Goal: Task Accomplishment & Management: Complete application form

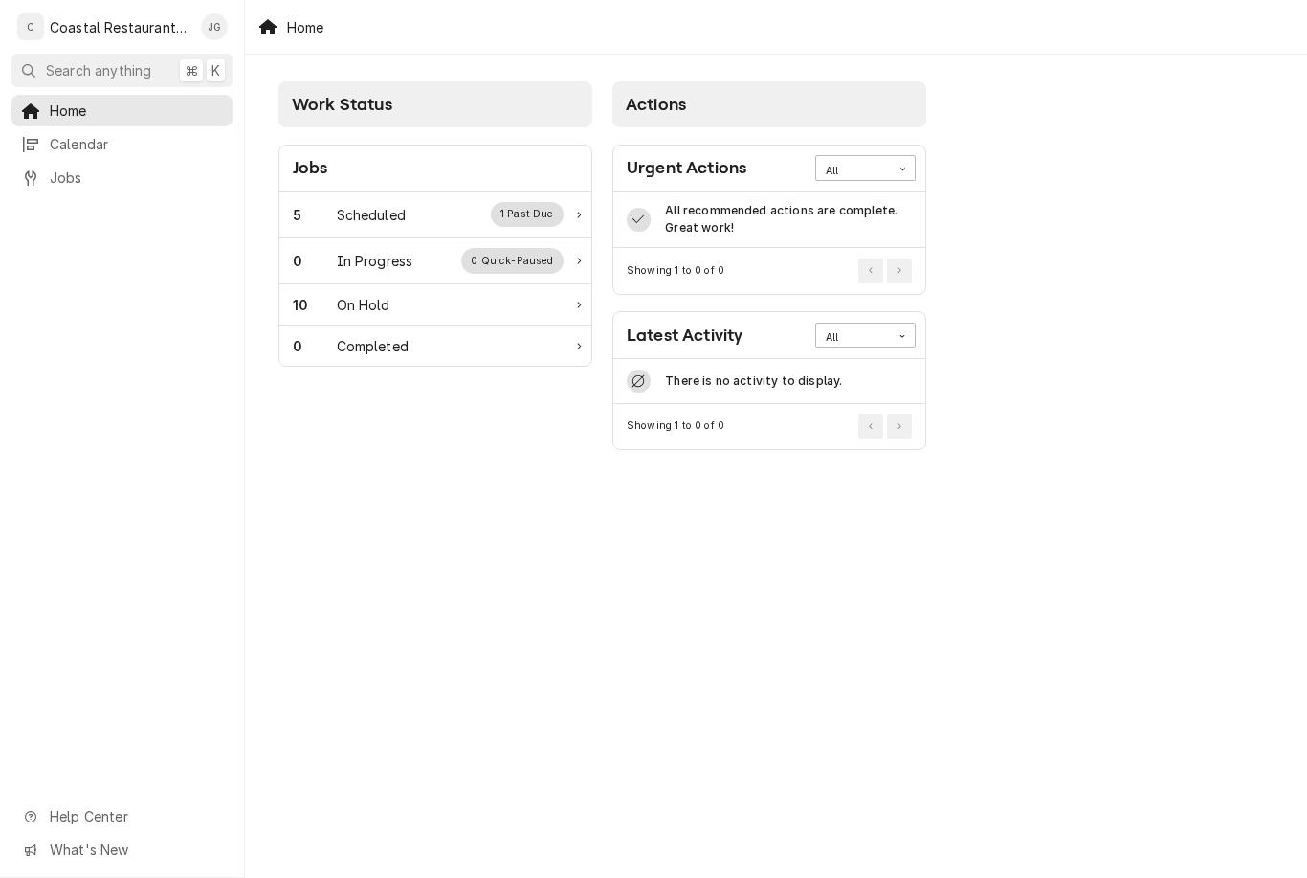
click at [401, 206] on div "Scheduled" at bounding box center [371, 215] width 69 height 20
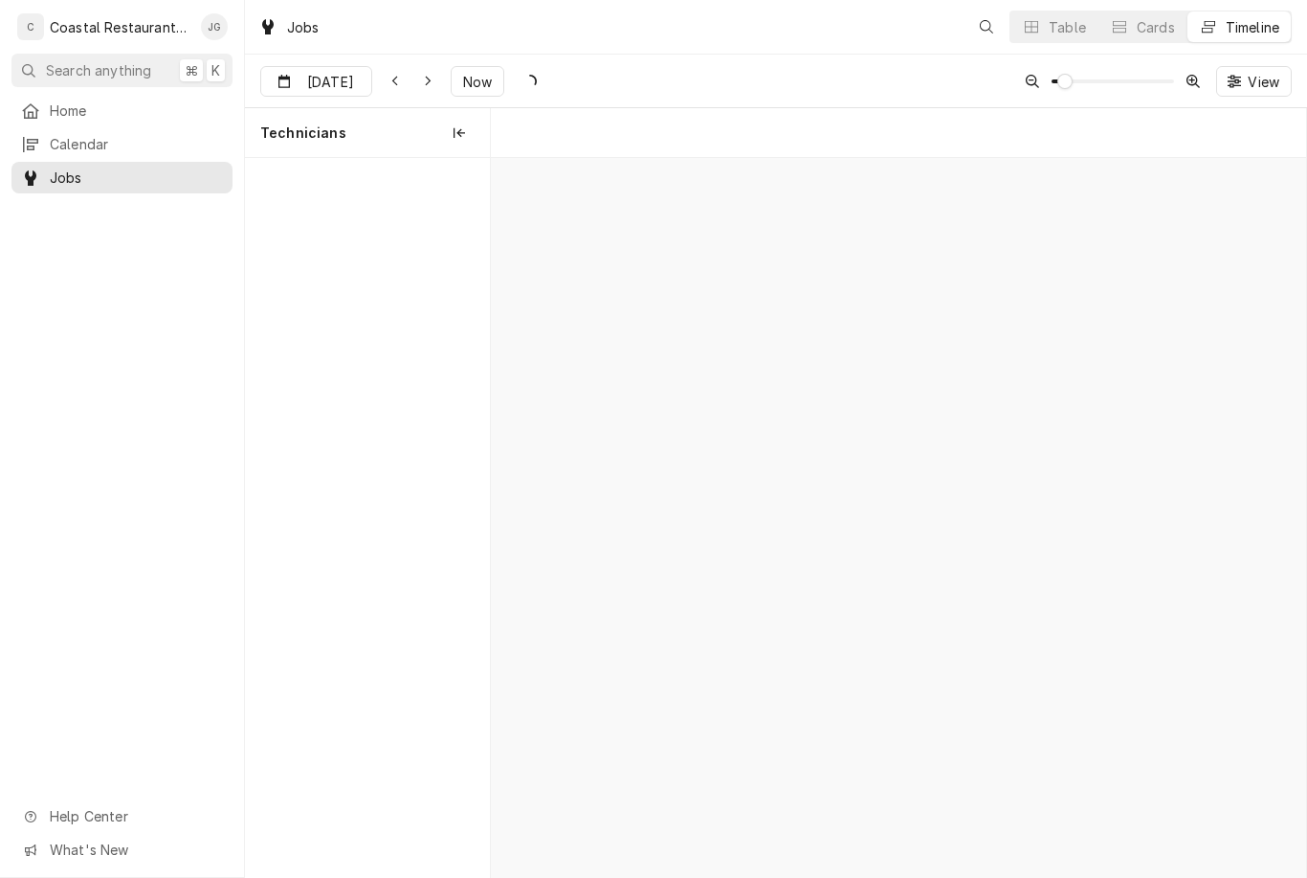
scroll to position [0, 16154]
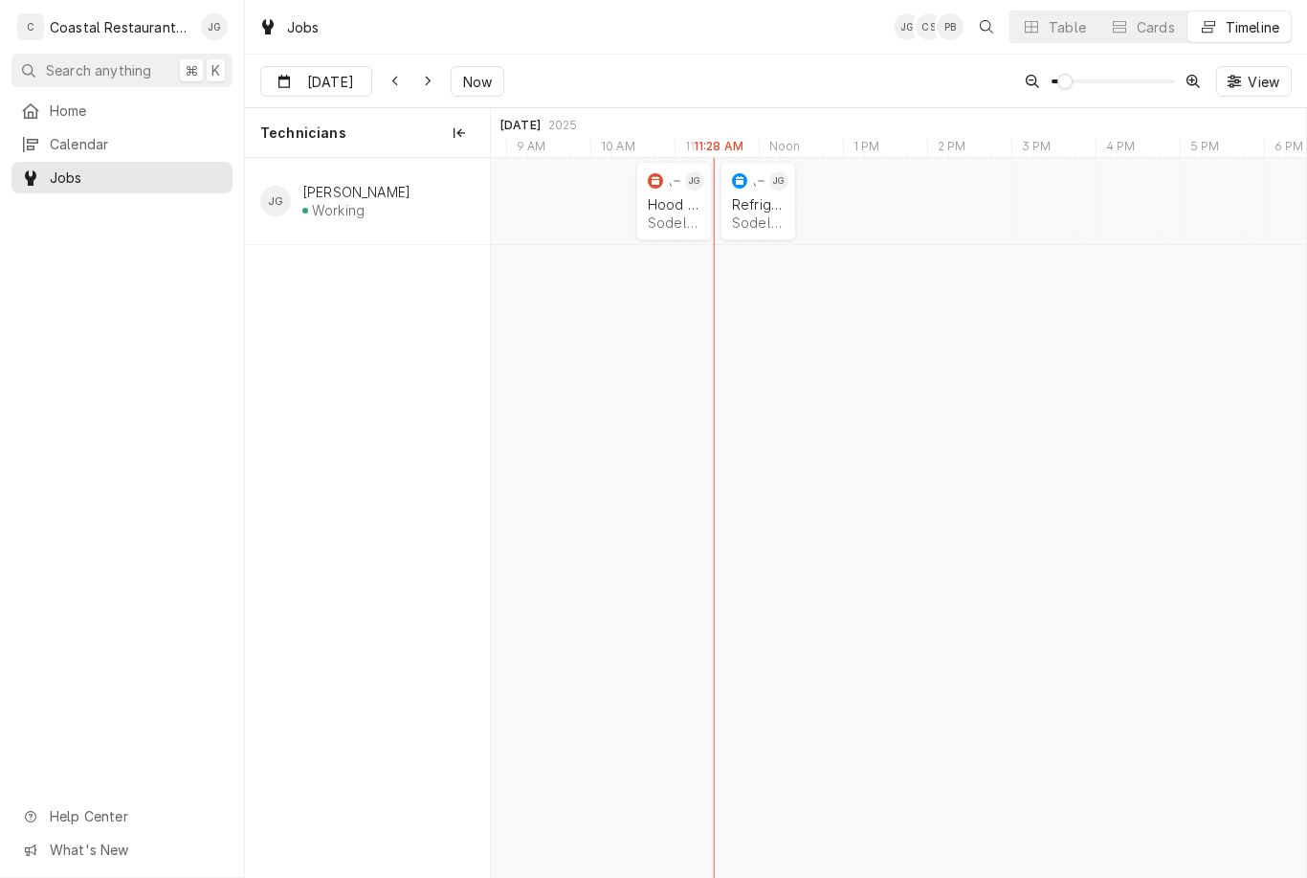
click at [685, 191] on div "JG" at bounding box center [694, 180] width 19 height 23
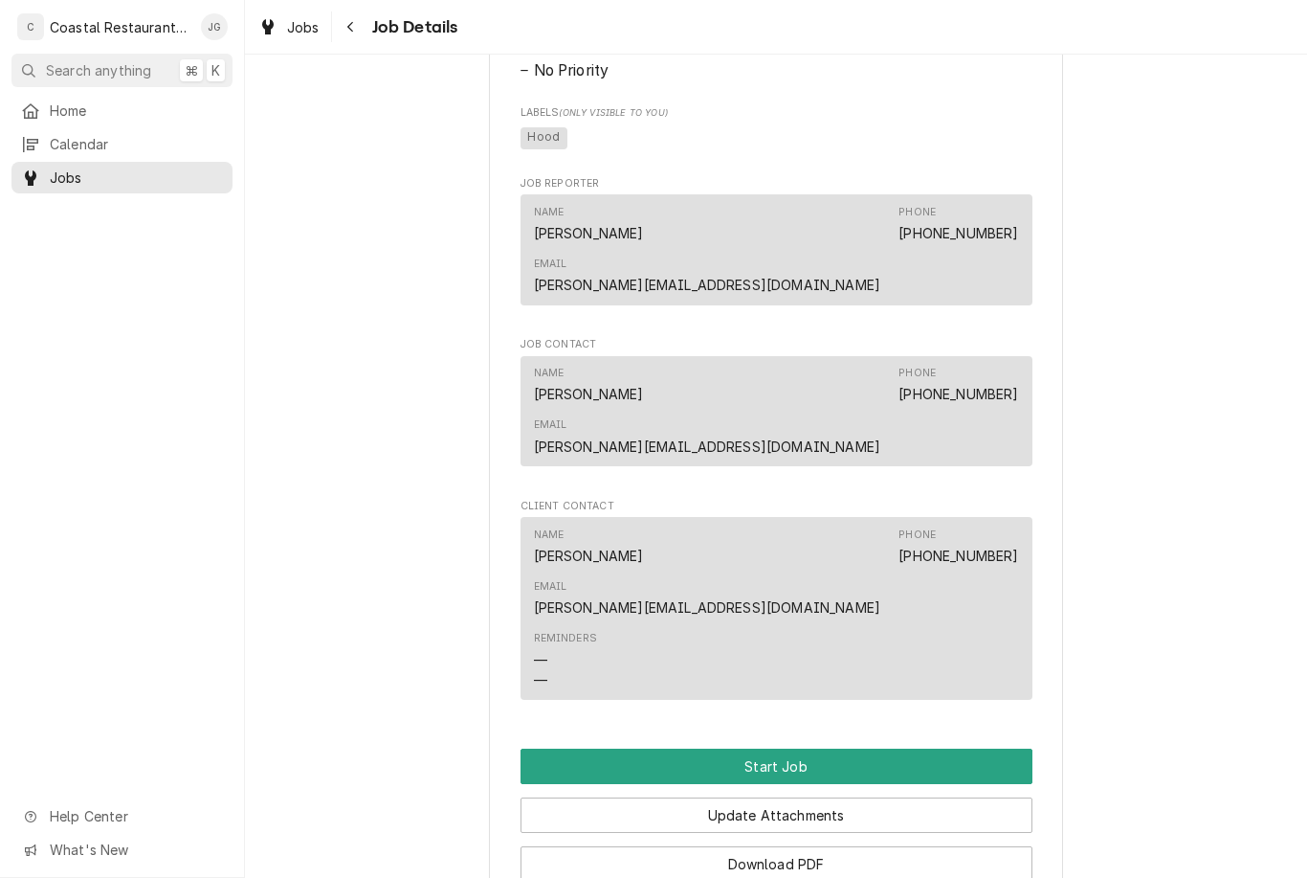
scroll to position [1072, 0]
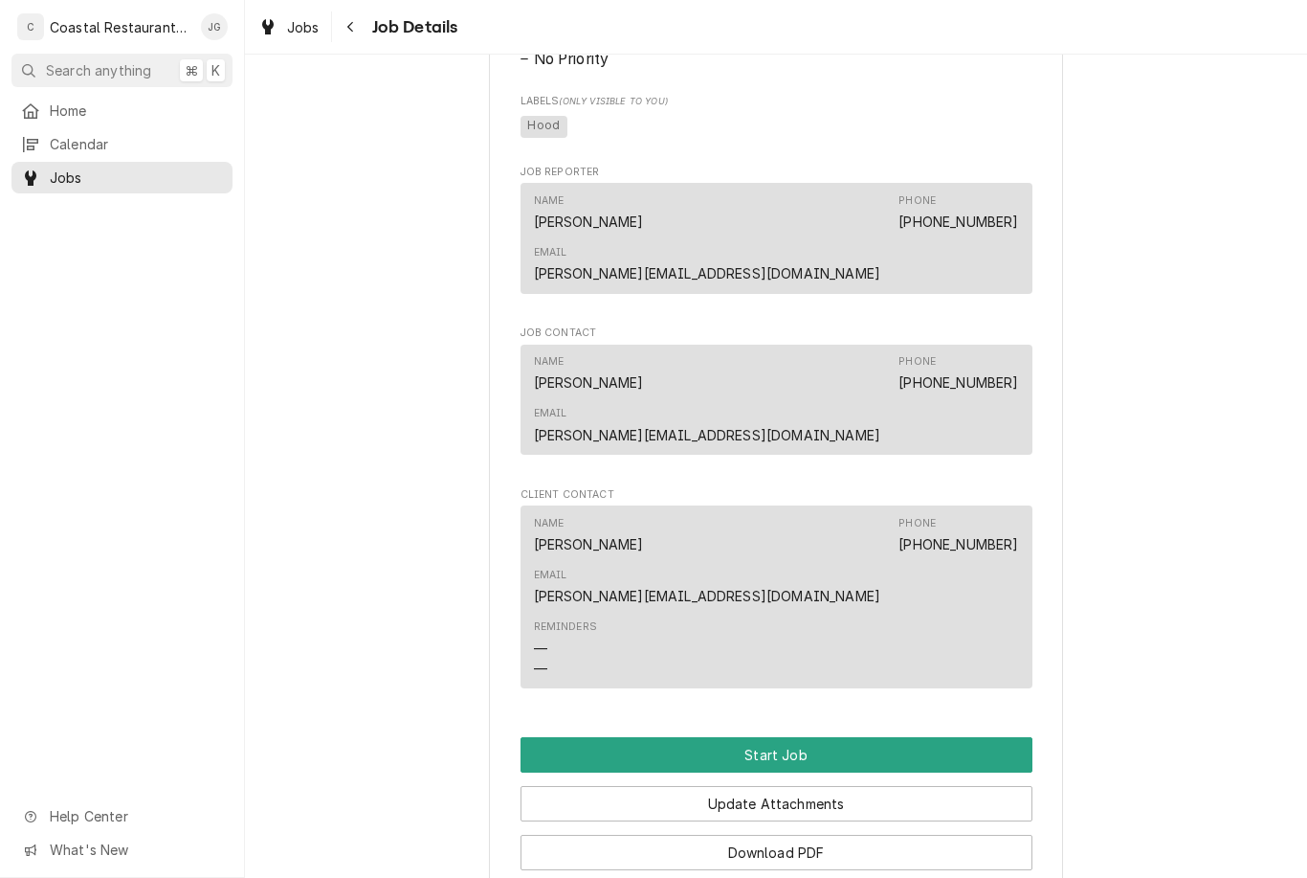
click at [786, 737] on button "Start Job" at bounding box center [777, 754] width 512 height 35
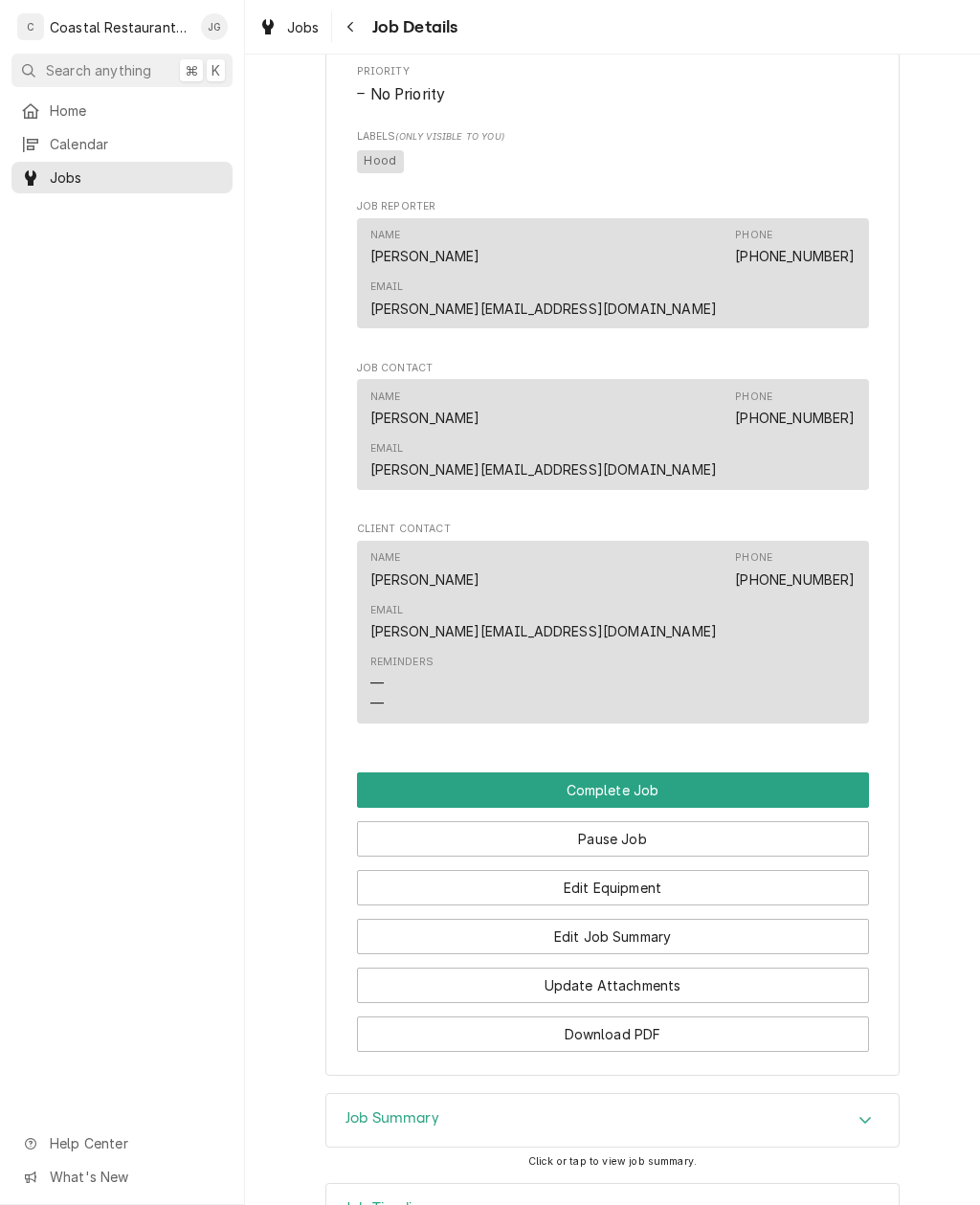
scroll to position [1101, 0]
click at [662, 877] on button "Edit Job Summary" at bounding box center [613, 937] width 512 height 35
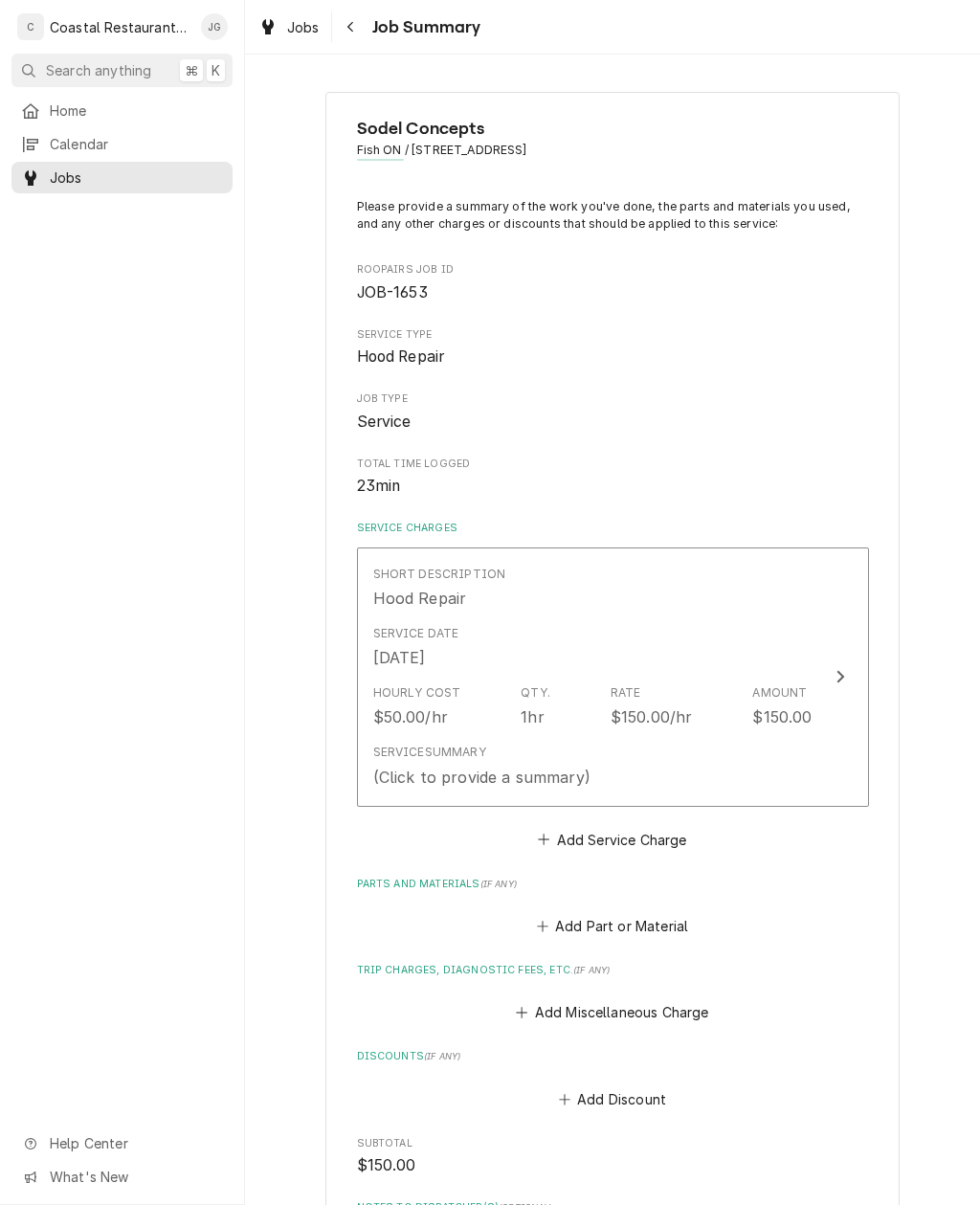
click at [545, 1003] on button "Add Miscellaneous Charge" at bounding box center [612, 1012] width 199 height 27
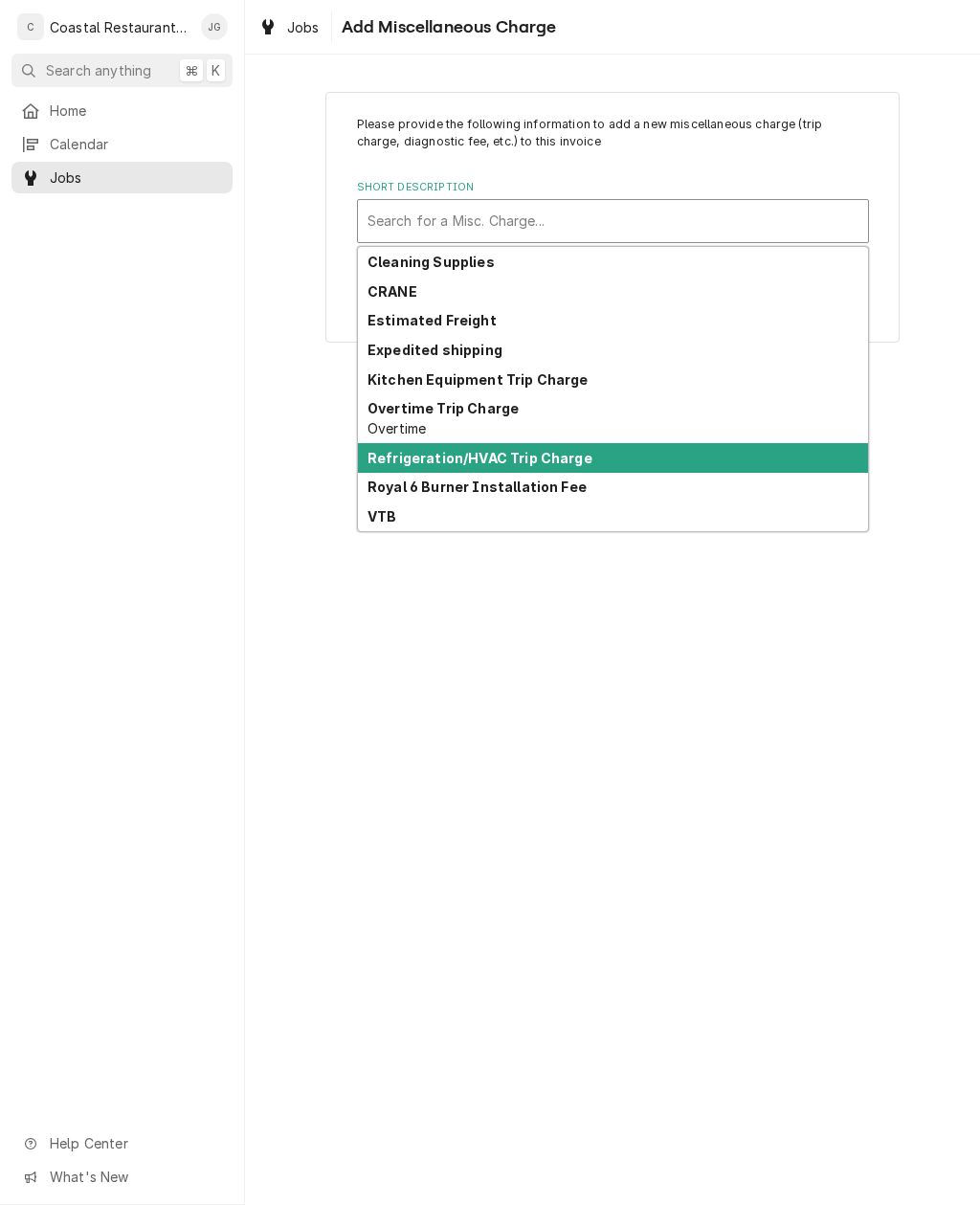
click at [583, 454] on div "Refrigeration/HVAC Trip Charge" at bounding box center [613, 458] width 510 height 30
type textarea "x"
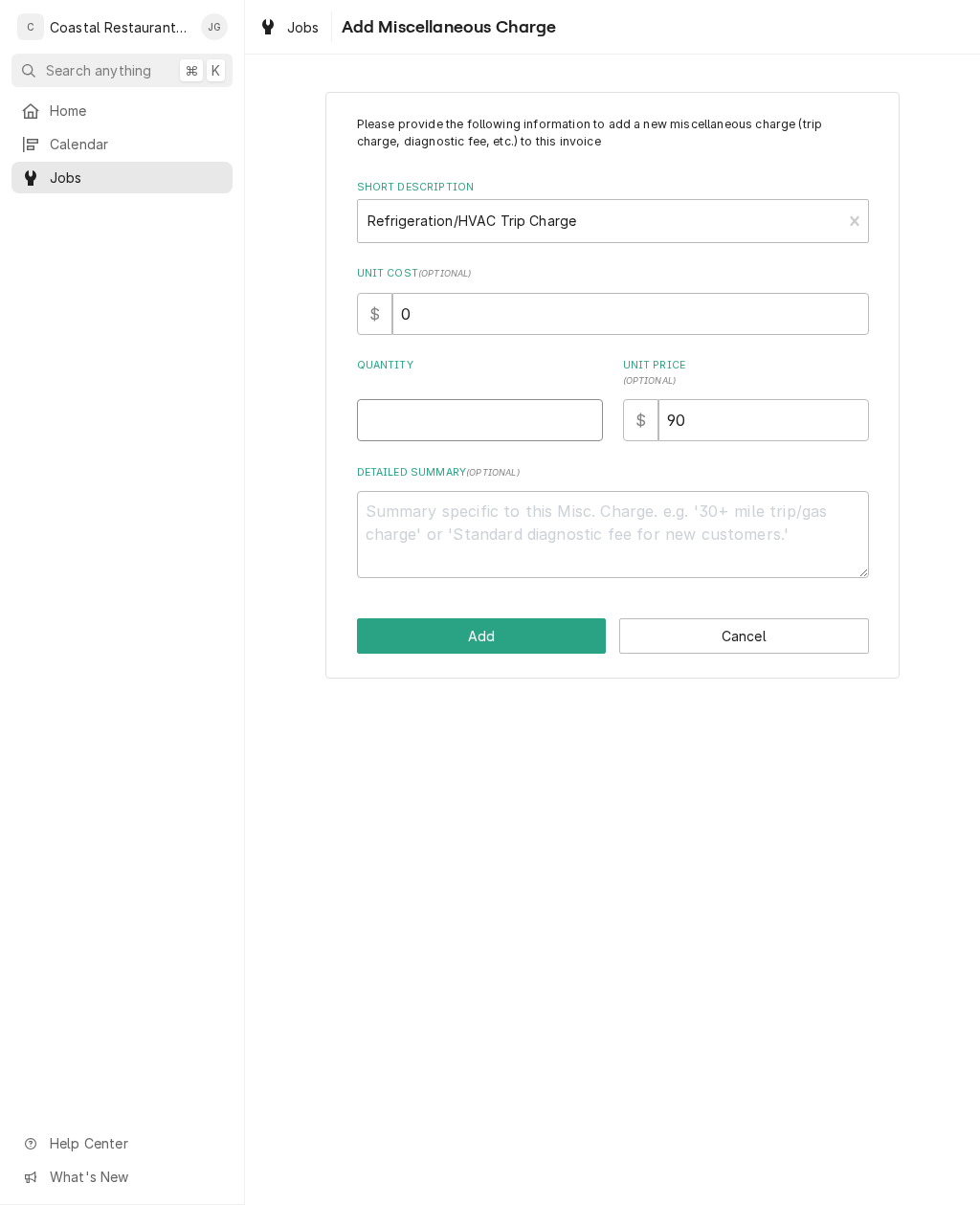
click at [493, 425] on input "Quantity" at bounding box center [480, 420] width 246 height 42
type input "1"
click at [518, 624] on button "Add" at bounding box center [482, 635] width 250 height 35
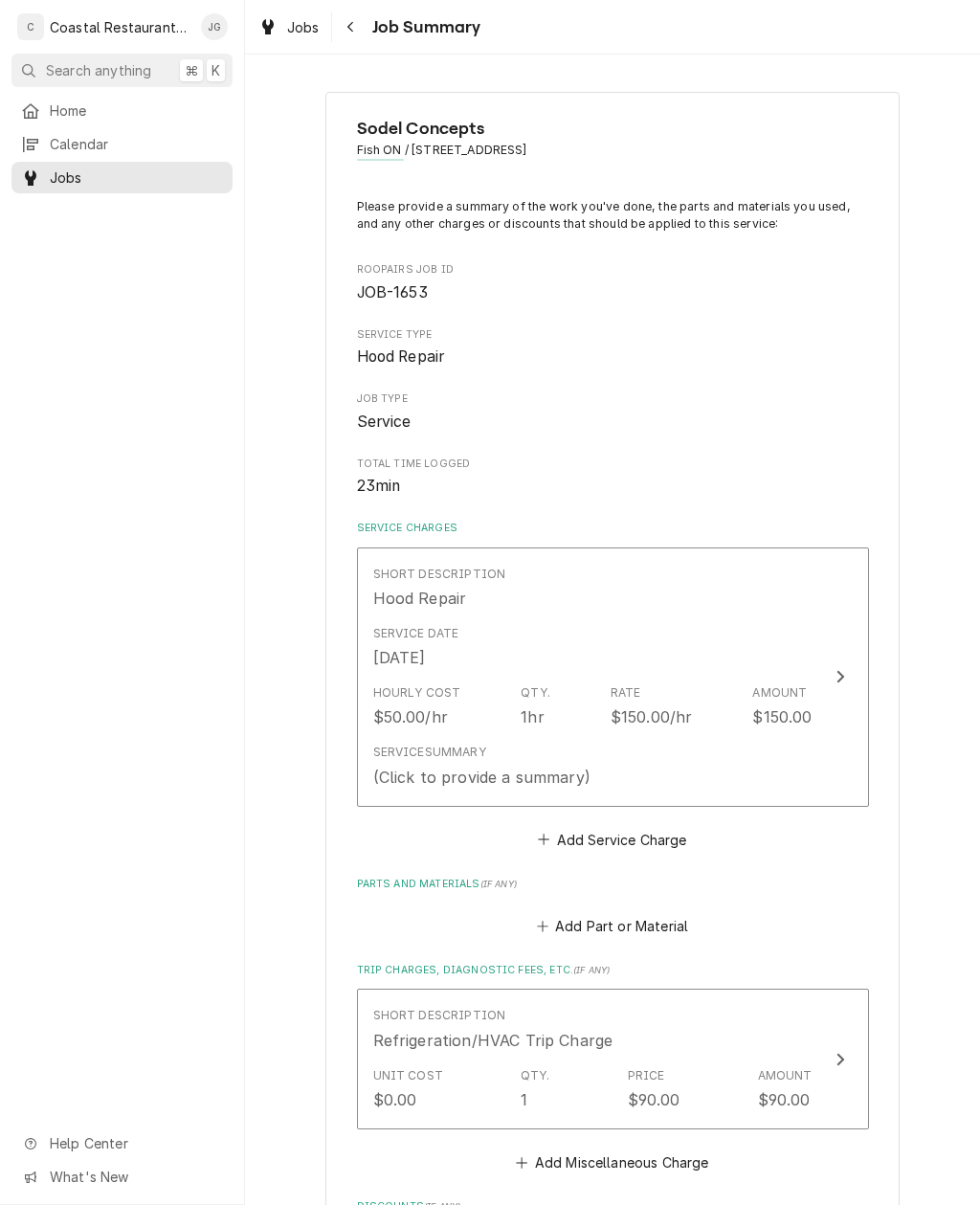
click at [625, 736] on div "Service Summary (Click to provide a summary)" at bounding box center [592, 765] width 439 height 59
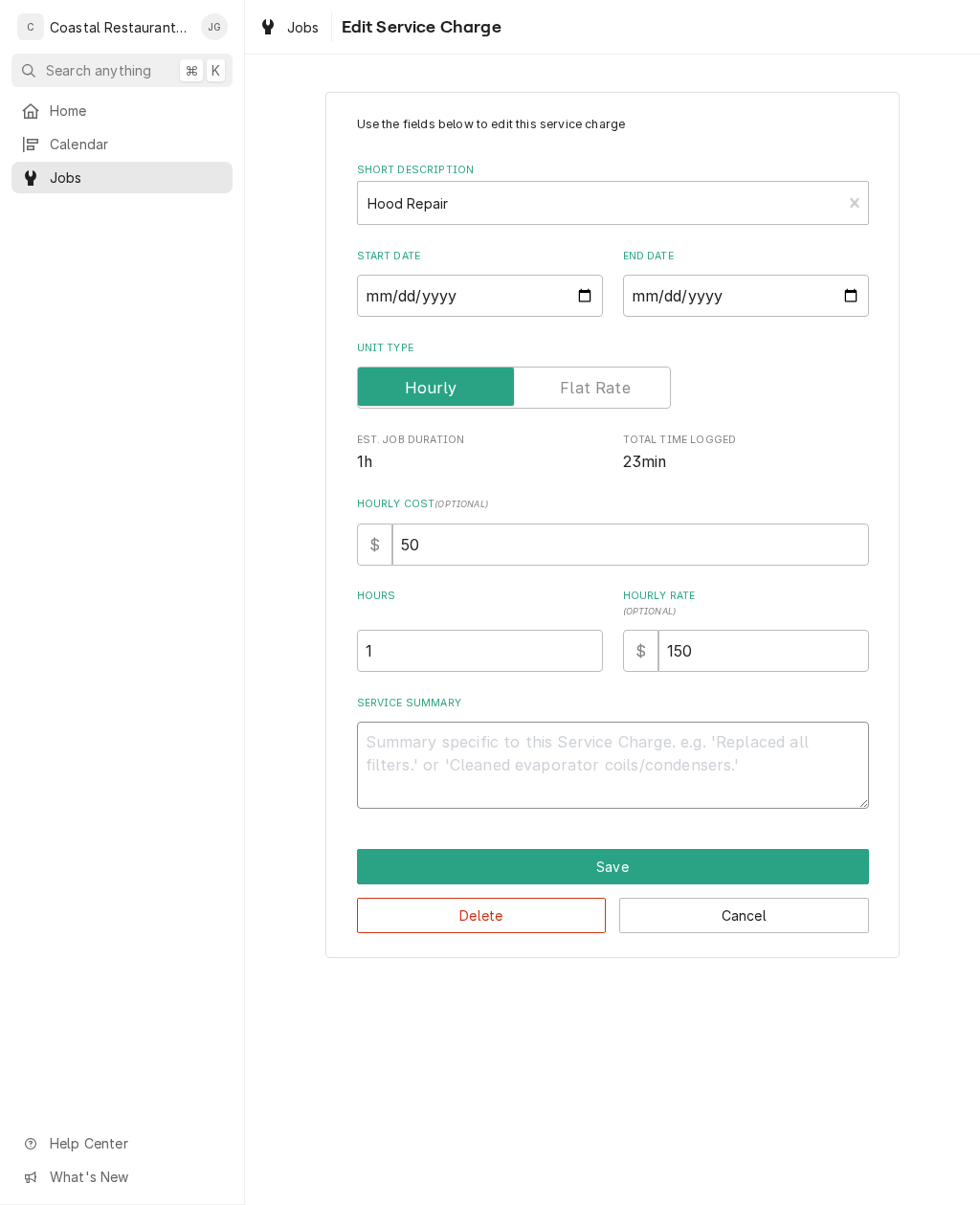
click at [522, 754] on textarea "Service Summary" at bounding box center [613, 765] width 512 height 87
type textarea "x"
type textarea "Fo"
type textarea "x"
type textarea "Fou"
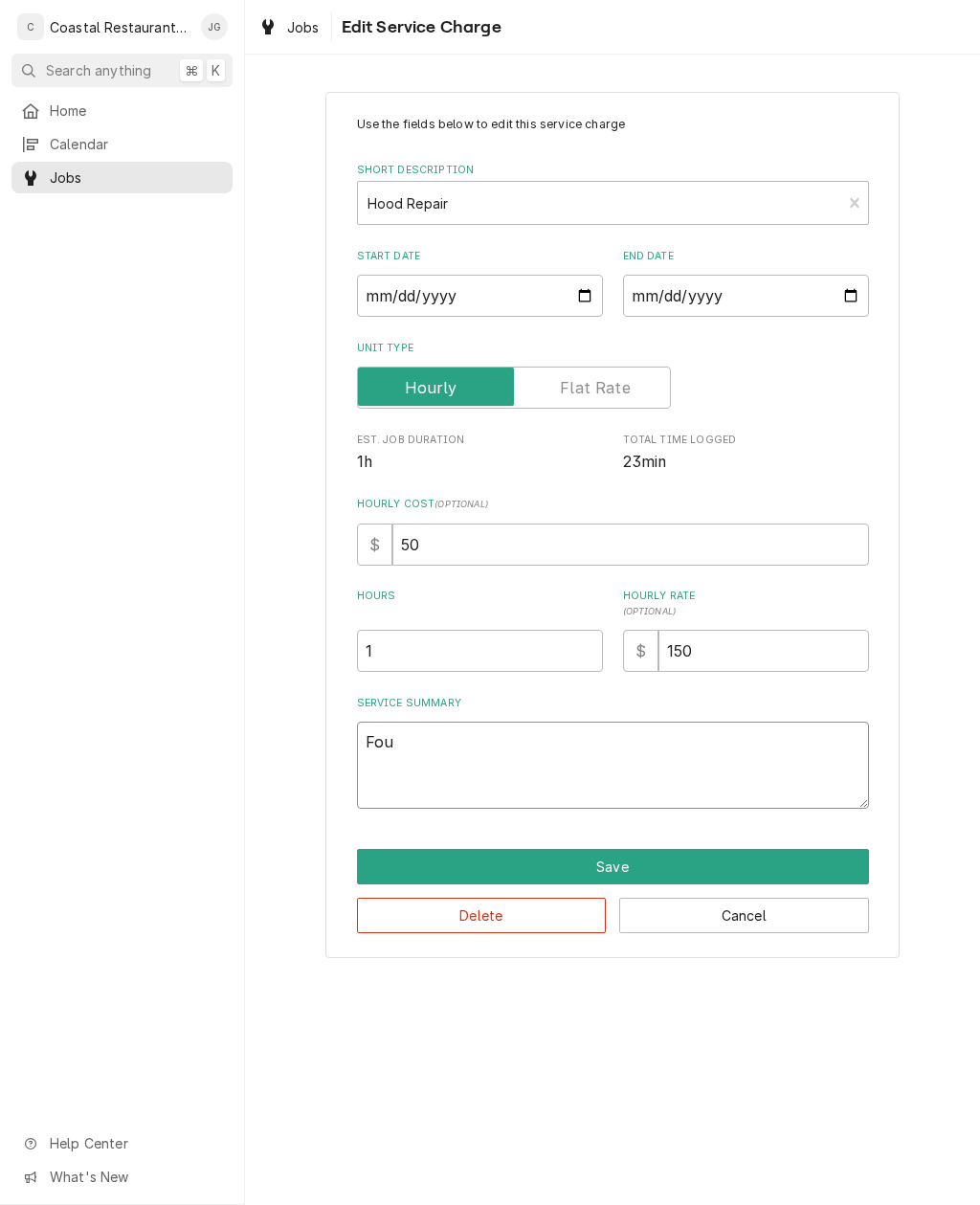
type textarea "x"
type textarea "Foun"
type textarea "x"
type textarea "Found"
type textarea "x"
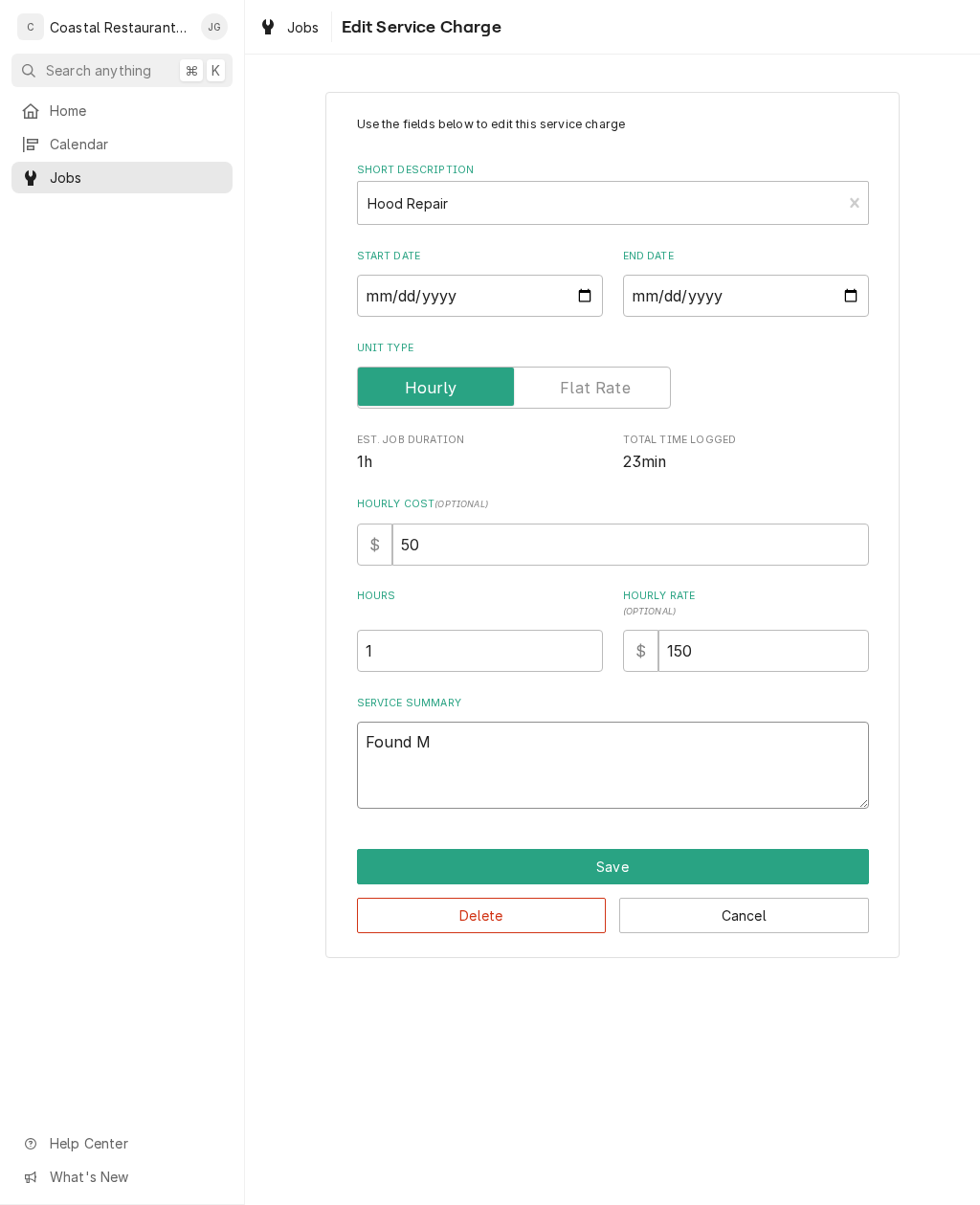
type textarea "Found Ma"
type textarea "x"
type textarea "Found Mak"
type textarea "x"
type textarea "Found Make"
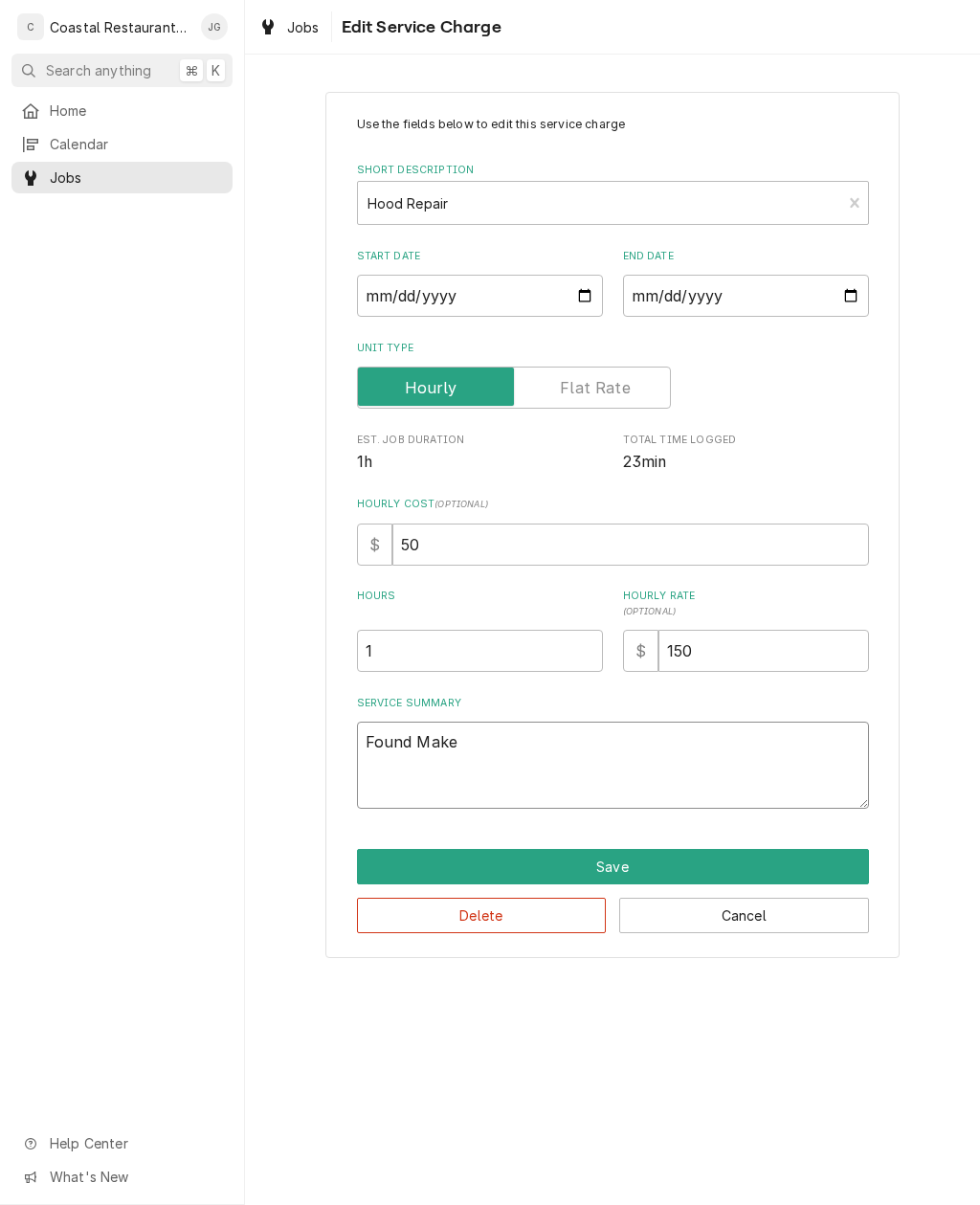
type textarea "x"
type textarea "Found Make"
type textarea "x"
type textarea "Found Make U"
type textarea "x"
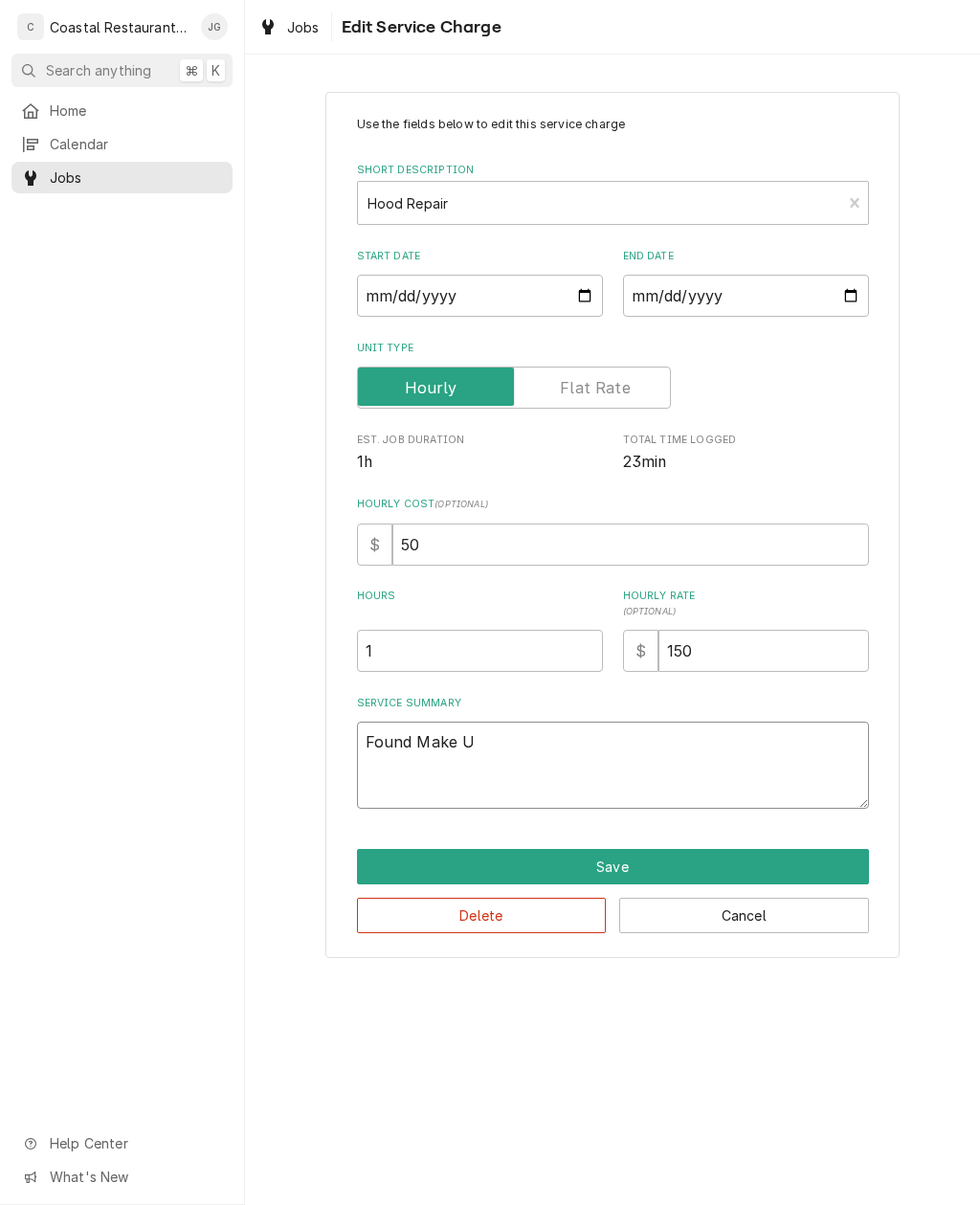
type textarea "Found Make Up"
type textarea "x"
type textarea "Found Make Up"
type textarea "x"
type textarea "Found Make Up"
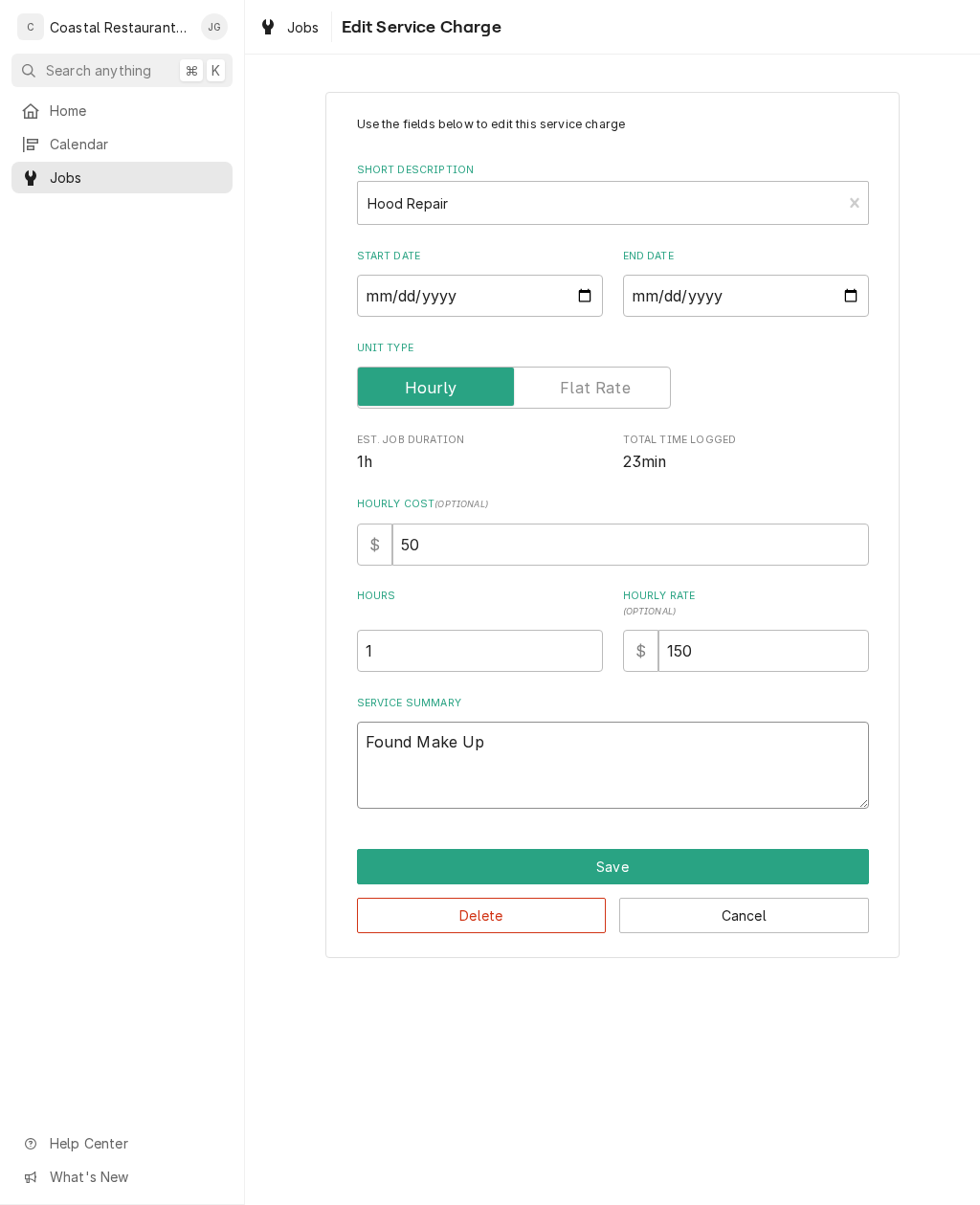
type textarea "x"
type textarea "Found Make Up Ai"
type textarea "x"
type textarea "Found Make Up Air"
type textarea "x"
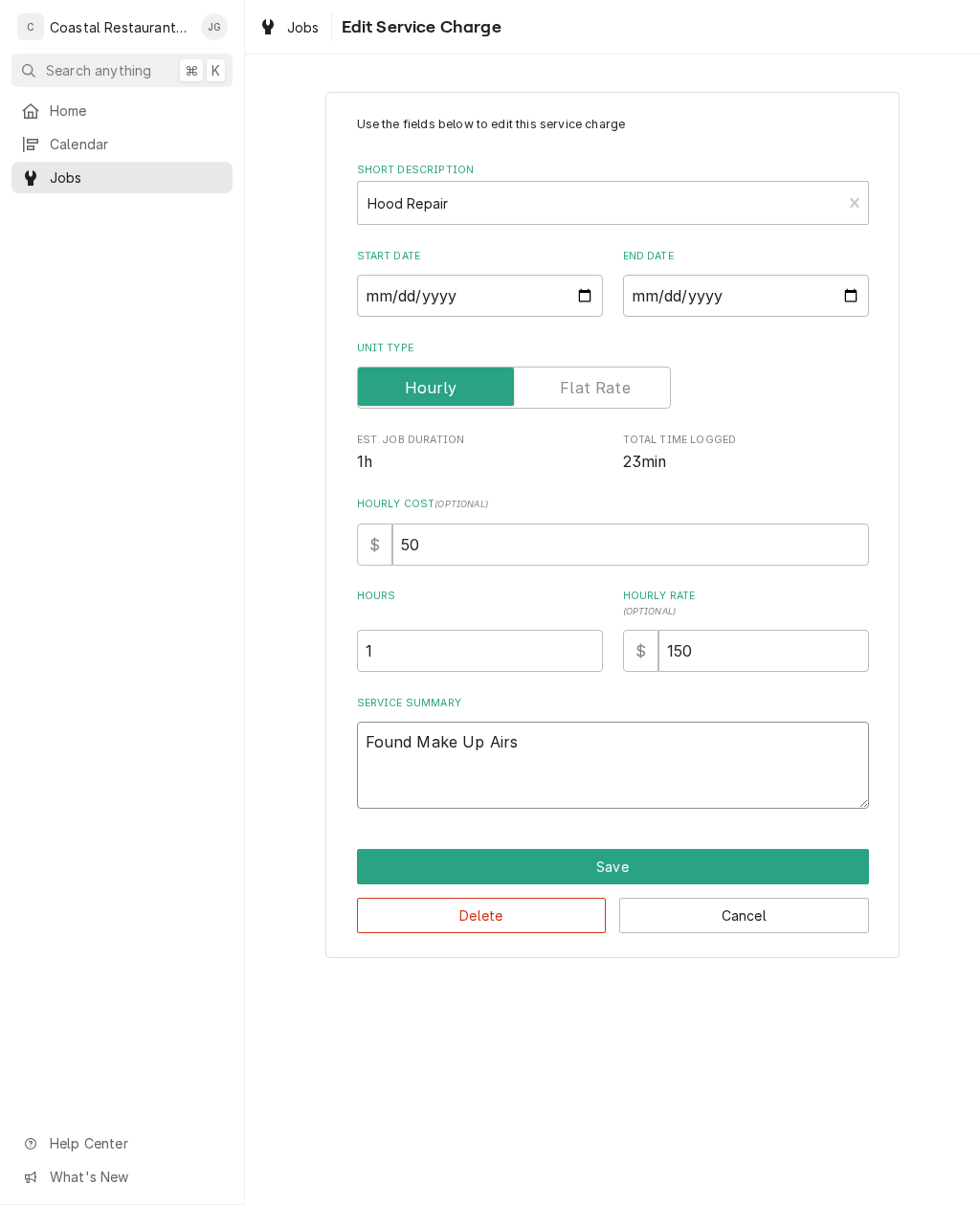
type textarea "Found Make Up Airs"
type textarea "x"
type textarea "Found Make Up Airs T"
type textarea "x"
type textarea "Found Make Up Airs Tr"
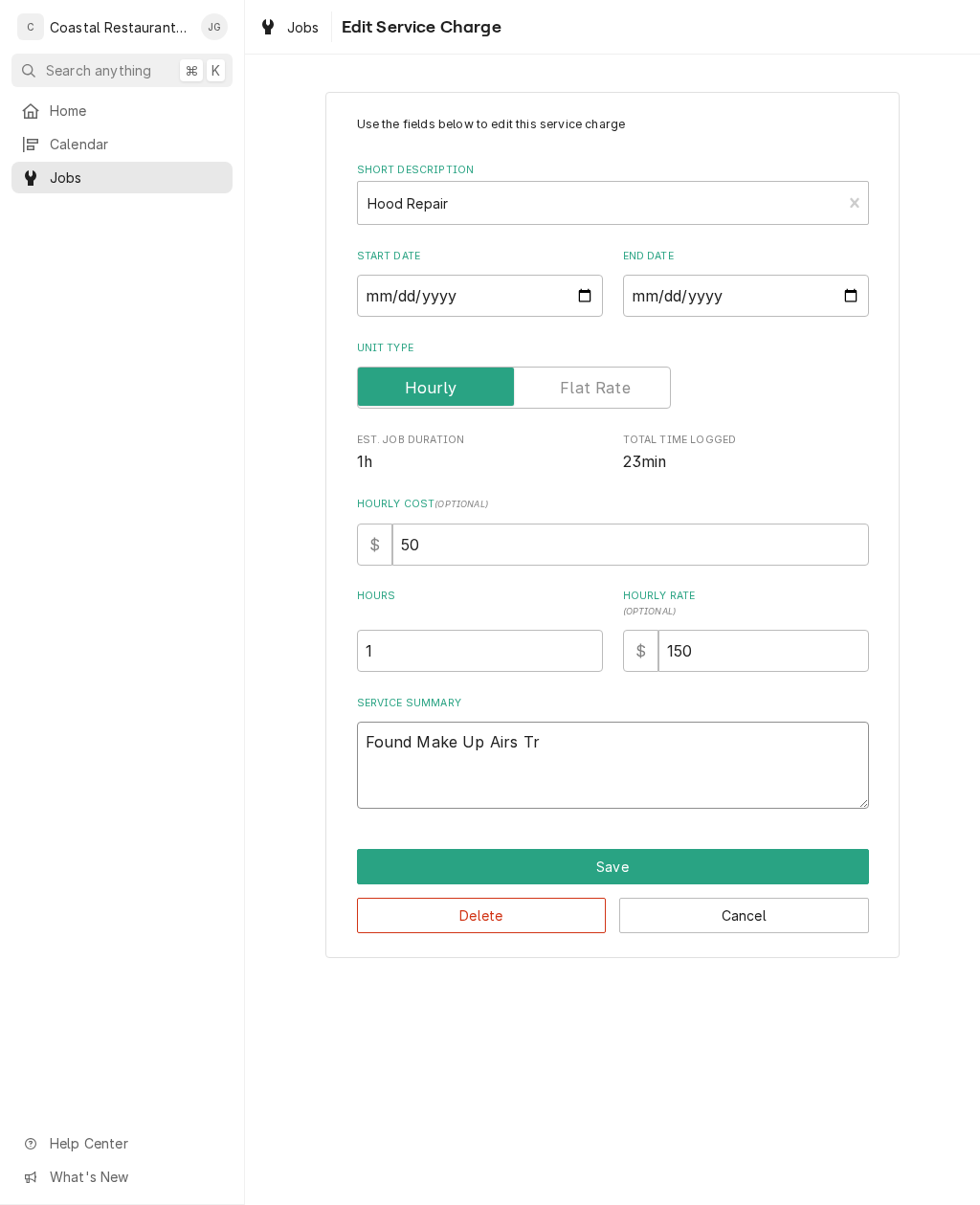
type textarea "x"
type textarea "Found Make Up Airs Tri"
type textarea "x"
type textarea "Found Make Up Airs Trip"
type textarea "x"
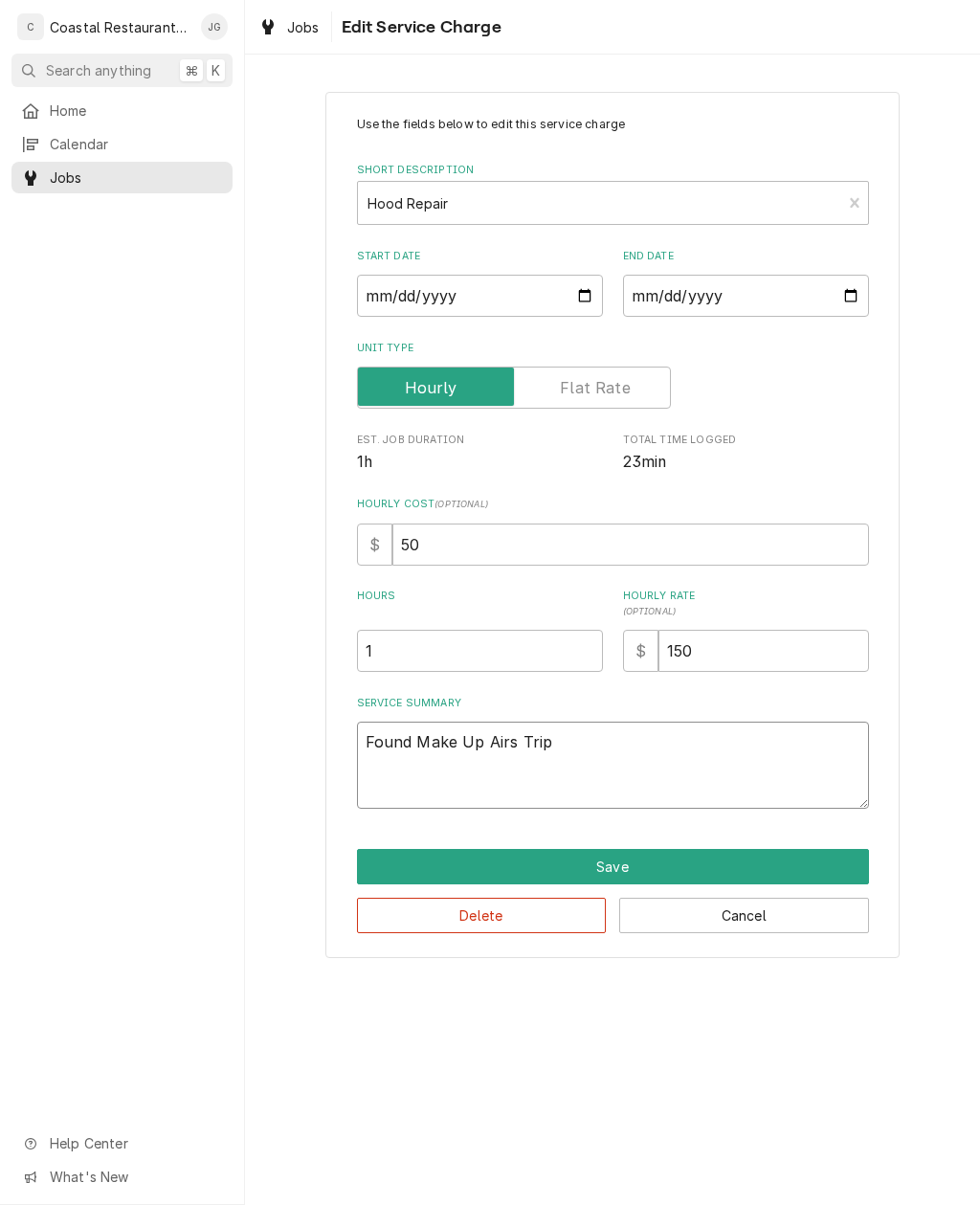
type textarea "Found Make Up Airs Tripp"
type textarea "x"
type textarea "Found Make Up Airs Trippi"
type textarea "x"
type textarea "Found Make Up Airs Trippin"
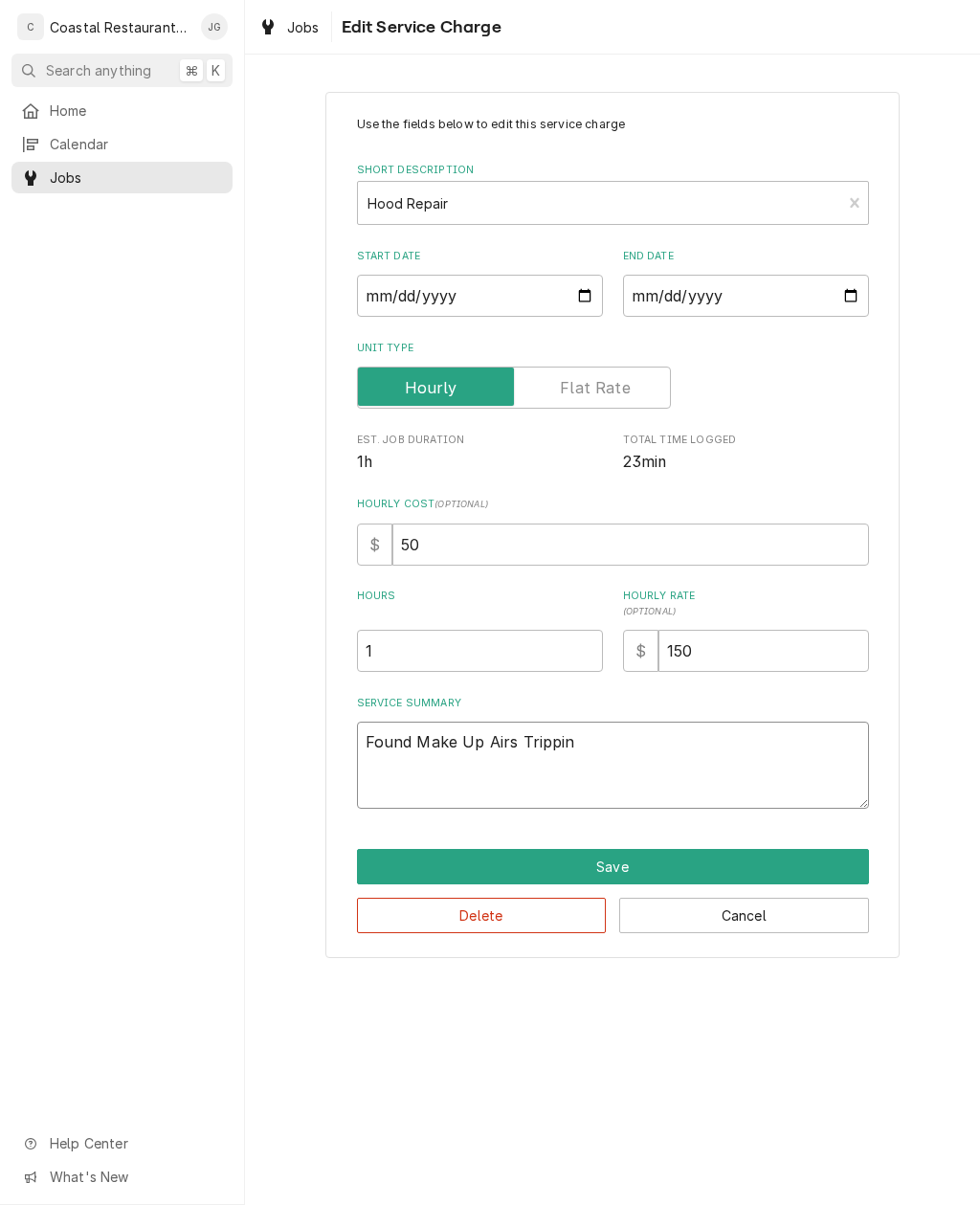
type textarea "x"
type textarea "Found Make Up Airs Tripping"
type textarea "x"
type textarea "Found Make Up Airs Tripping"
type textarea "x"
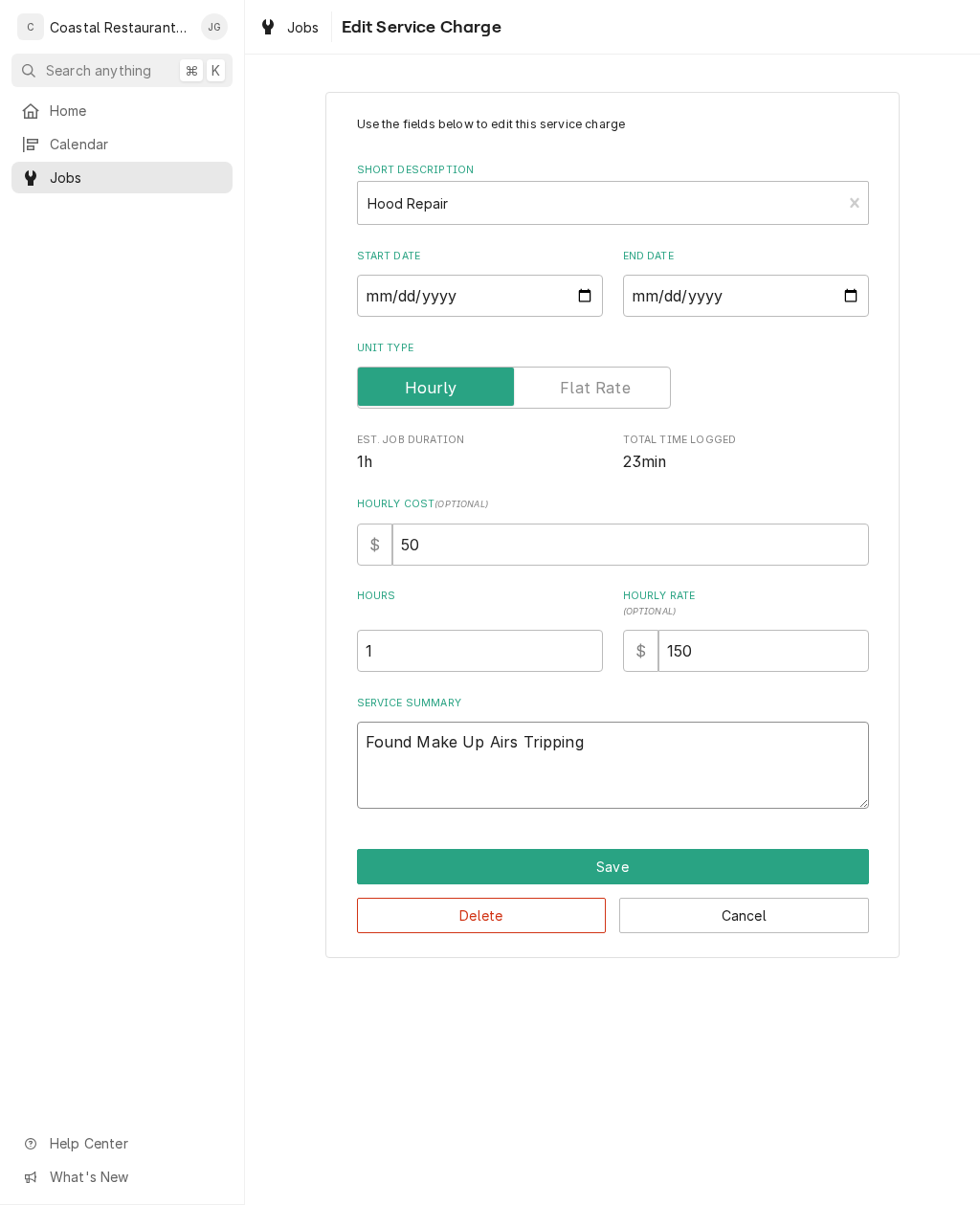
type textarea "Found Make Up Airs Tripping B"
type textarea "x"
type textarea "Found Make Up Airs Tripping Br"
type textarea "x"
type textarea "Found Make Up Airs Tripping Bre"
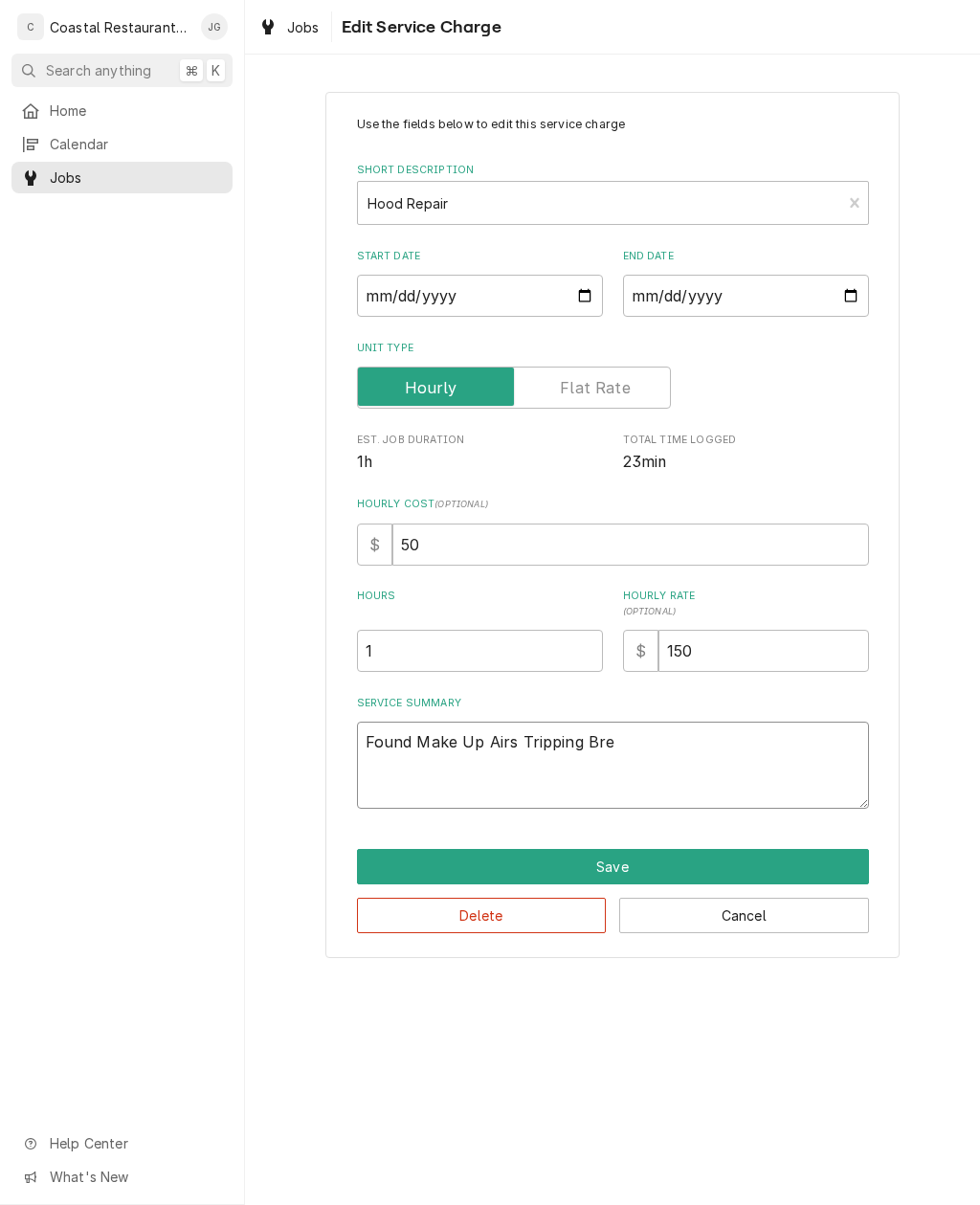
type textarea "x"
type textarea "Found Make Up Airs Tripping Brea"
type textarea "x"
type textarea "Found Make Up Airs Tripping Breake"
type textarea "x"
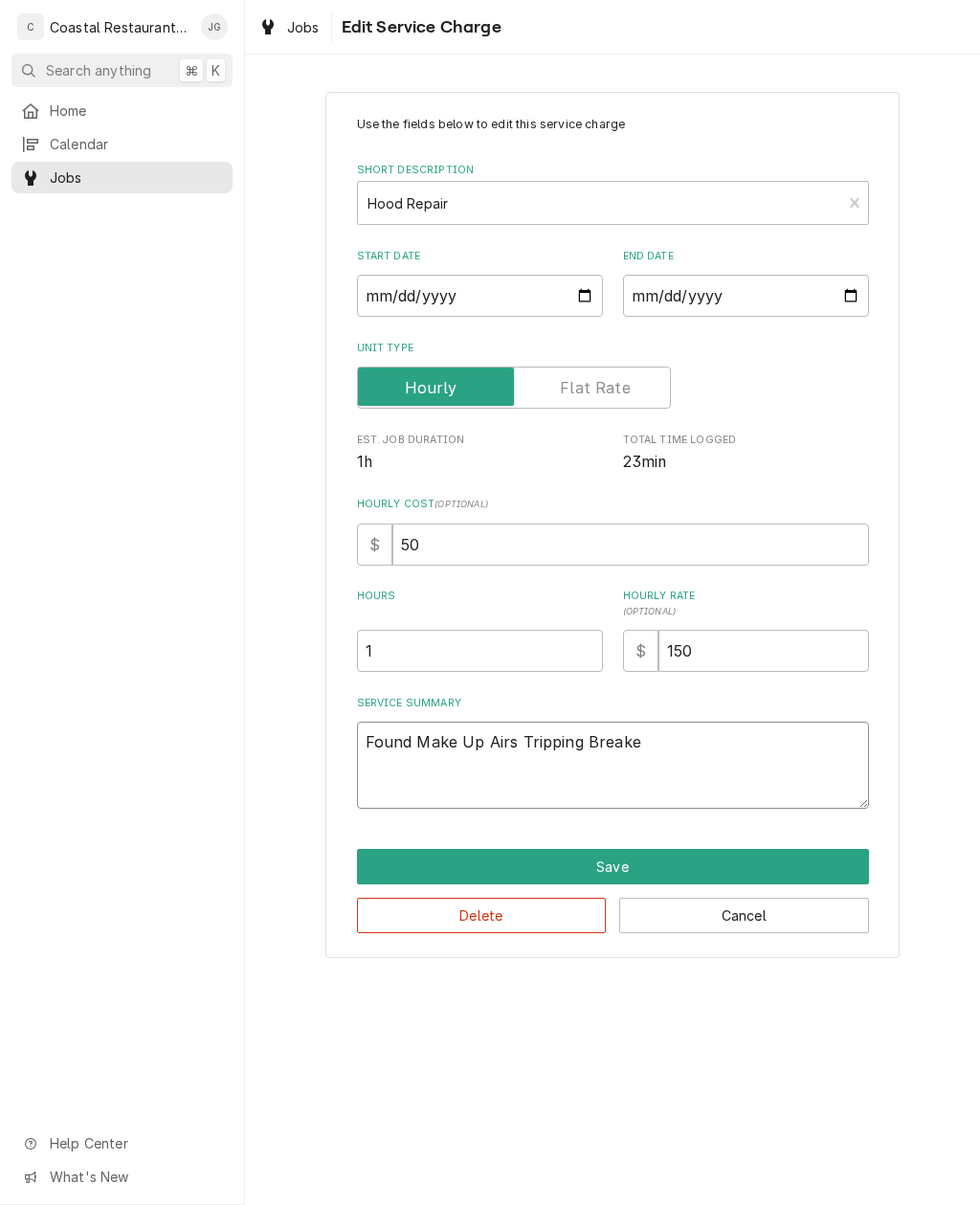
type textarea "Found Make Up Airs Tripping Breaker"
type textarea "x"
type textarea "Found Make Up Airs Tripping Breaker."
type textarea "x"
type textarea "Found Make Up Airs Tripping Breaker."
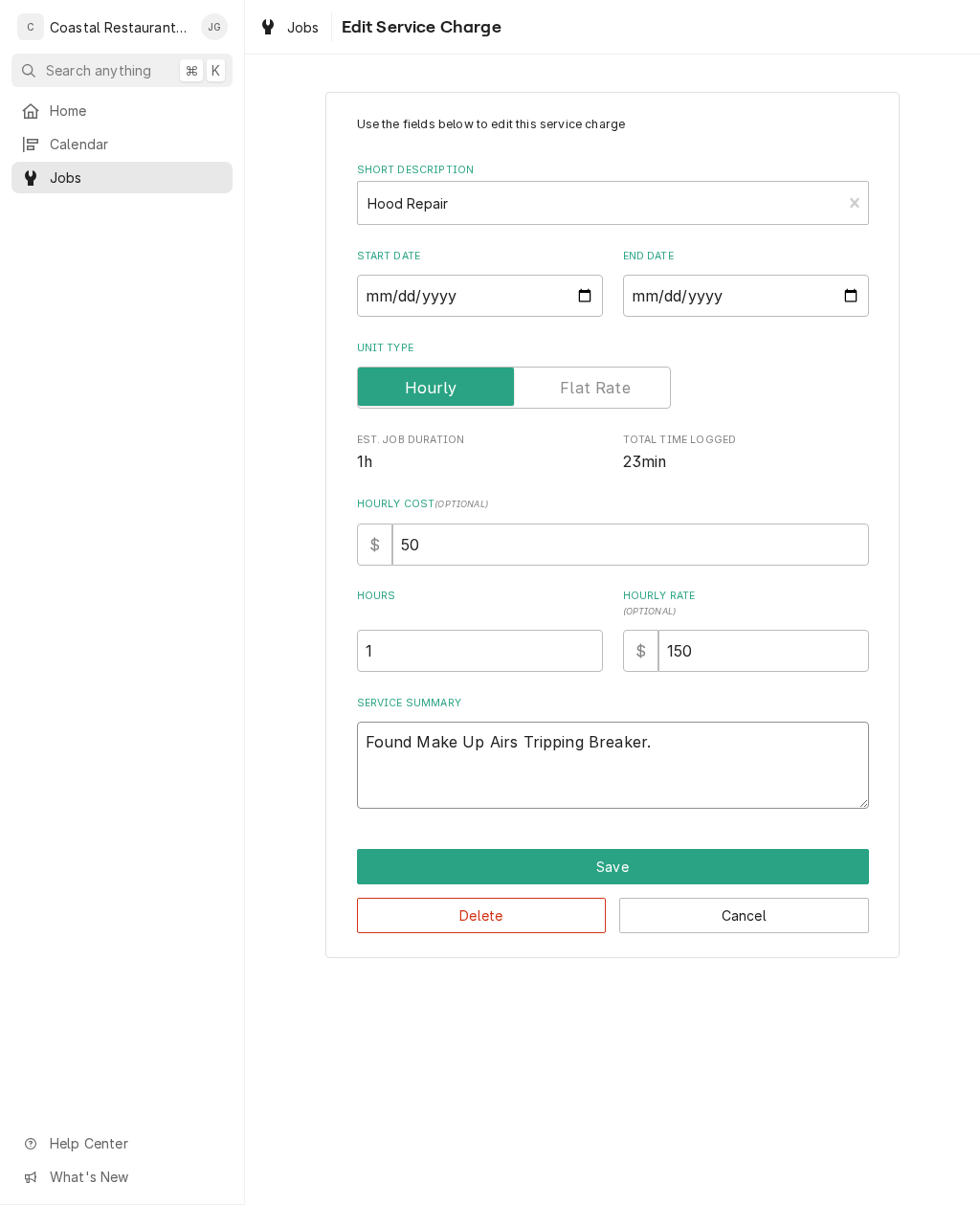
type textarea "x"
type textarea "Found Make Up Airs Tripping Breaker. Fo"
type textarea "x"
type textarea "Found Make Up Airs Tripping Breaker. Fou"
type textarea "x"
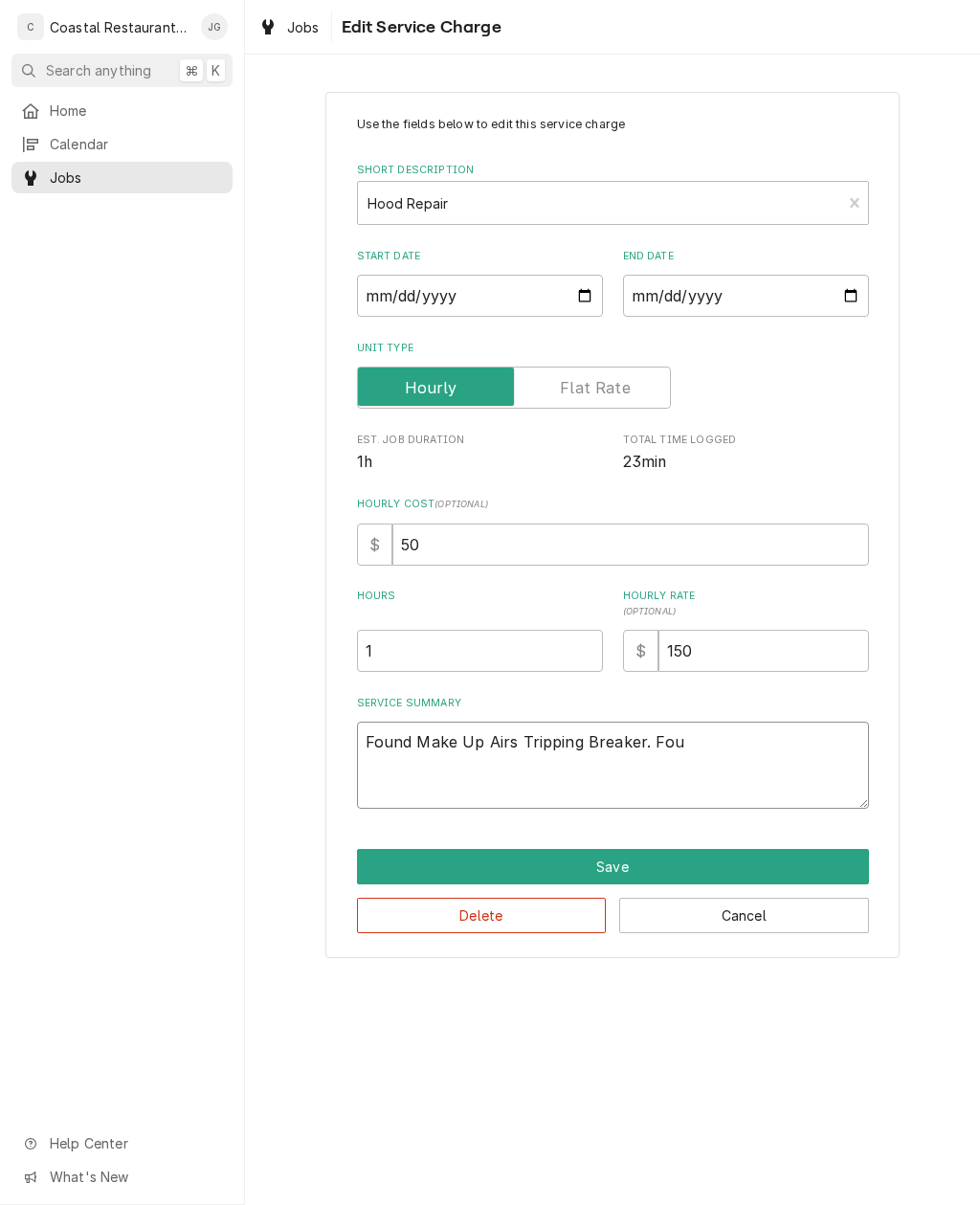
type textarea "Found Make Up Airs Tripping Breaker. Foun"
type textarea "x"
type textarea "Found Make Up Airs Tripping Breaker. Found"
type textarea "x"
type textarea "Found Make Up Airs Tripping Breaker. Found"
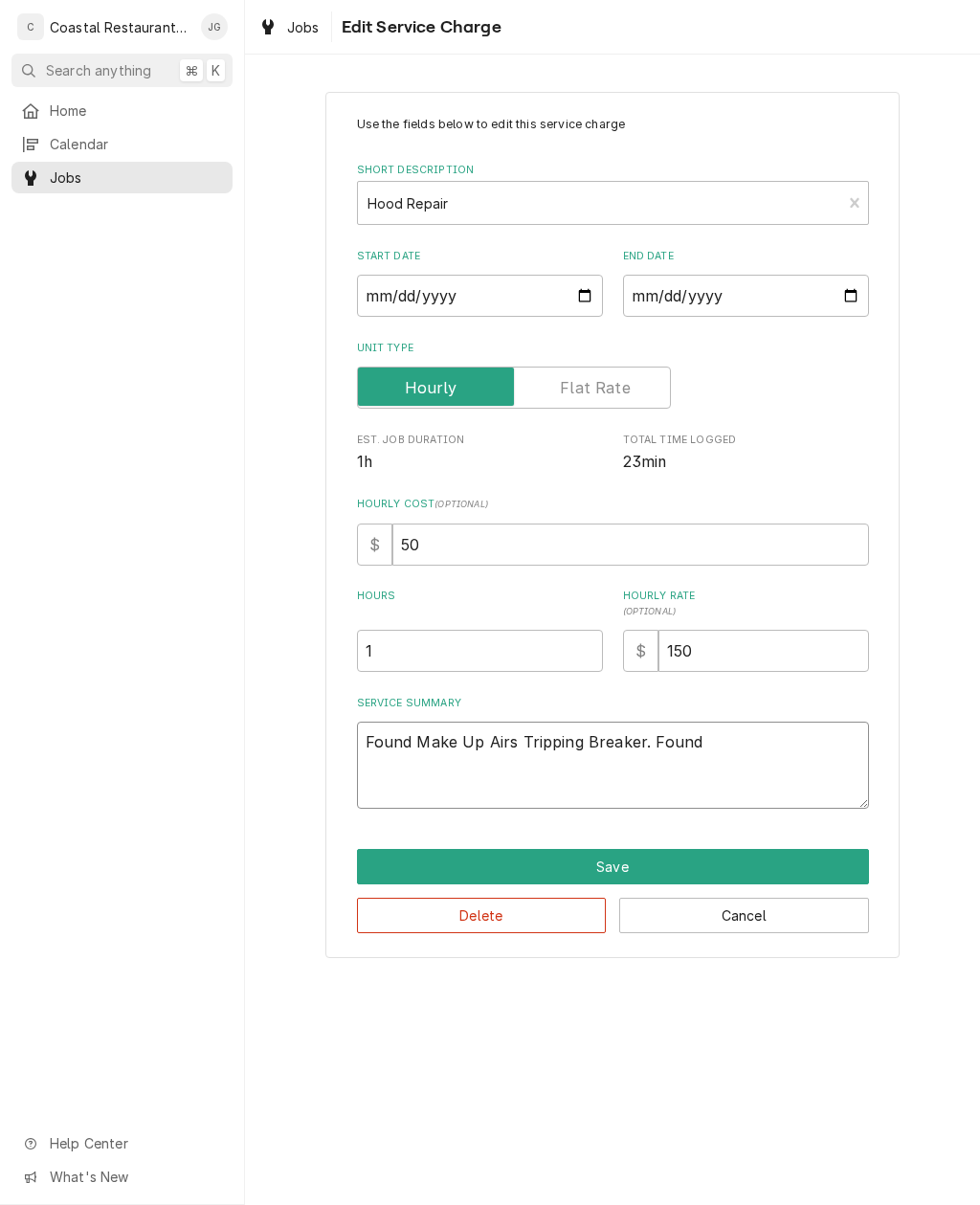
type textarea "x"
type textarea "Found Make Up Airs Tripping Breaker. Found f"
type textarea "x"
type textarea "Found Make Up Airs Tripping Breaker. Found fi"
type textarea "x"
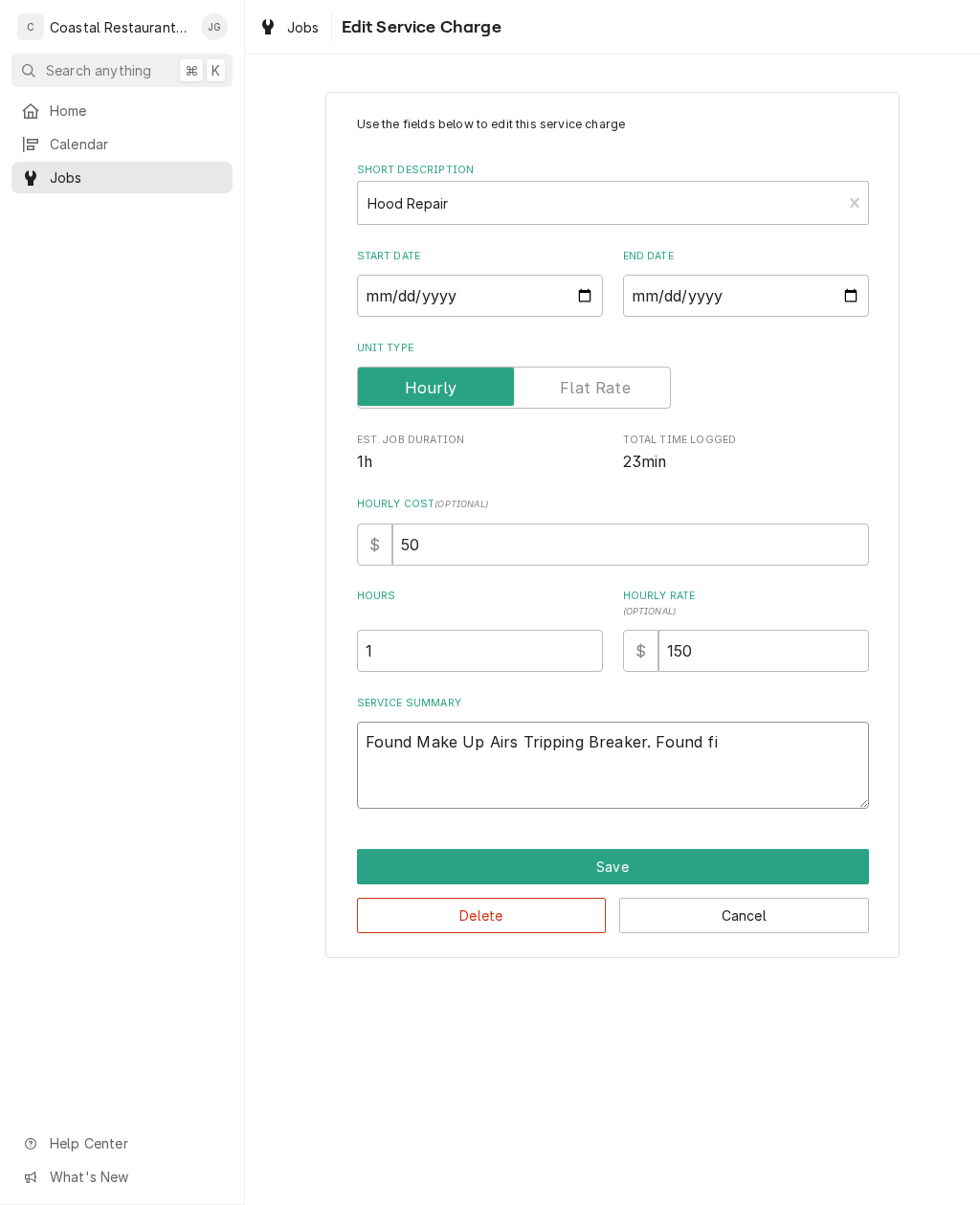
type textarea "Found Make Up Airs Tripping Breaker. Found fir"
type textarea "x"
type textarea "Found Make Up Airs Tripping Breaker. Found firs"
type textarea "x"
type textarea "Found Make Up Airs Tripping Breaker. Found first"
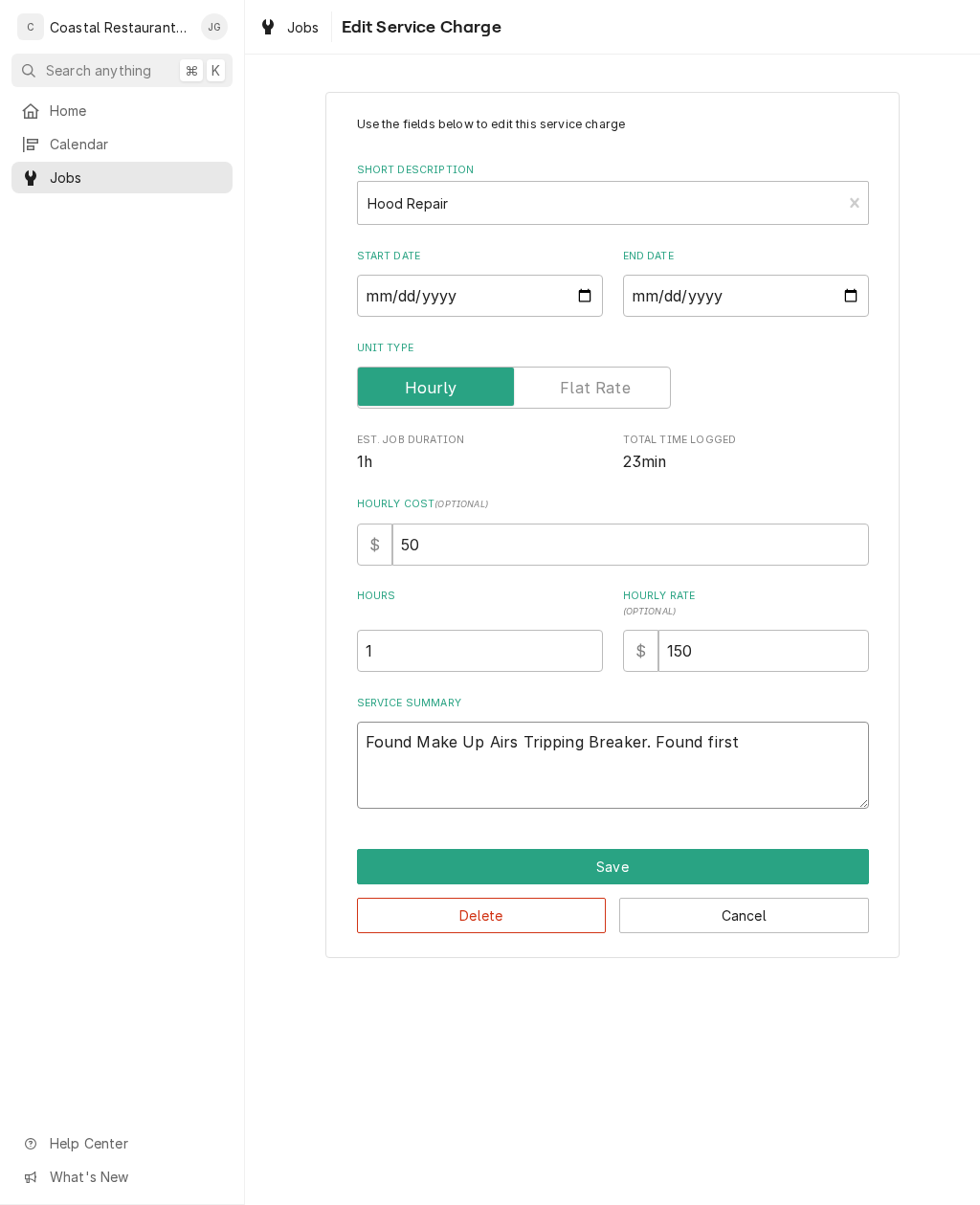
type textarea "x"
type textarea "Found Make Up Airs Tripping Breaker. Found first"
type textarea "x"
type textarea "Found Make Up Airs Tripping Breaker. Found firs"
type textarea "x"
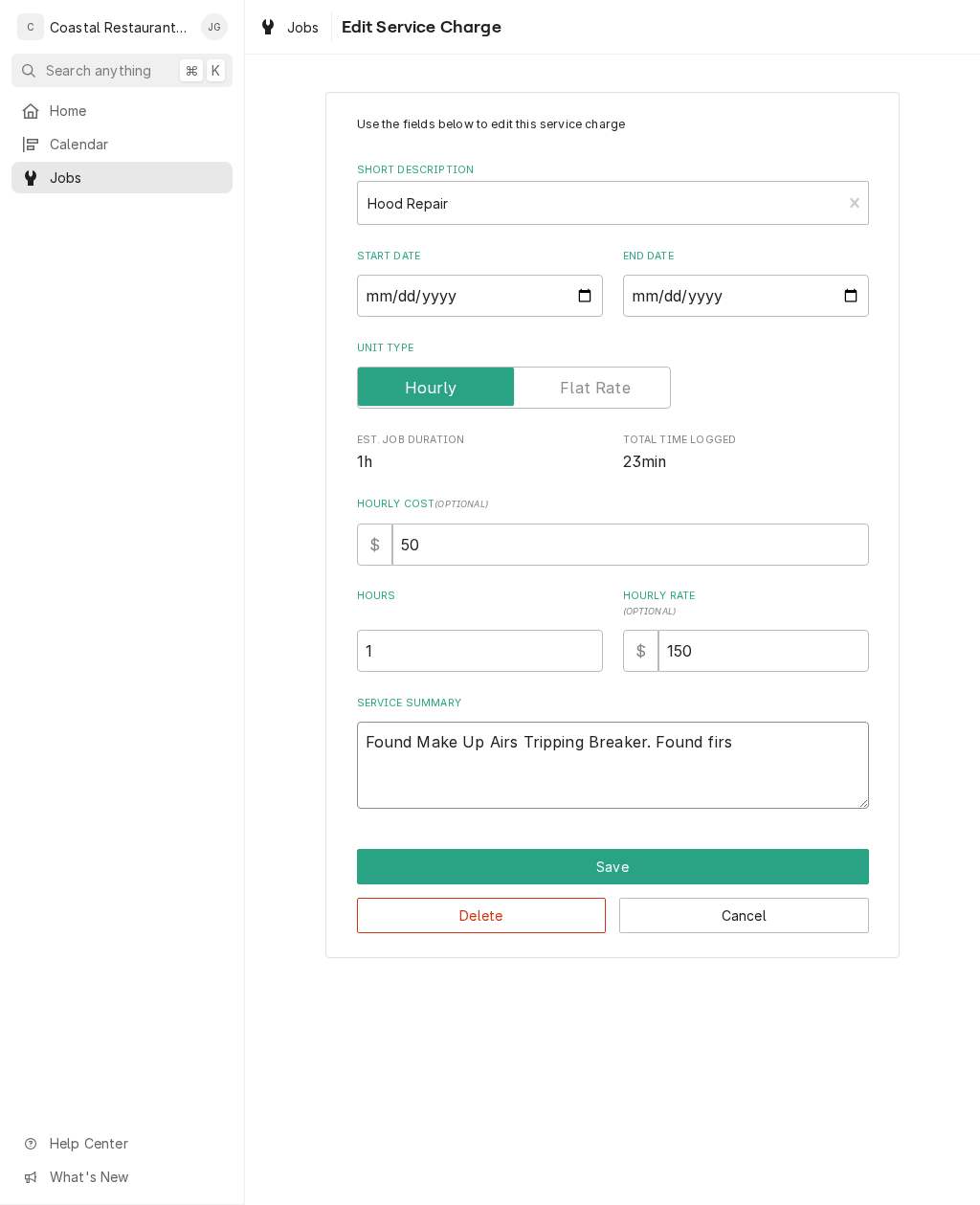
type textarea "Found Make Up Airs Tripping Breaker. Found fir"
type textarea "x"
type textarea "Found Make Up Airs Tripping Breaker. Found fi"
type textarea "x"
type textarea "Found Make Up Airs Tripping Breaker. Found f"
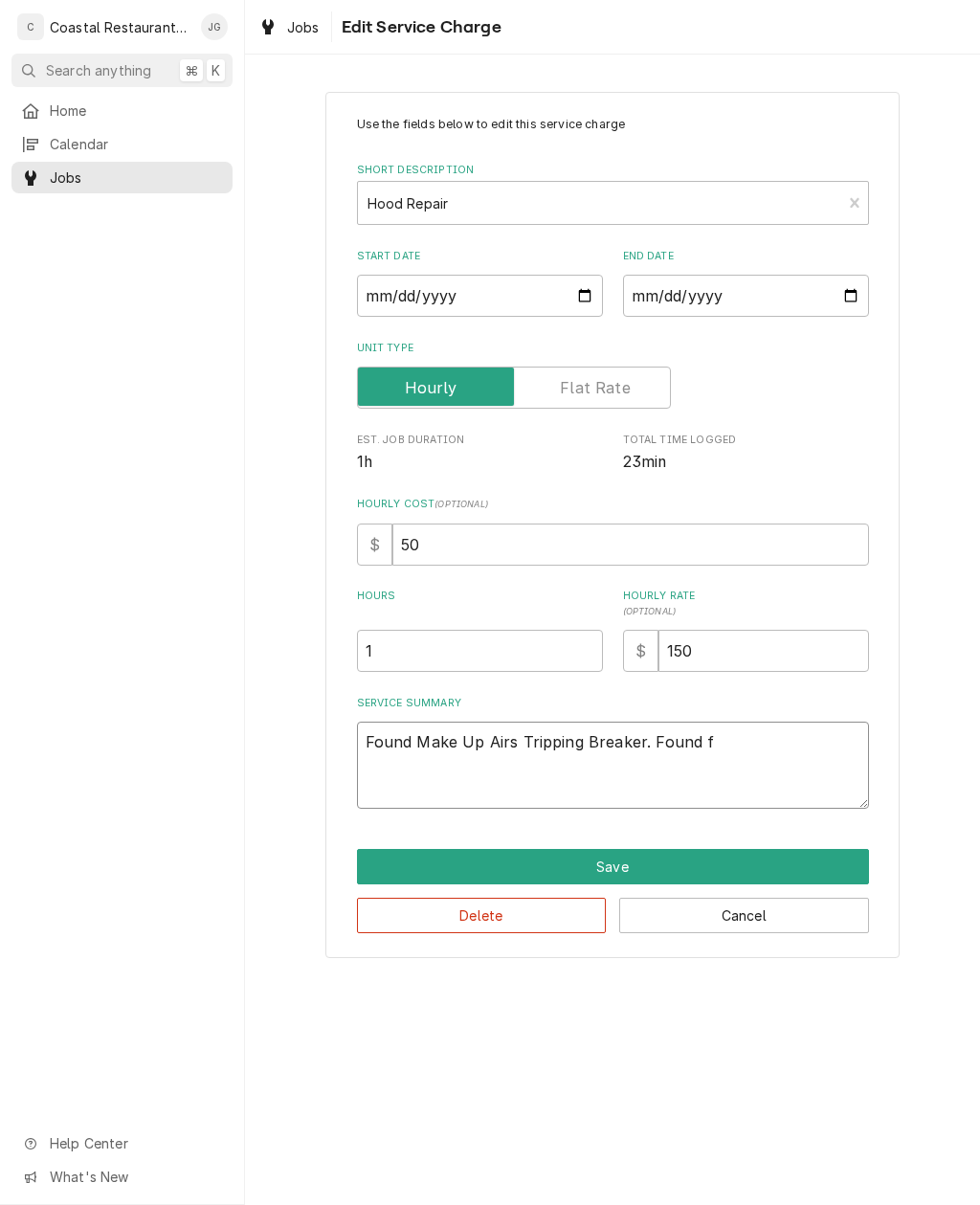
type textarea "x"
type textarea "Found Make Up Airs Tripping Breaker. Found"
type textarea "x"
type textarea "Found Make Up Airs Tripping Breaker. Found r"
type textarea "x"
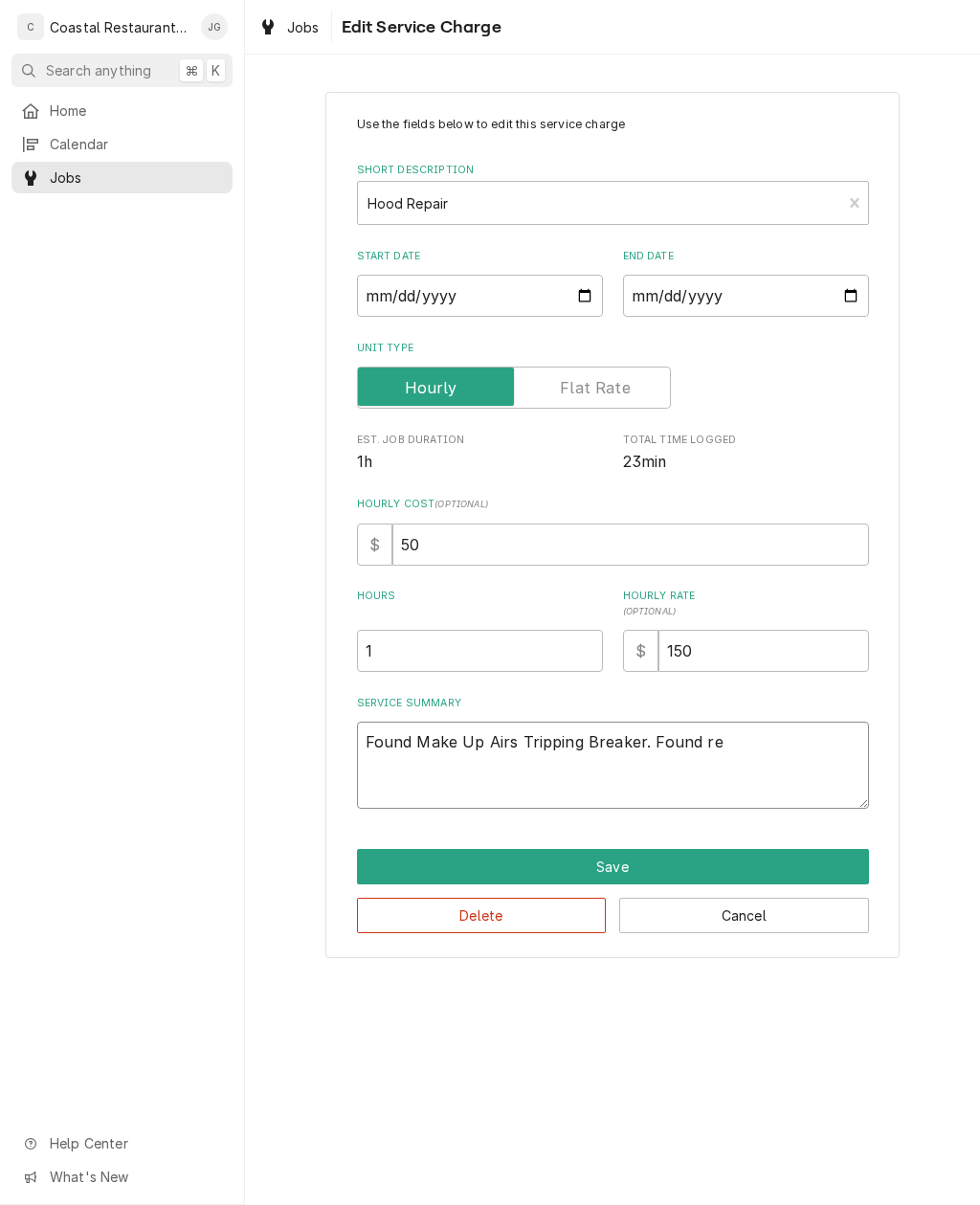
type textarea "Found Make Up Airs Tripping Breaker. Found rea"
type textarea "x"
type textarea "Found Make Up Airs Tripping Breaker. Found rear"
type textarea "x"
type textarea "Found Make Up Airs Tripping Breaker. Found rear"
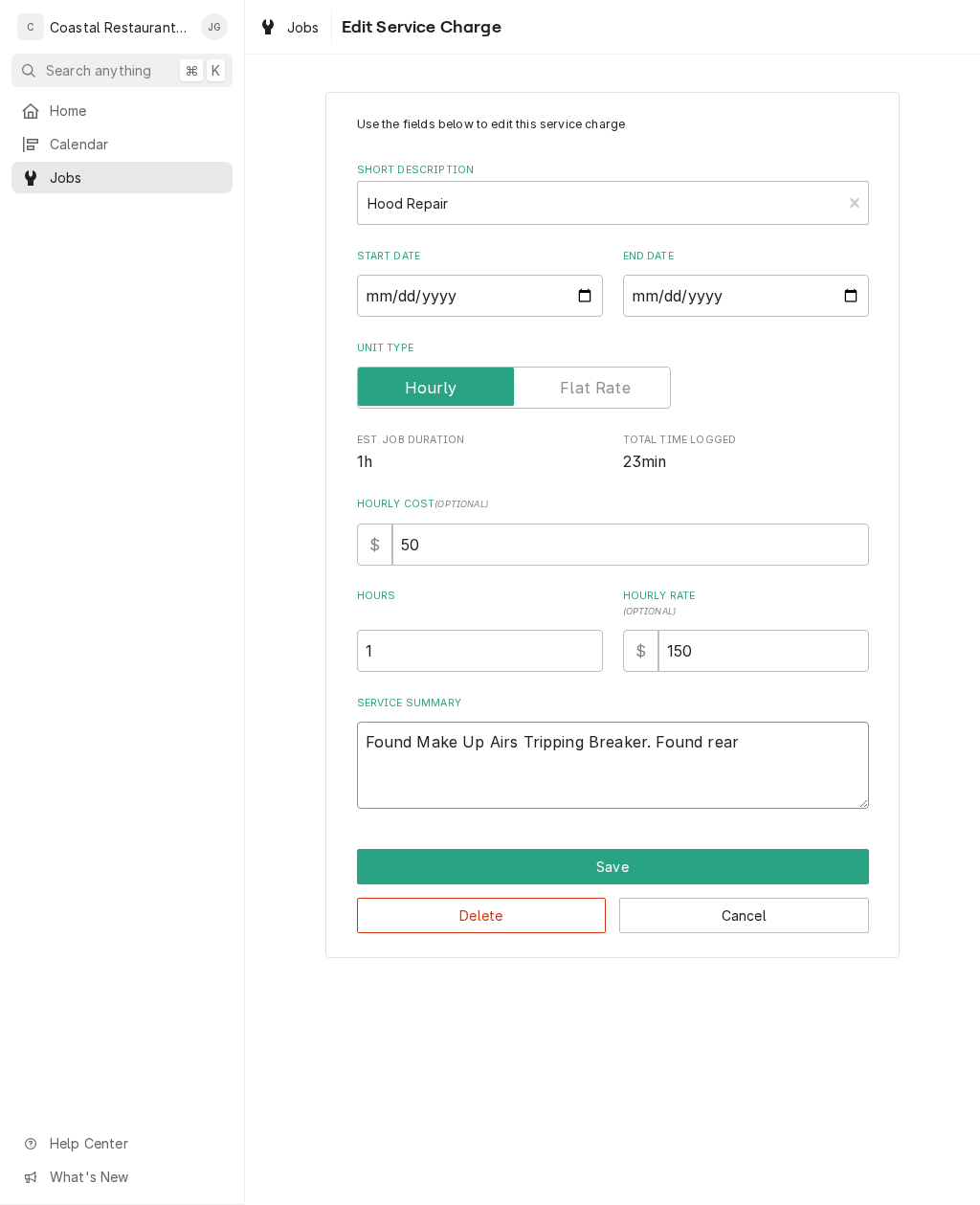
type textarea "x"
type textarea "Found Make Up Airs Tripping Breaker. Found rear m"
type textarea "x"
type textarea "Found Make Up Airs Tripping Breaker. Found rear ma"
type textarea "x"
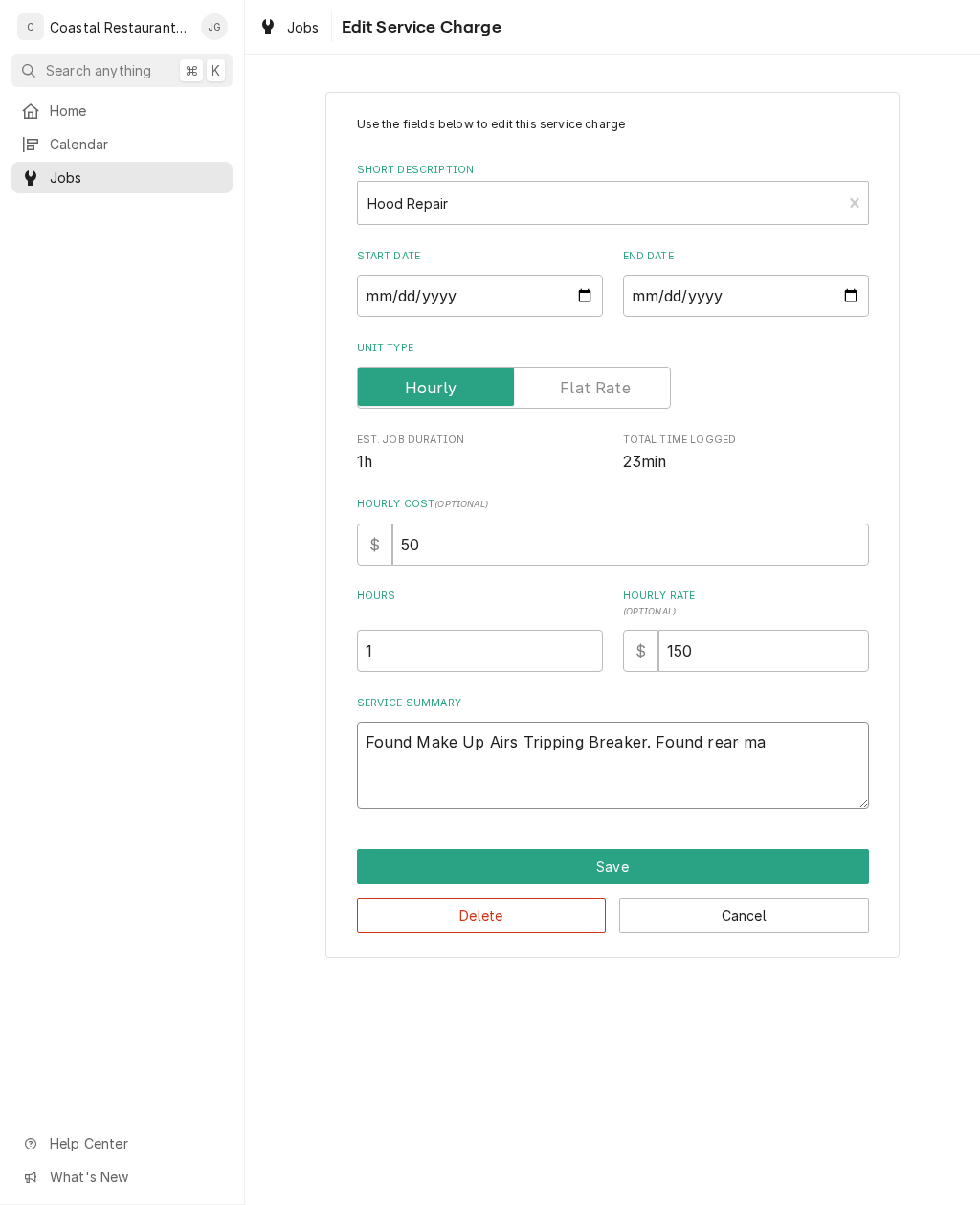
type textarea "Found Make Up Airs Tripping Breaker. Found rear mak"
type textarea "x"
type textarea "Found Make Up Airs Tripping Breaker. Found rear make"
type textarea "x"
type textarea "Found Make Up Airs Tripping Breaker. Found rear make"
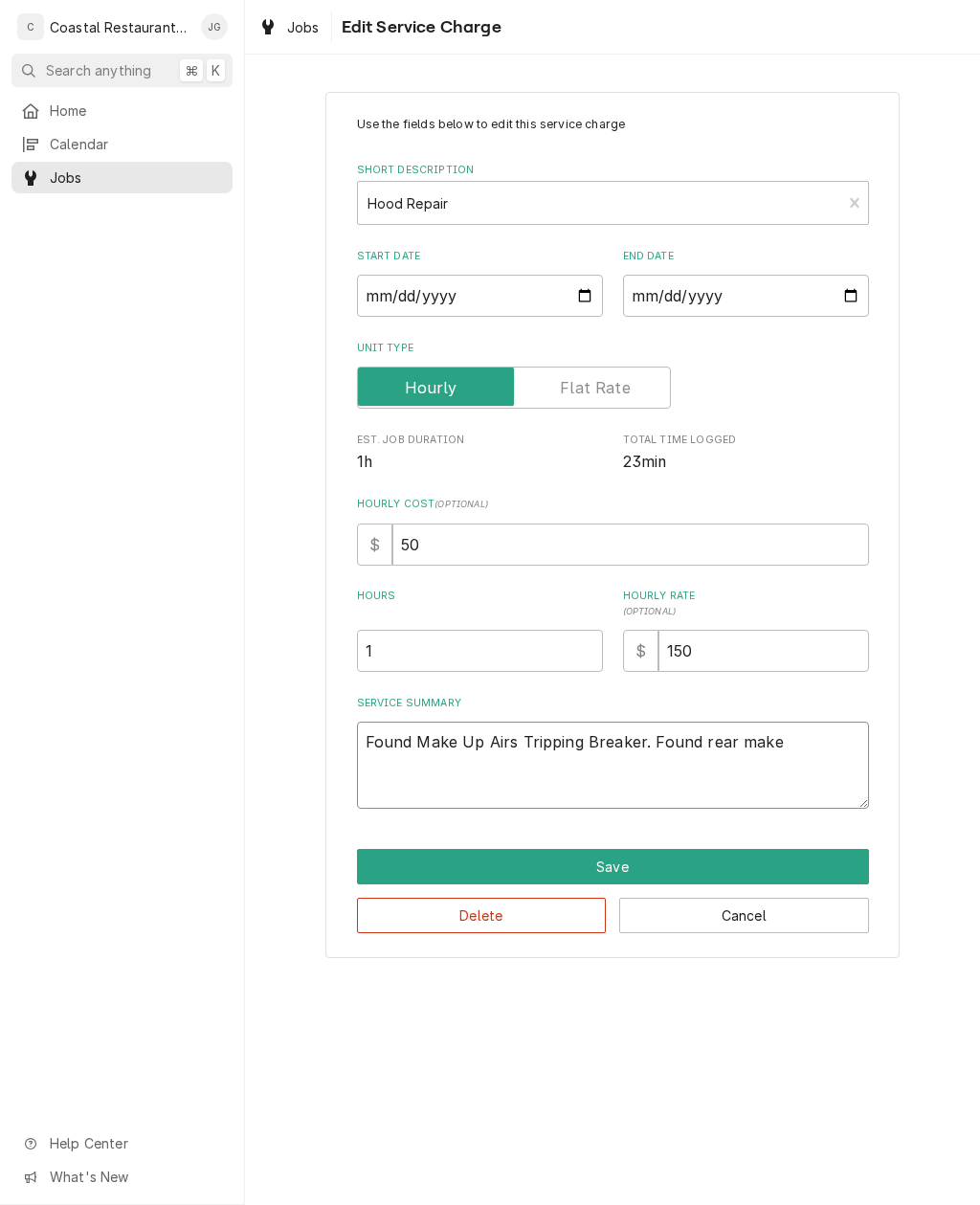
type textarea "x"
type textarea "Found Make Up Airs Tripping Breaker. Found rear mak"
type textarea "x"
type textarea "Found Make Up Airs Tripping Breaker. Found rear ma"
type textarea "x"
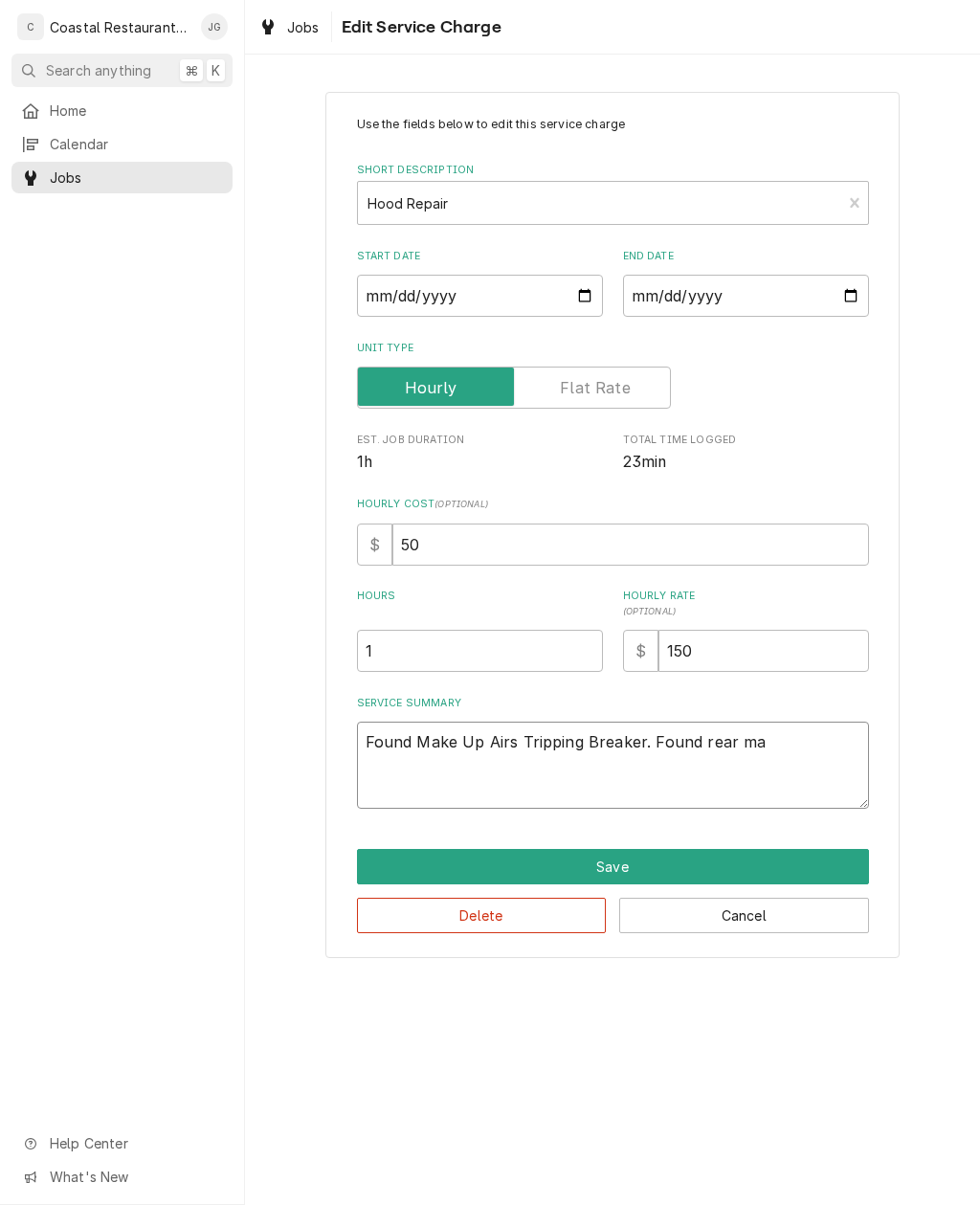
type textarea "Found Make Up Airs Tripping Breaker. Found rear m"
type textarea "x"
type textarea "Found Make Up Airs Tripping Breaker. Found rear"
type textarea "x"
type textarea "Found Make Up Airs Tripping Breaker. Found rear M"
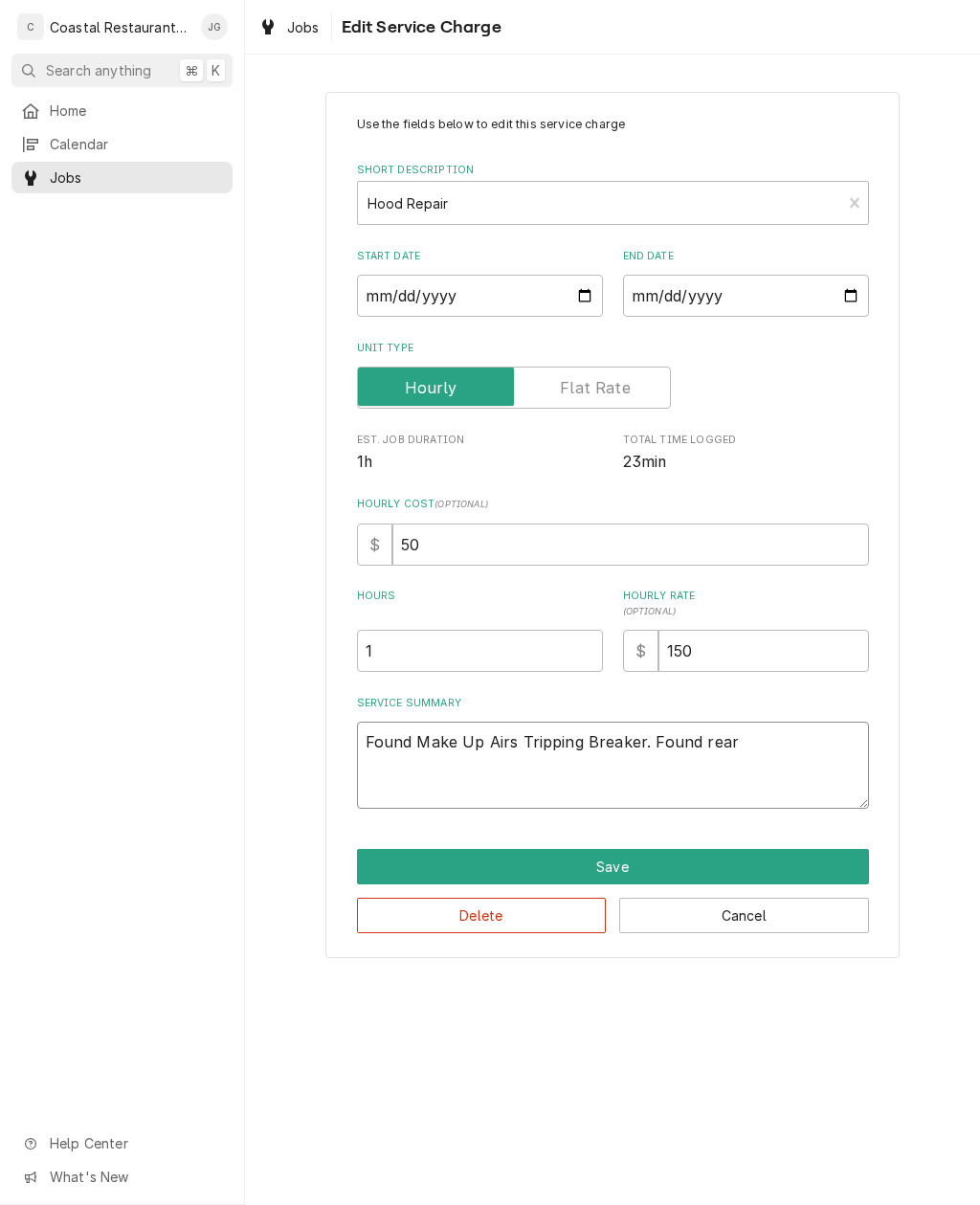
type textarea "x"
type textarea "Found Make Up Airs Tripping Breaker. Found rear Ma"
type textarea "x"
type textarea "Found Make Up Airs Tripping Breaker. Found rear Mak"
type textarea "x"
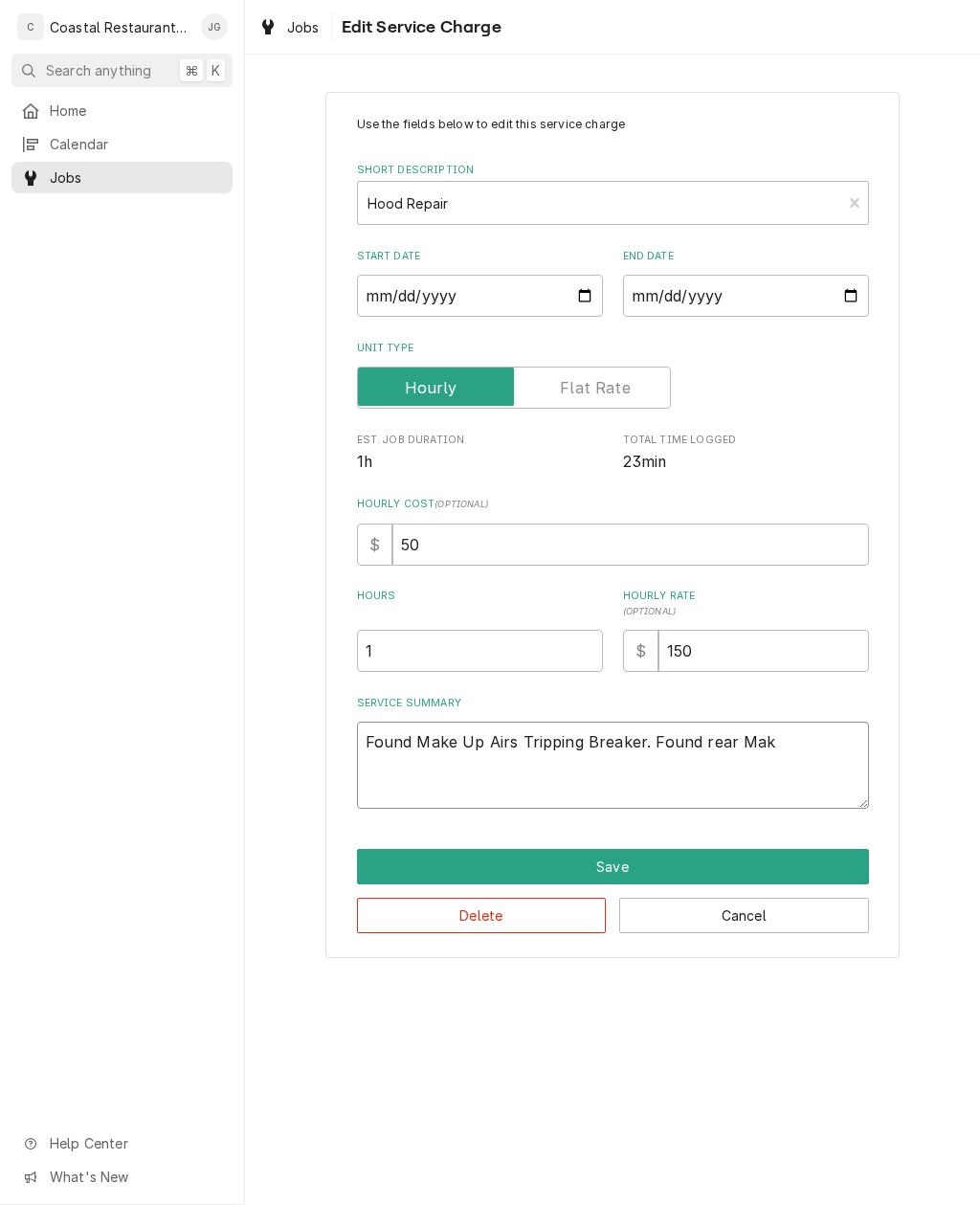
type textarea "Found Make Up Airs Tripping Breaker. Found rear Make"
type textarea "x"
type textarea "Found Make Up Airs Tripping Breaker. Found rear Make"
type textarea "x"
type textarea "Found Make Up Airs Tripping Breaker. Found rear Make U"
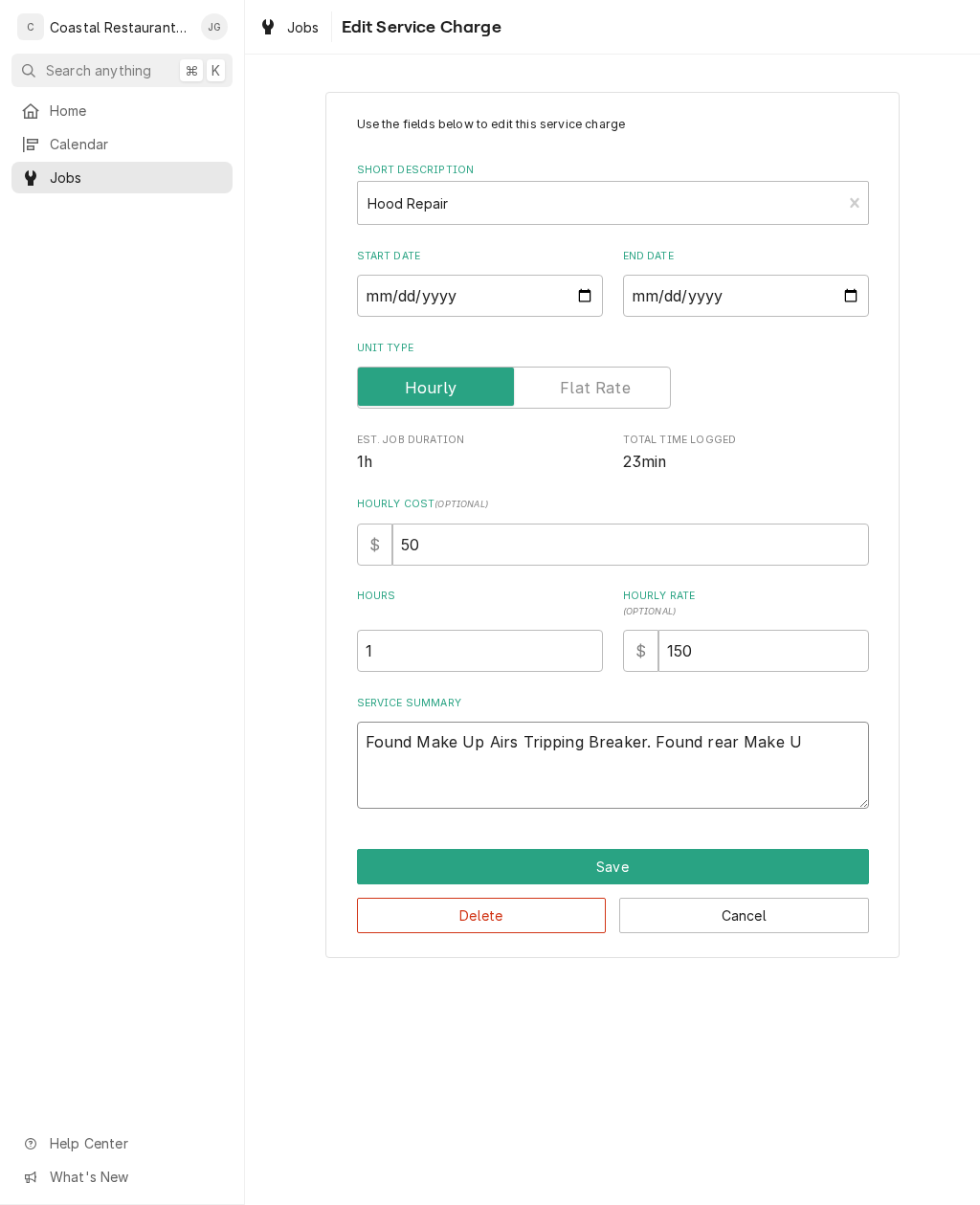
type textarea "x"
type textarea "Found Make Up Airs Tripping Breaker. Found rear Make Up"
type textarea "x"
type textarea "Found Make Up Airs Tripping Breaker. Found rear Make Up"
type textarea "x"
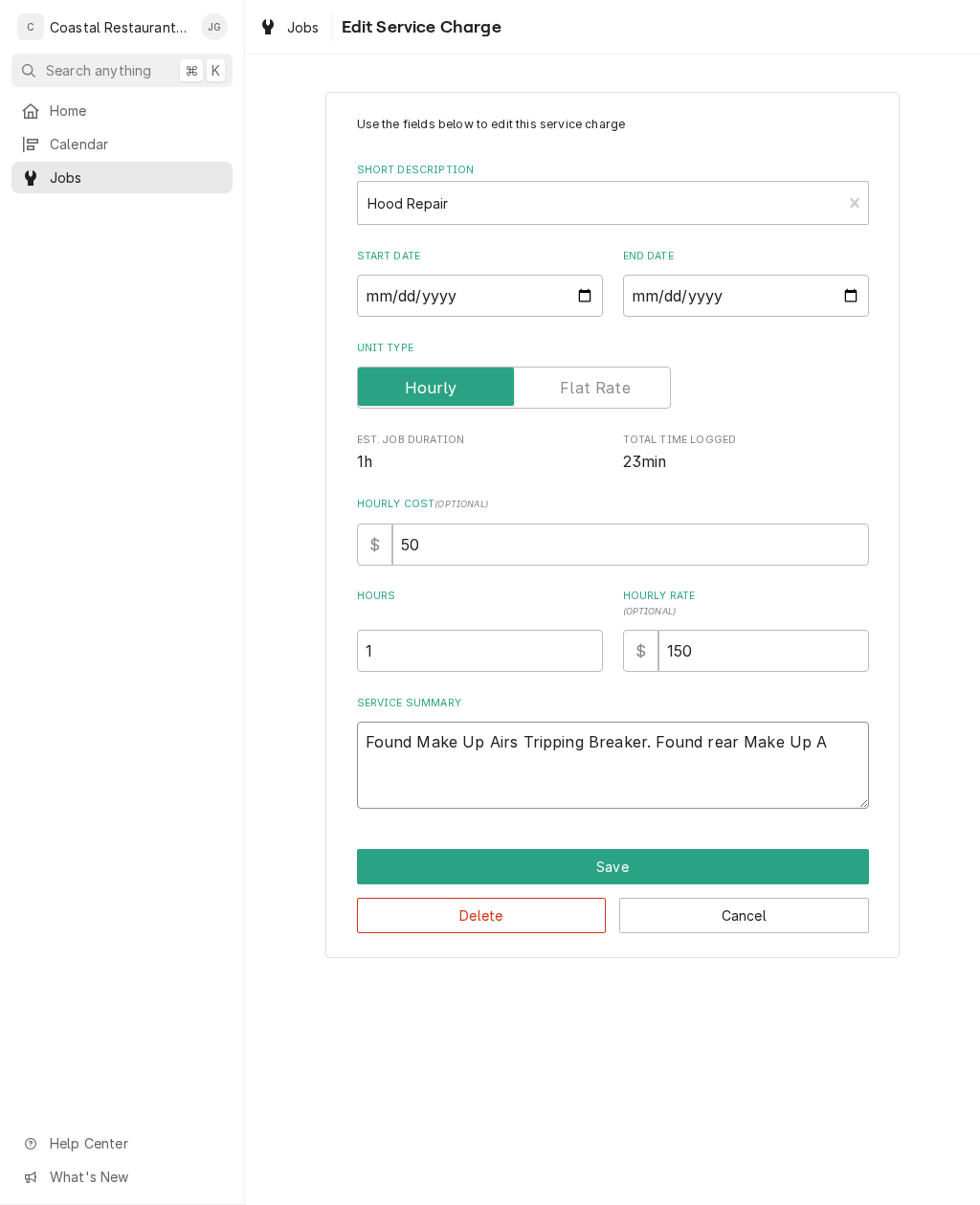
type textarea "Found Make Up Airs Tripping Breaker. Found rear Make Up Ai"
type textarea "x"
type textarea "Found Make Up Airs Tripping Breaker. Found rear Make Up Air"
type textarea "x"
type textarea "Found Make Up Airs Tripping Breaker. Found rear Make Up Air"
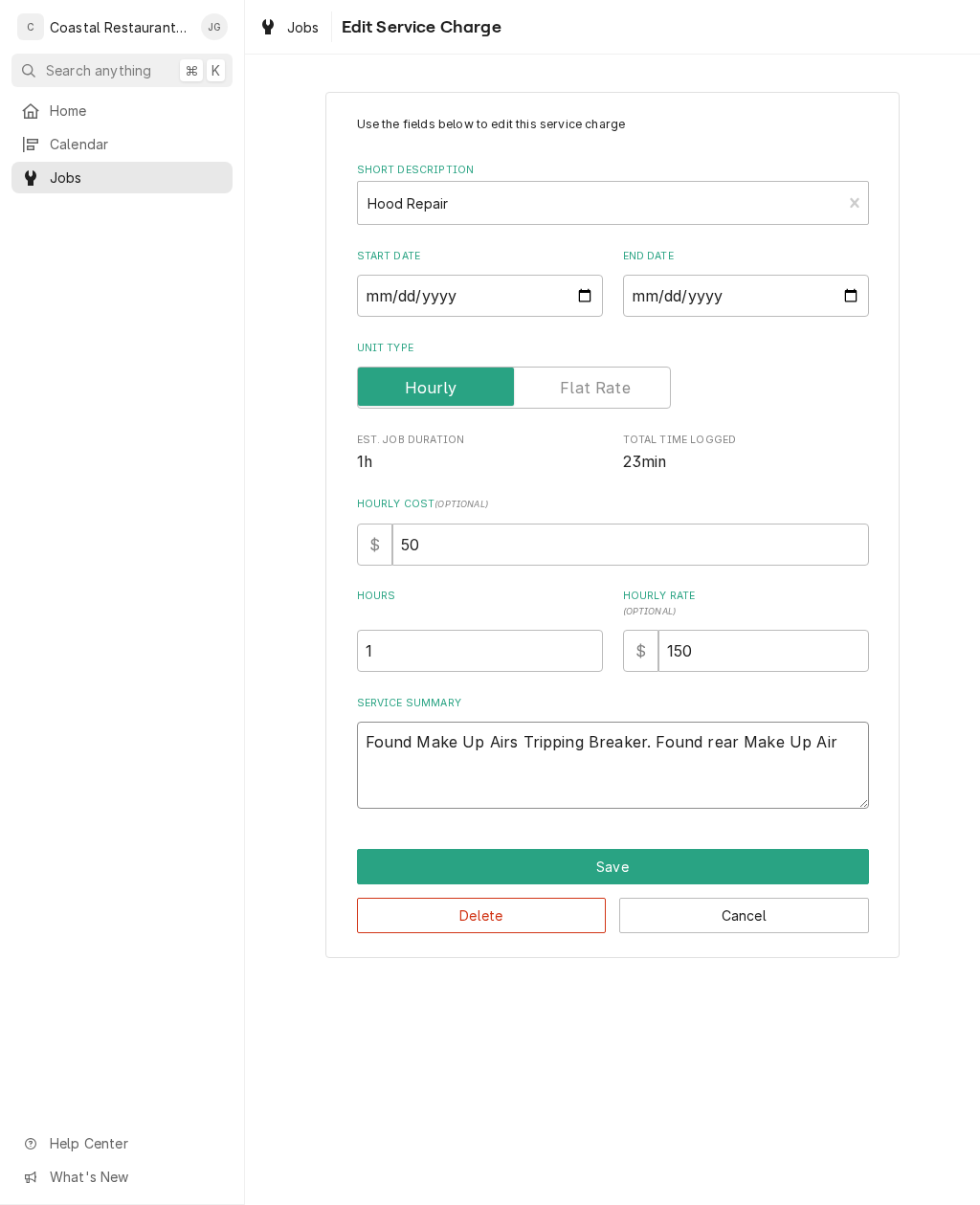
type textarea "x"
type textarea "Found Make Up Airs Tripping Breaker. Found rear Make Up Air M"
type textarea "x"
type textarea "Found Make Up Airs Tripping Breaker. Found rear Make Up Air Mo"
type textarea "x"
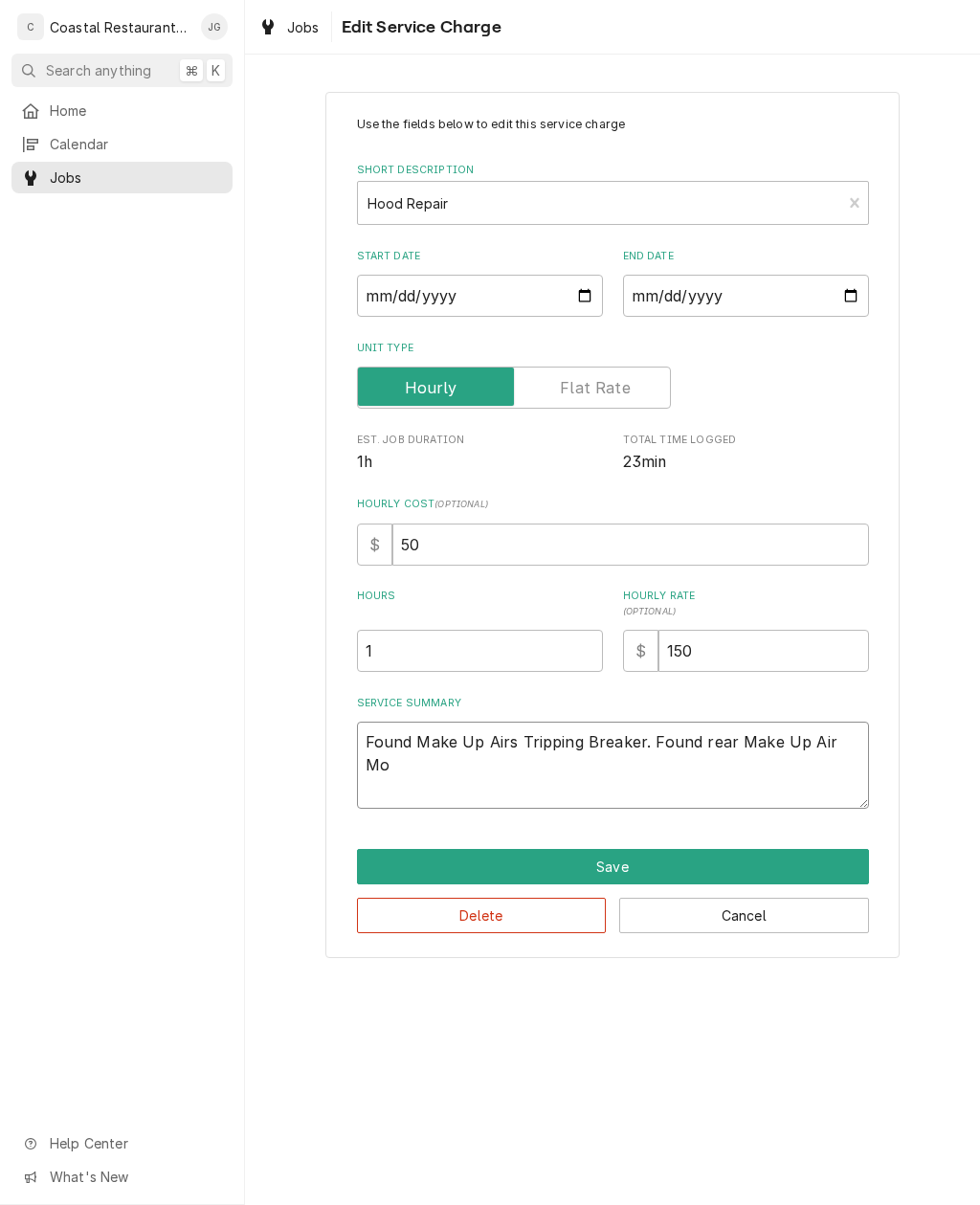
type textarea "Found Make Up Airs Tripping Breaker. Found rear Make Up Air Mor"
type textarea "x"
type textarea "Found Make Up Airs Tripping Breaker. Found rear Make Up Air Moo"
type textarea "x"
type textarea "Found Make Up Airs Tripping Breaker. Found rear Make Up Air Mo"
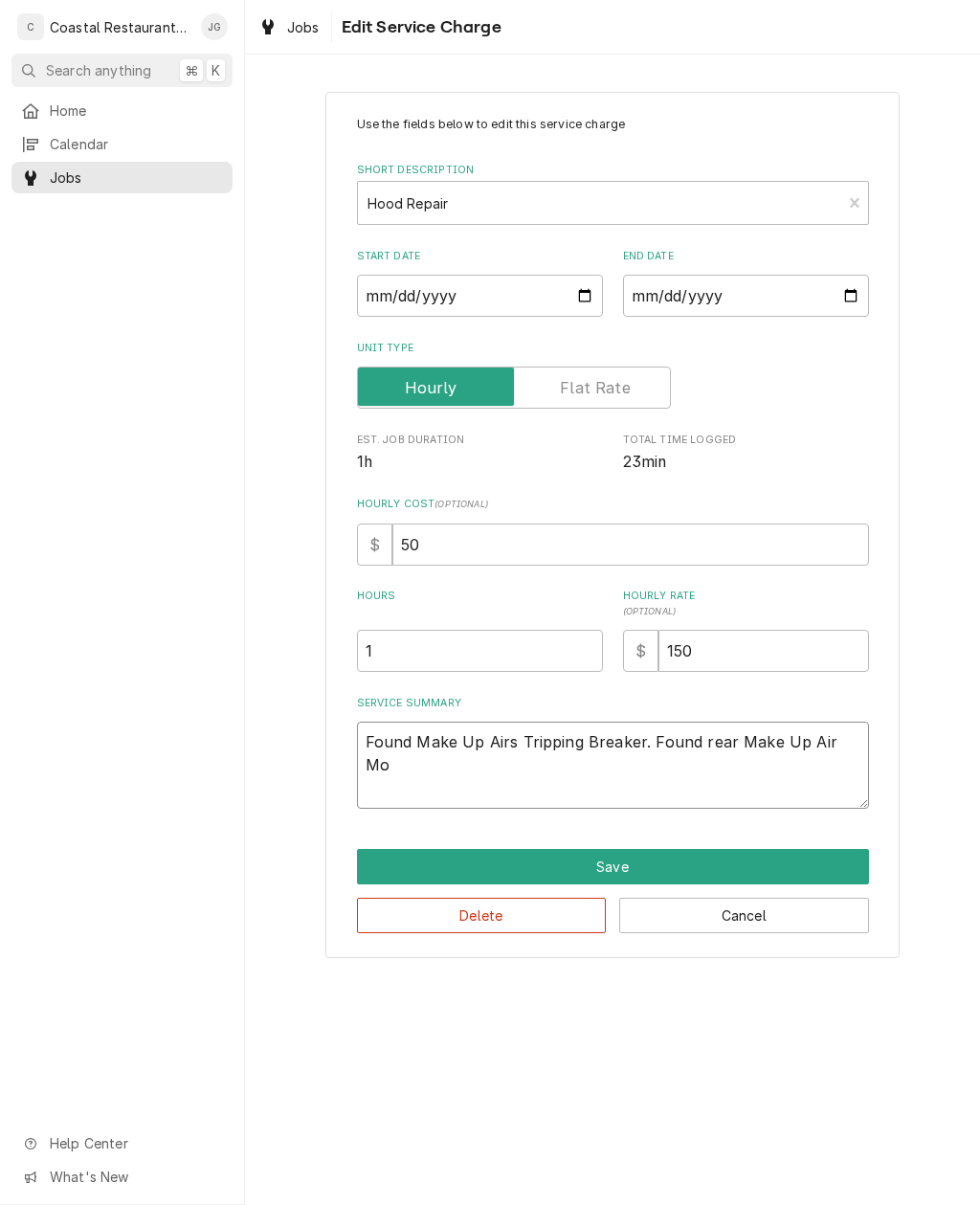
type textarea "x"
type textarea "Found Make Up Airs Tripping Breaker. Found rear Make Up Air Mot"
type textarea "x"
type textarea "Found Make Up Airs Tripping Breaker. Found rear Make Up Air Moto"
type textarea "x"
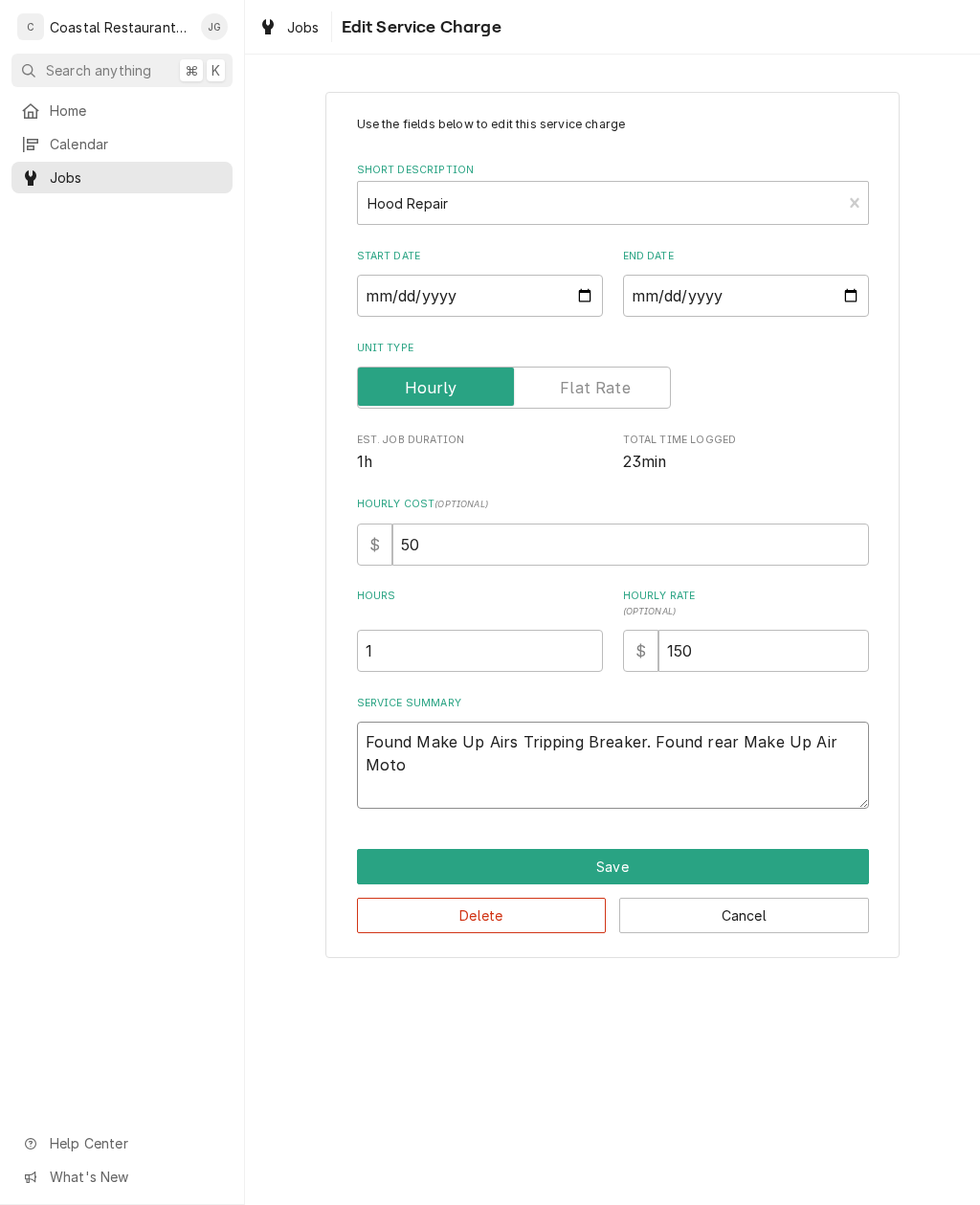
type textarea "Found Make Up Airs Tripping Breaker. Found rear Make Up Air Motor"
type textarea "x"
type textarea "Found Make Up Airs Tripping Breaker. Found rear Make Up Air Motor"
type textarea "x"
type textarea "Found Make Up Airs Tripping Breaker. Found rear Make Up Air Motor A"
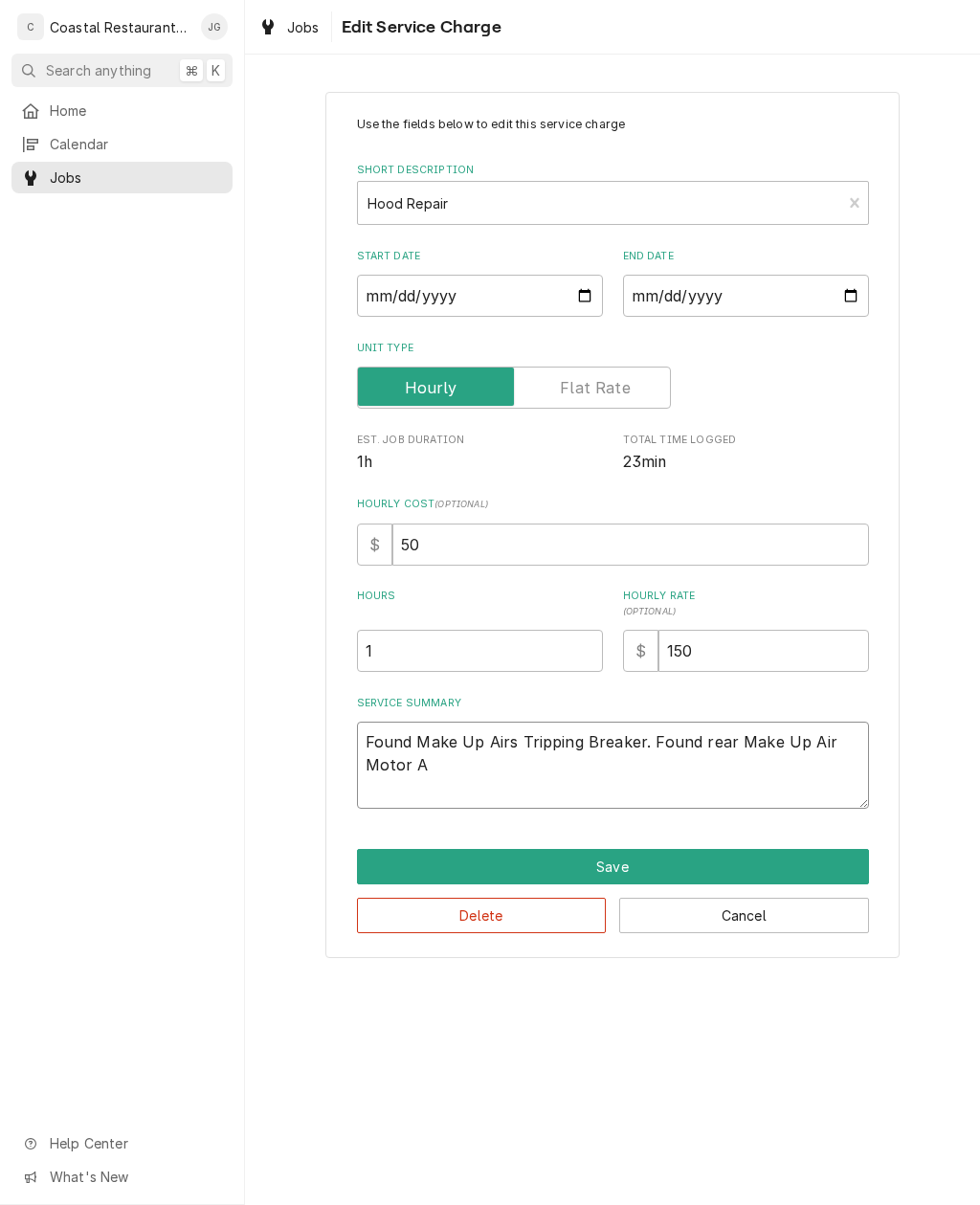
type textarea "x"
type textarea "Found Make Up Airs Tripping Breaker. Found rear Make Up Air Motor An"
type textarea "x"
type textarea "Found Make Up Airs Tripping Breaker. Found rear Make Up Air Motor And"
type textarea "x"
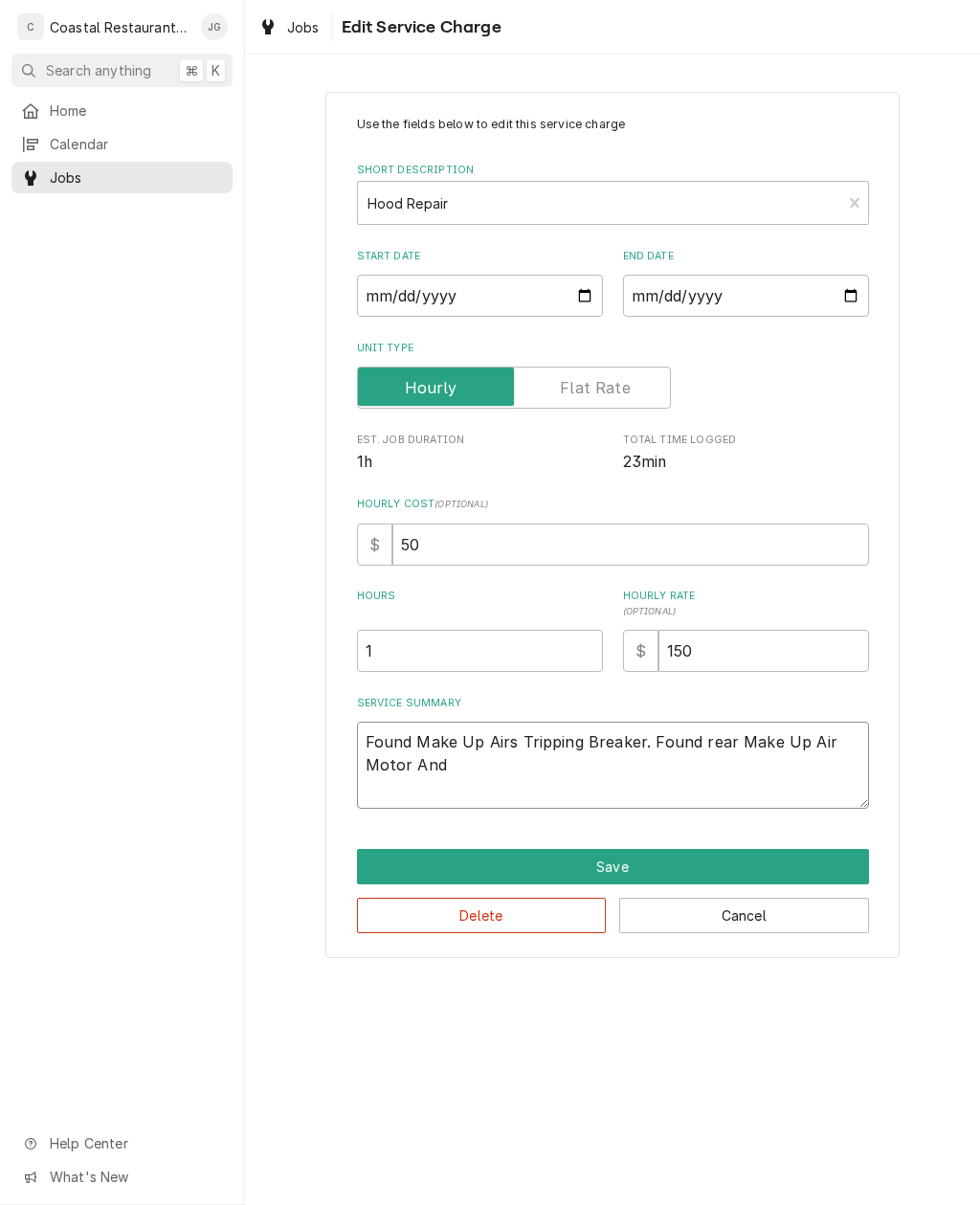
type textarea "Found Make Up Airs Tripping Breaker. Found rear Make Up Air Motor And"
type textarea "x"
type textarea "Found Make Up Airs Tripping Breaker. Found rear Make Up Air Motor And A"
type textarea "x"
type textarea "Found Make Up Airs Tripping Breaker. Found rear Make Up Air Motor And As"
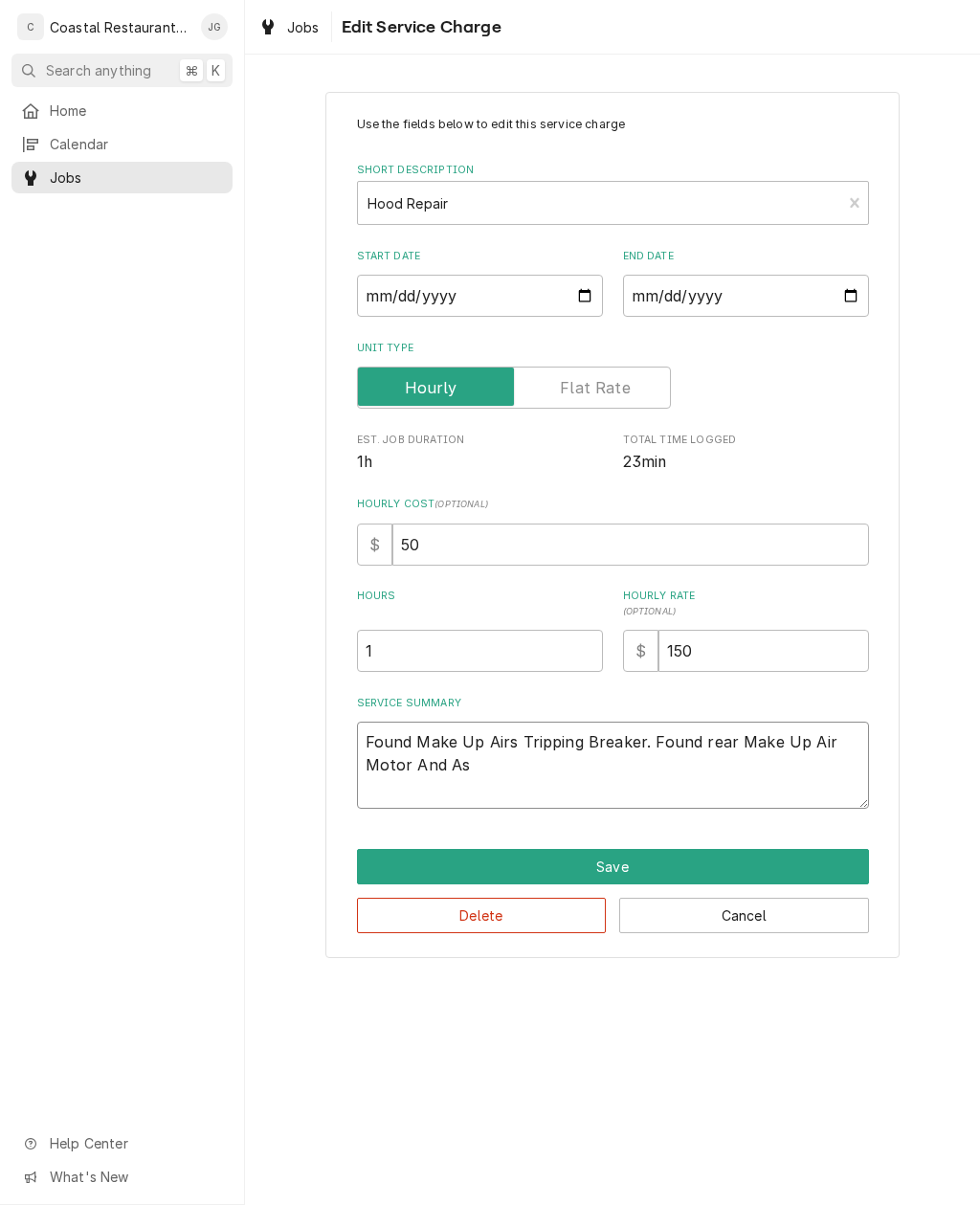
type textarea "x"
type textarea "Found Make Up Airs Tripping Breaker. Found rear Make Up Air Motor And Ass"
type textarea "x"
type textarea "Found Make Up Airs Tripping Breaker. Found rear Make Up Air Motor And Asse"
type textarea "x"
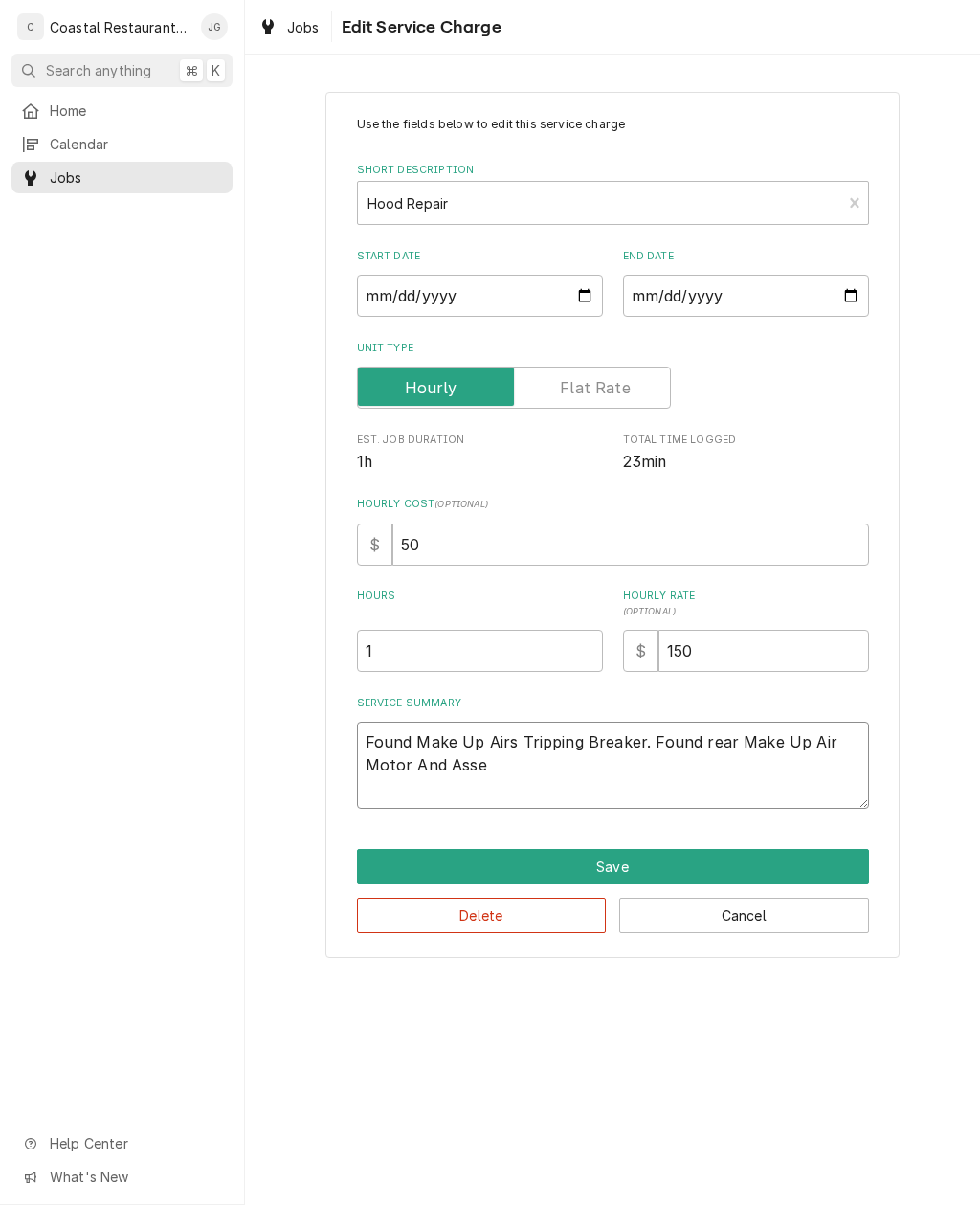
type textarea "Found Make Up Airs Tripping Breaker. Found rear Make Up Air Motor And Assem"
type textarea "x"
type textarea "Found Make Up Airs Tripping Breaker. Found rear Make Up Air Motor And Assembly"
type textarea "x"
type textarea "Found Make Up Airs Tripping Breaker. Found rear Make Up Air Motor And Assembly b"
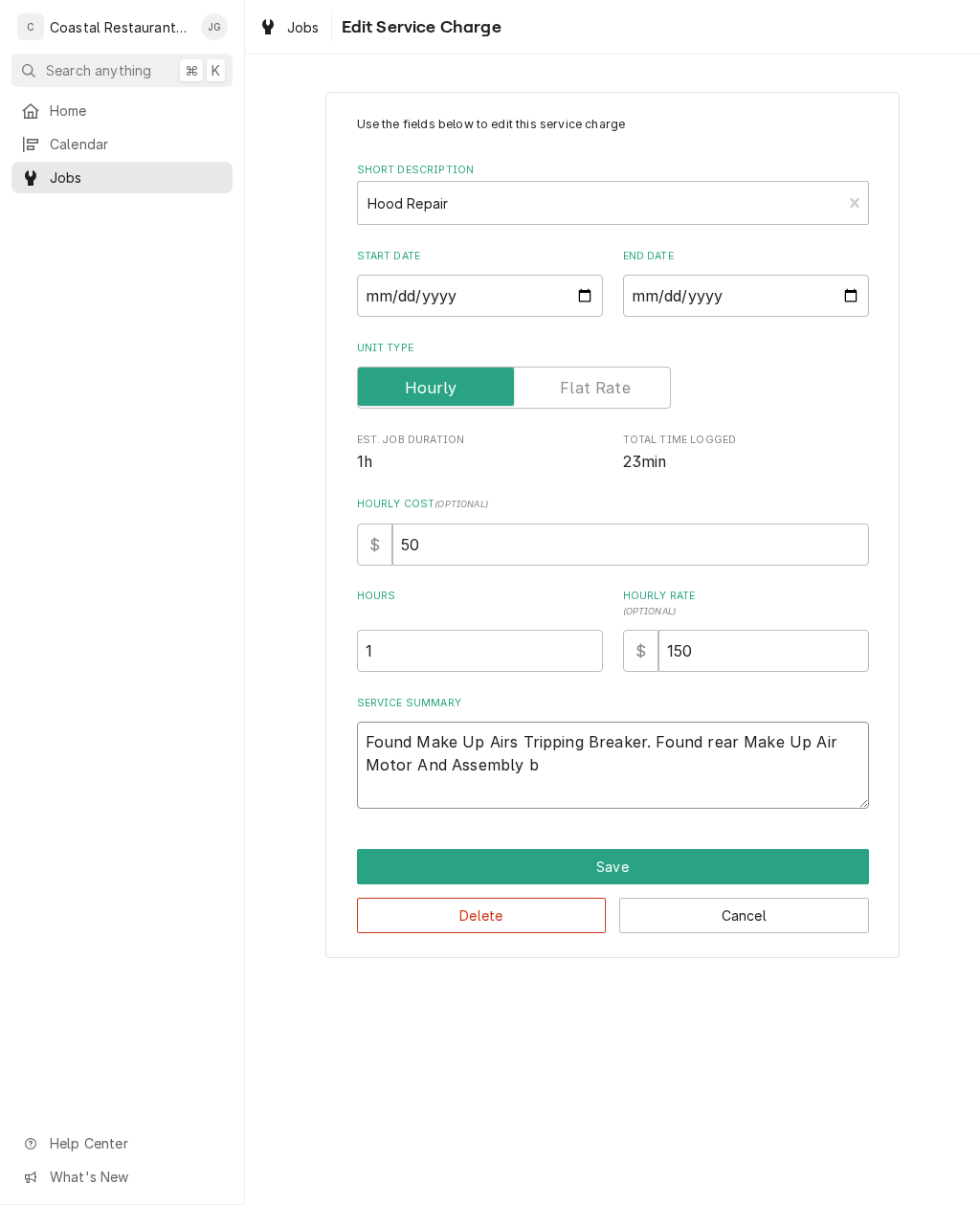
type textarea "x"
type textarea "Found Make Up Airs Tripping Breaker. Found rear Make Up Air Motor And Assembly …"
type textarea "x"
type textarea "Found Make Up Airs Tripping Breaker. Found rear Make Up Air Motor And Assembly …"
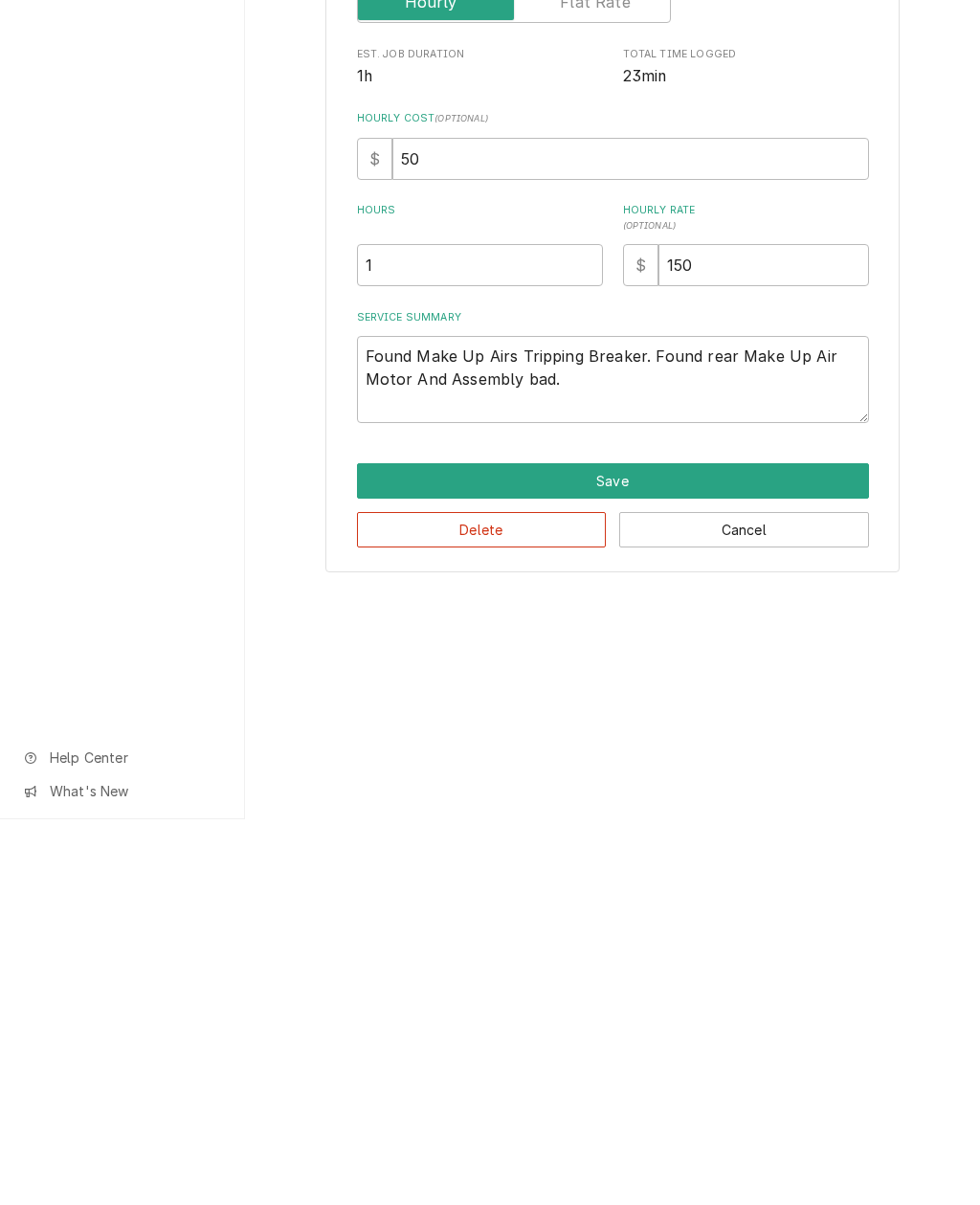
click at [652, 849] on button "Save" at bounding box center [613, 866] width 512 height 35
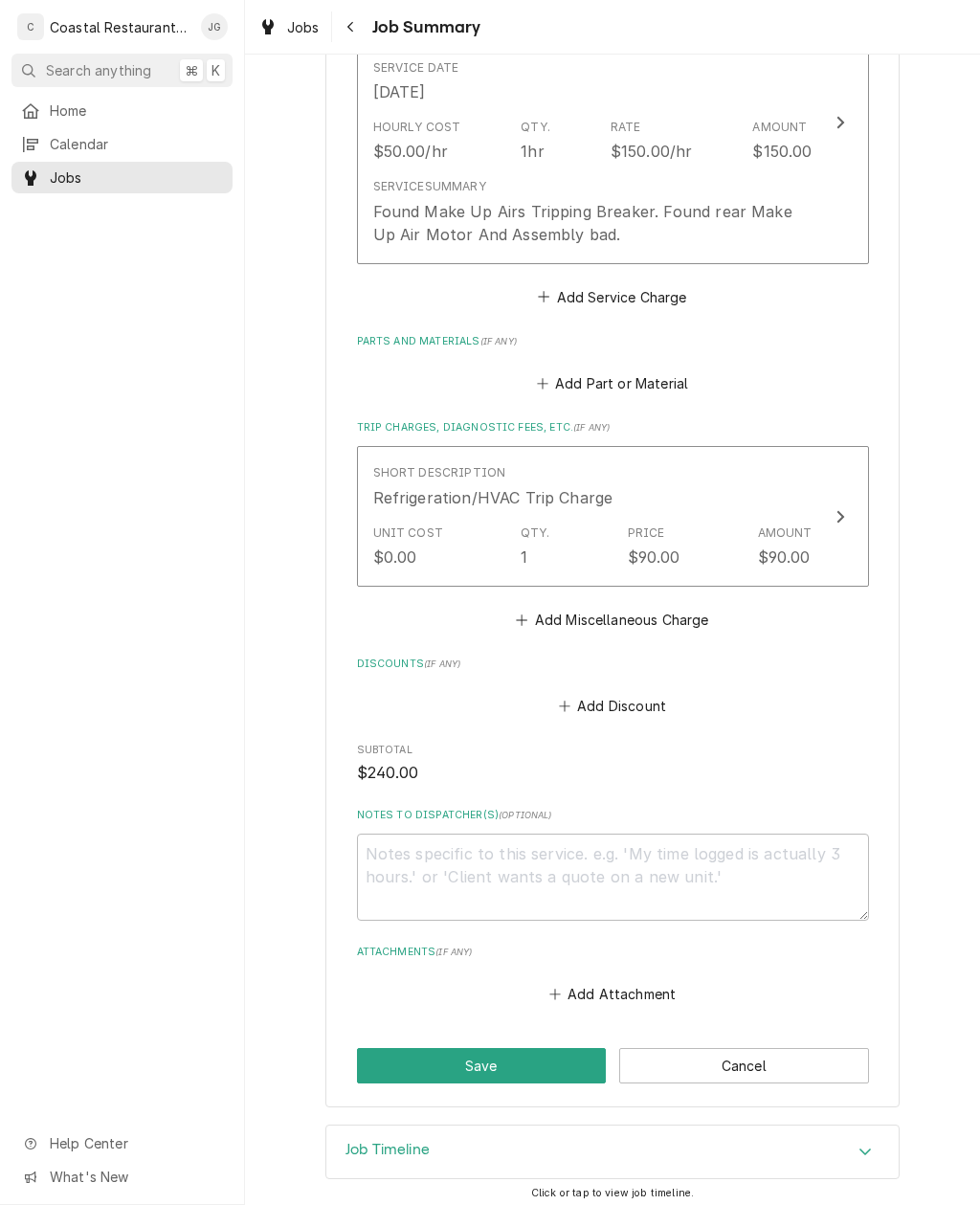
scroll to position [565, 0]
click at [525, 1049] on button "Save" at bounding box center [482, 1066] width 250 height 35
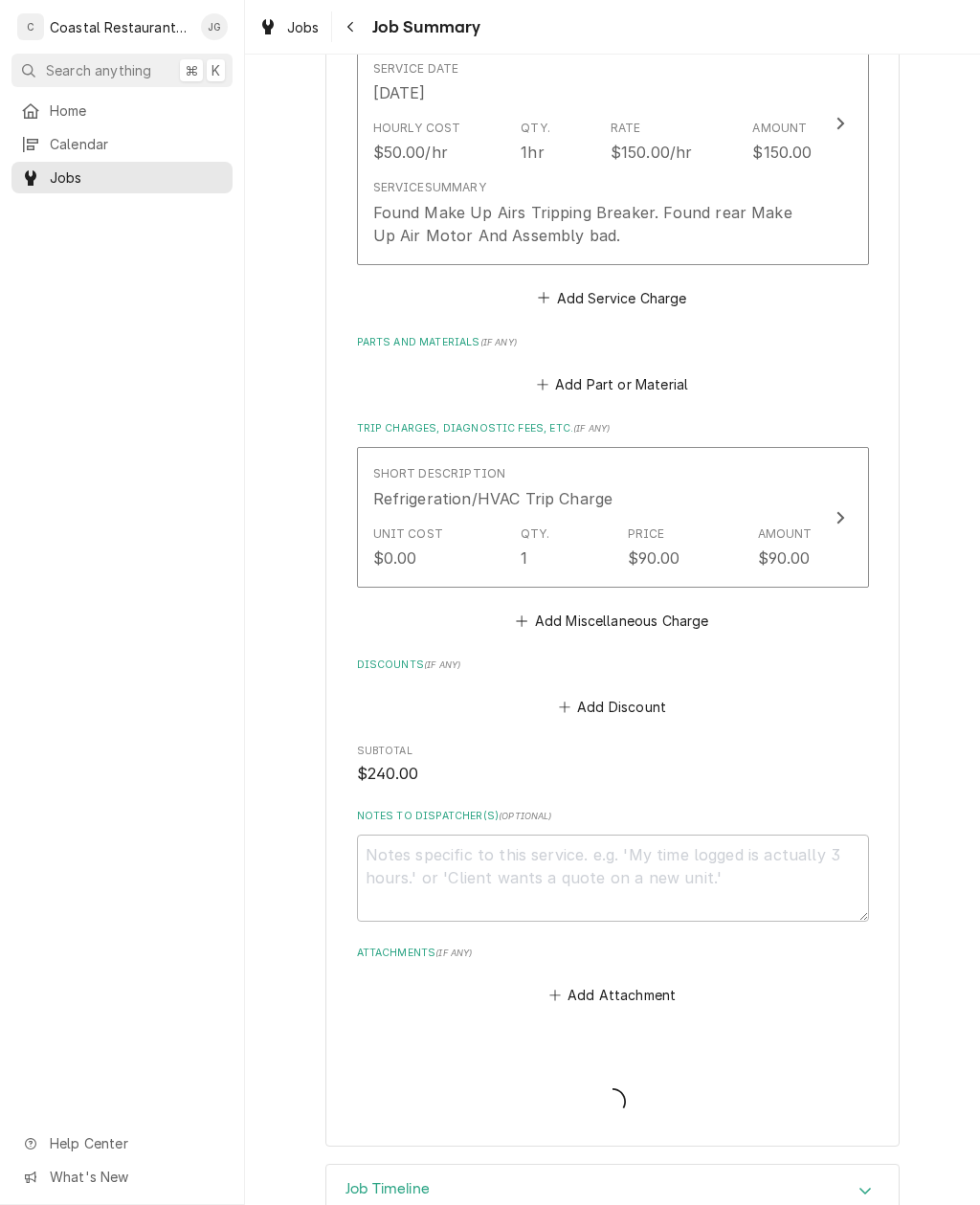
type textarea "x"
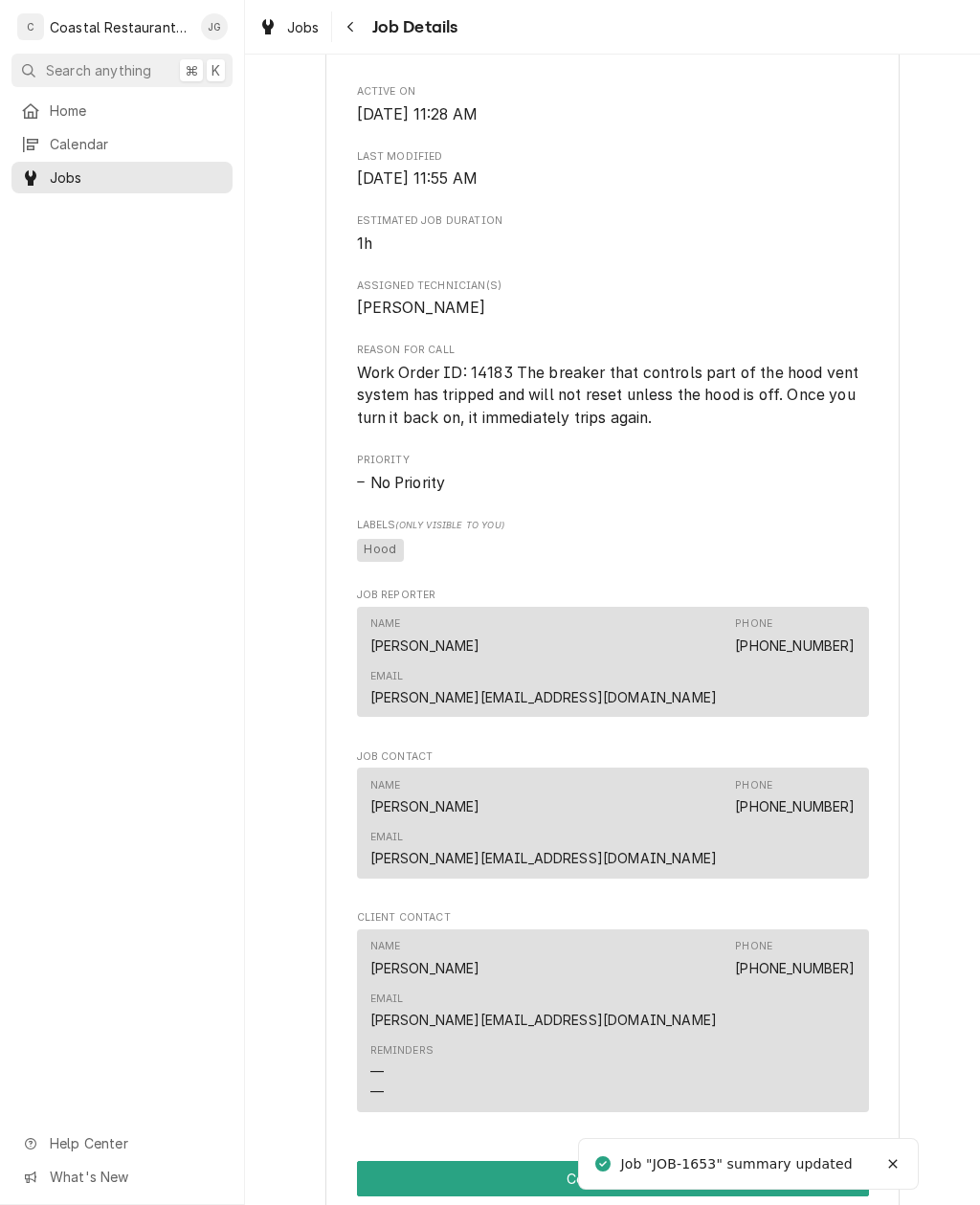
scroll to position [908, 0]
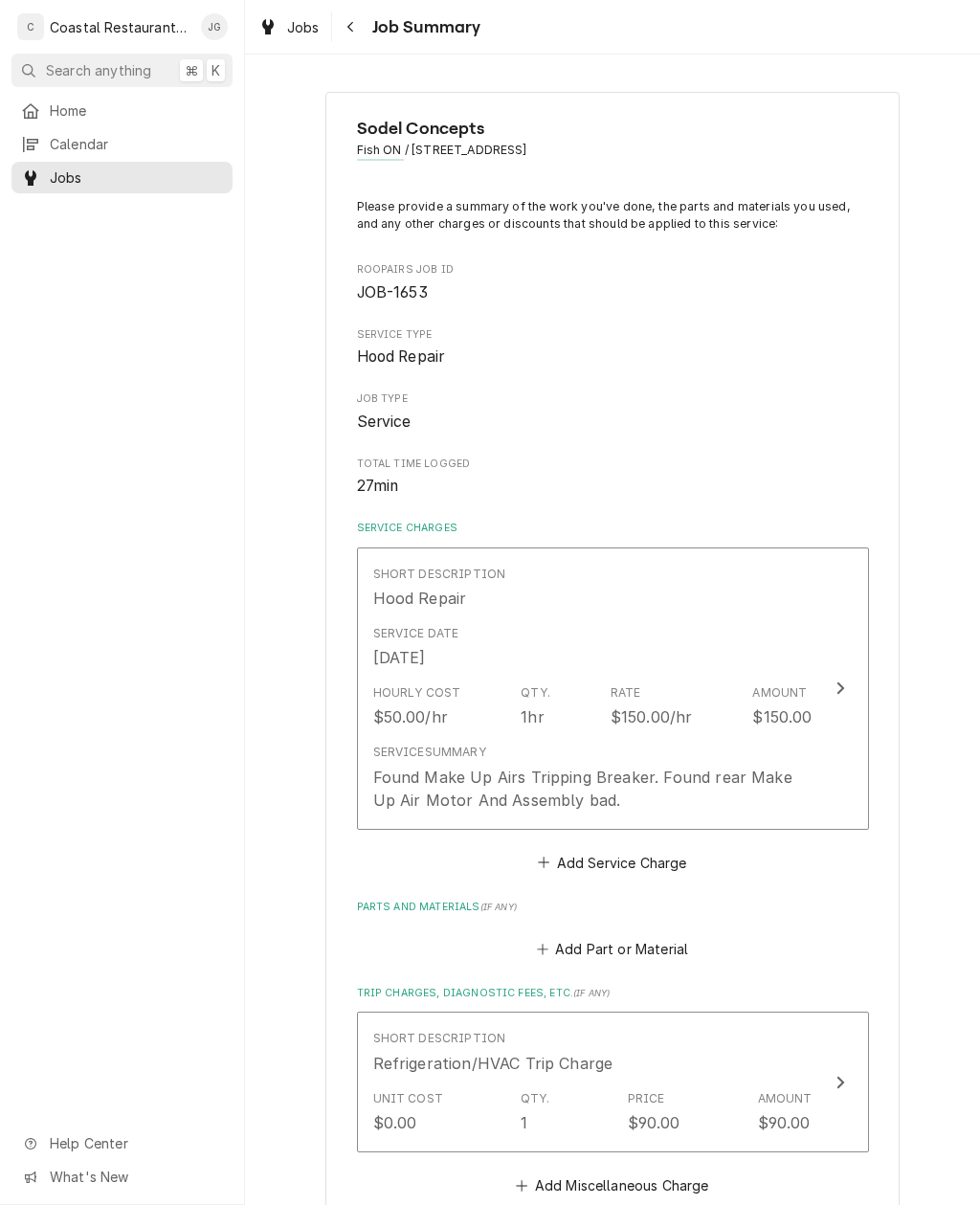
click at [743, 744] on div "Service Summary Found Make Up Airs Tripping Breaker. Found rear Make Up Air Mot…" at bounding box center [592, 777] width 439 height 67
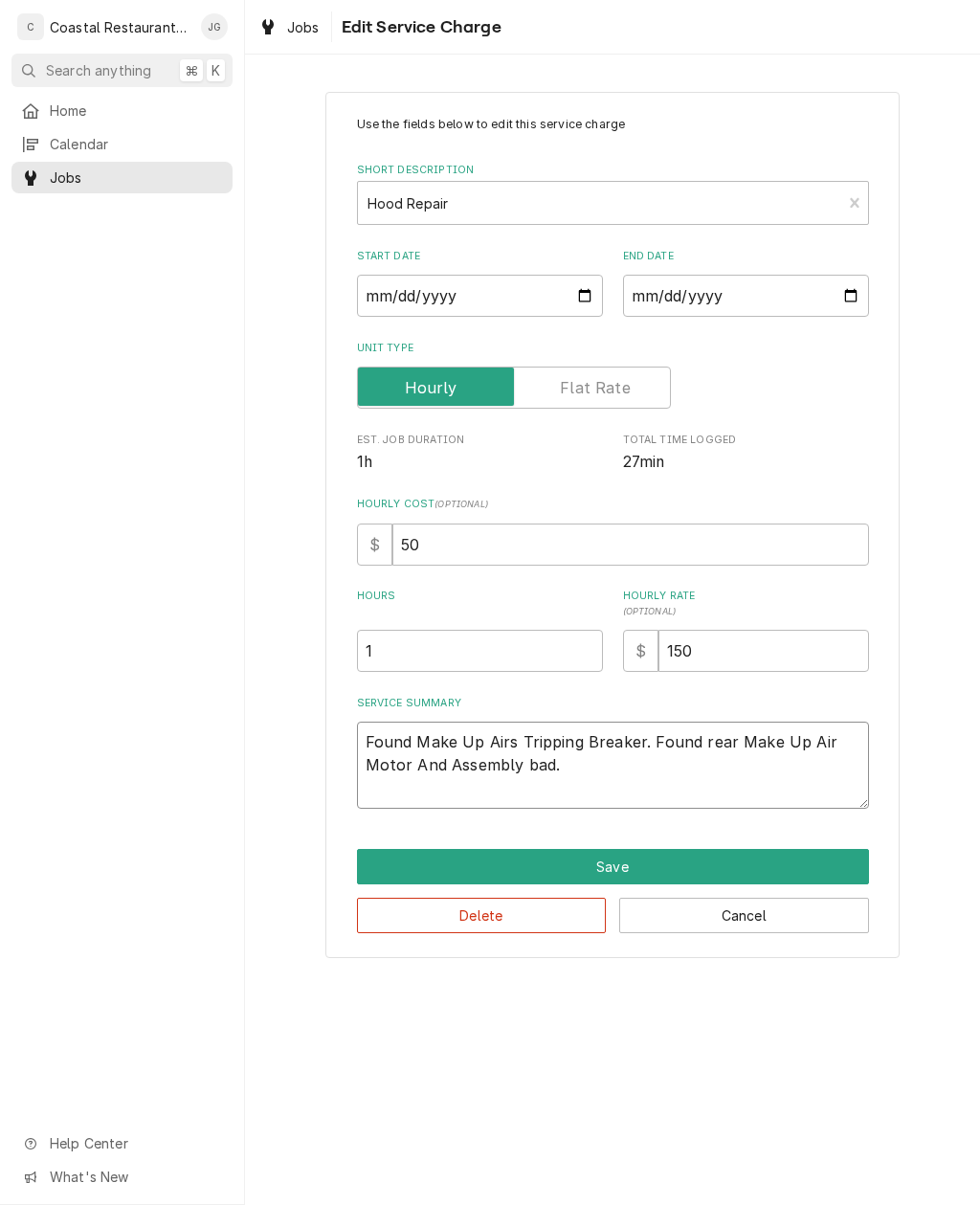
click at [579, 770] on textarea "Found Make Up Airs Tripping Breaker. Found rear Make Up Air Motor And Assembly …" at bounding box center [613, 765] width 512 height 87
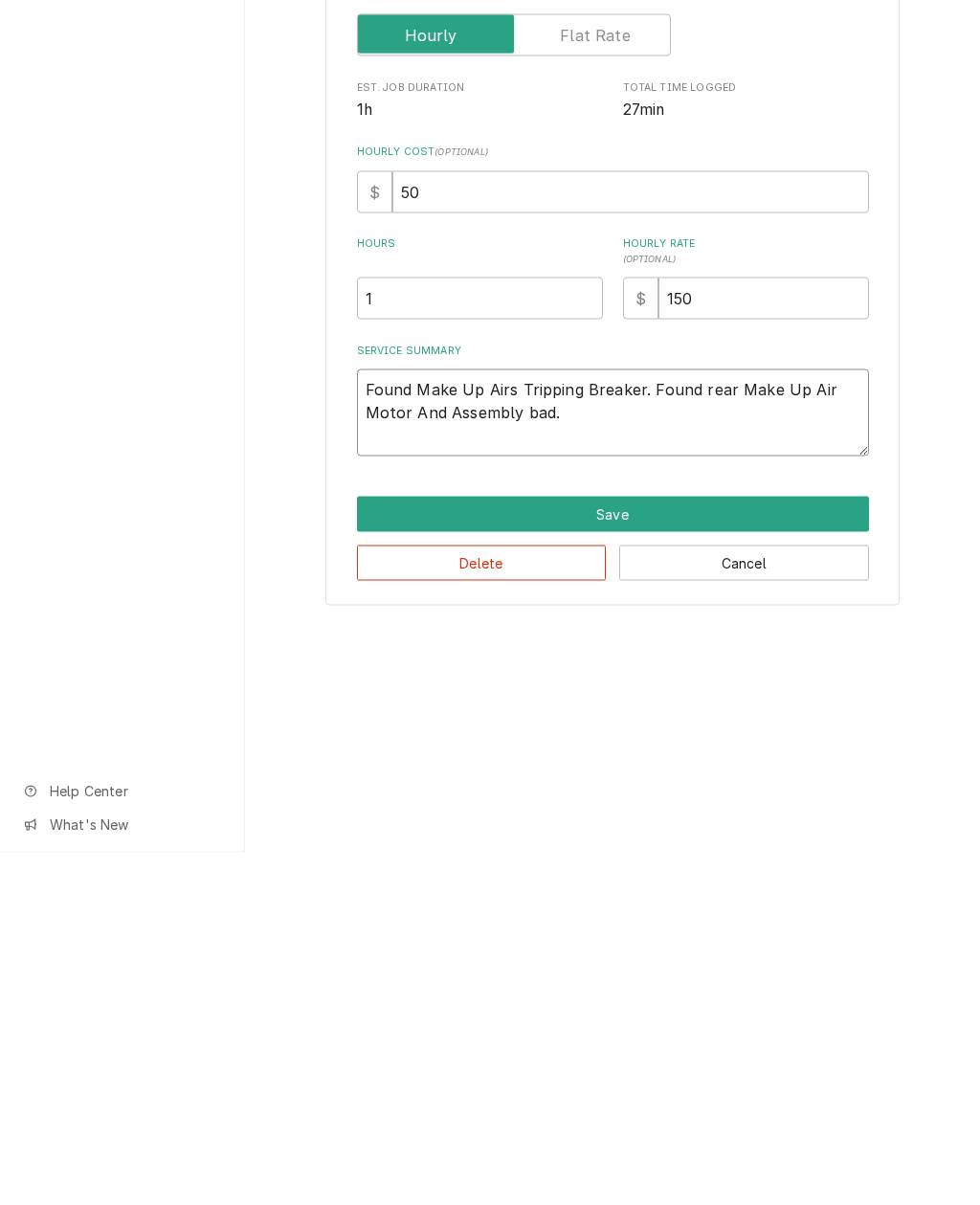
type textarea "x"
type textarea "Found Make Up Airs Tripping Breaker. Found rear Make Up Air Motor And Assembly …"
type textarea "x"
type textarea "Found Make Up Airs Tripping Breaker. Found rear Make Up Air Motor And Assembly b"
type textarea "x"
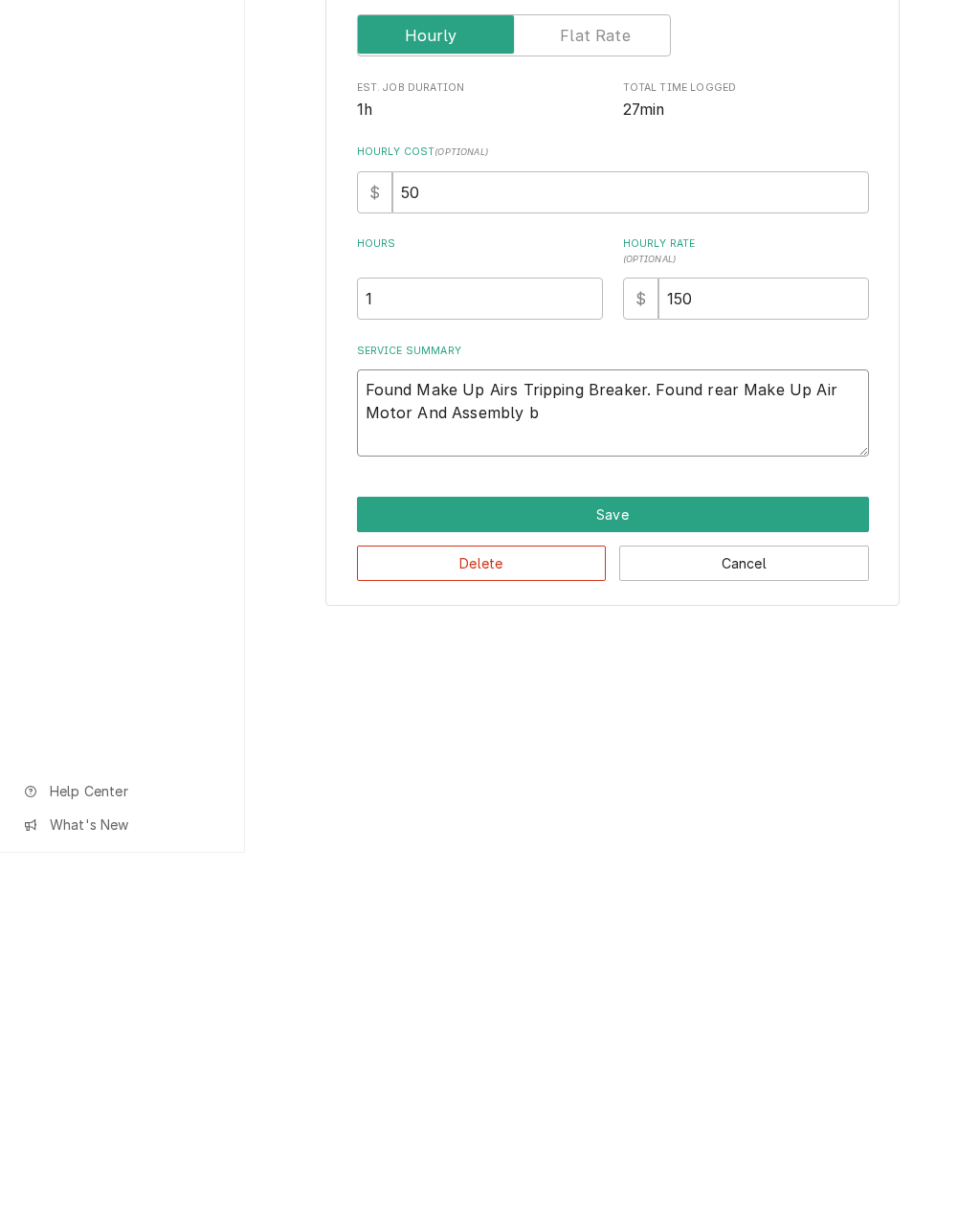
type textarea "Found Make Up Airs Tripping Breaker. Found rear Make Up Air Motor And Assembly"
type textarea "x"
type textarea "Found Make Up Airs Tripping Breaker. Found rear Make Up Air Motor And Assembly d"
type textarea "x"
type textarea "Found Make Up Airs Tripping Breaker. Found rear Make Up Air Motor And Assembly …"
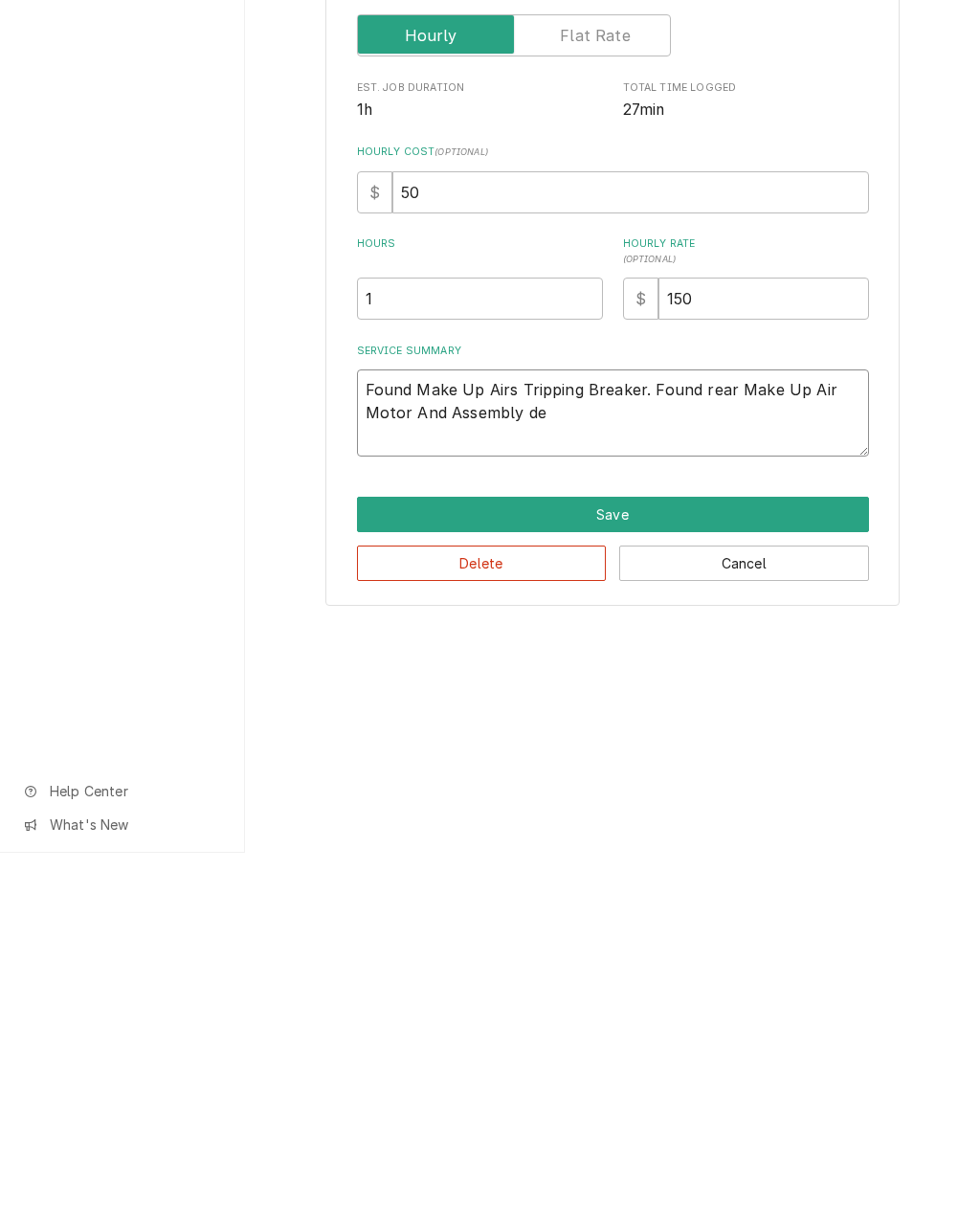
type textarea "x"
type textarea "Found Make Up Airs Tripping Breaker. Found rear Make Up Air Motor And Assembly …"
type textarea "x"
type textarea "Found Make Up Airs Tripping Breaker. Found rear Make Up Air Motor And Assembly …"
type textarea "x"
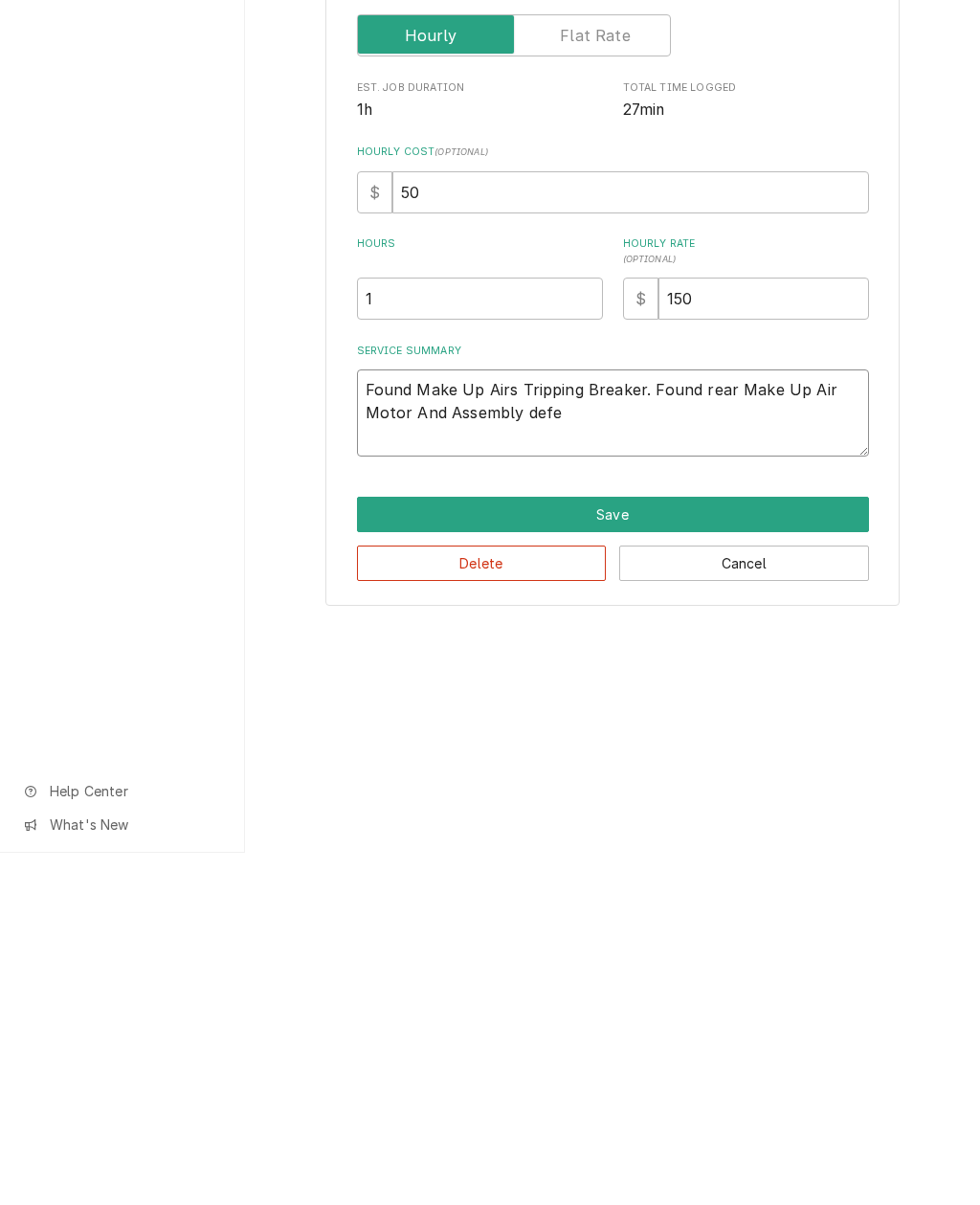
type textarea "Found Make Up Airs Tripping Breaker. Found rear Make Up Air Motor And Assembly …"
type textarea "x"
type textarea "Found Make Up Airs Tripping Breaker. Found rear Make Up Air Motor And Assembly …"
type textarea "x"
type textarea "Found Make Up Airs Tripping Breaker. Found rear Make Up Air Motor And Assembly …"
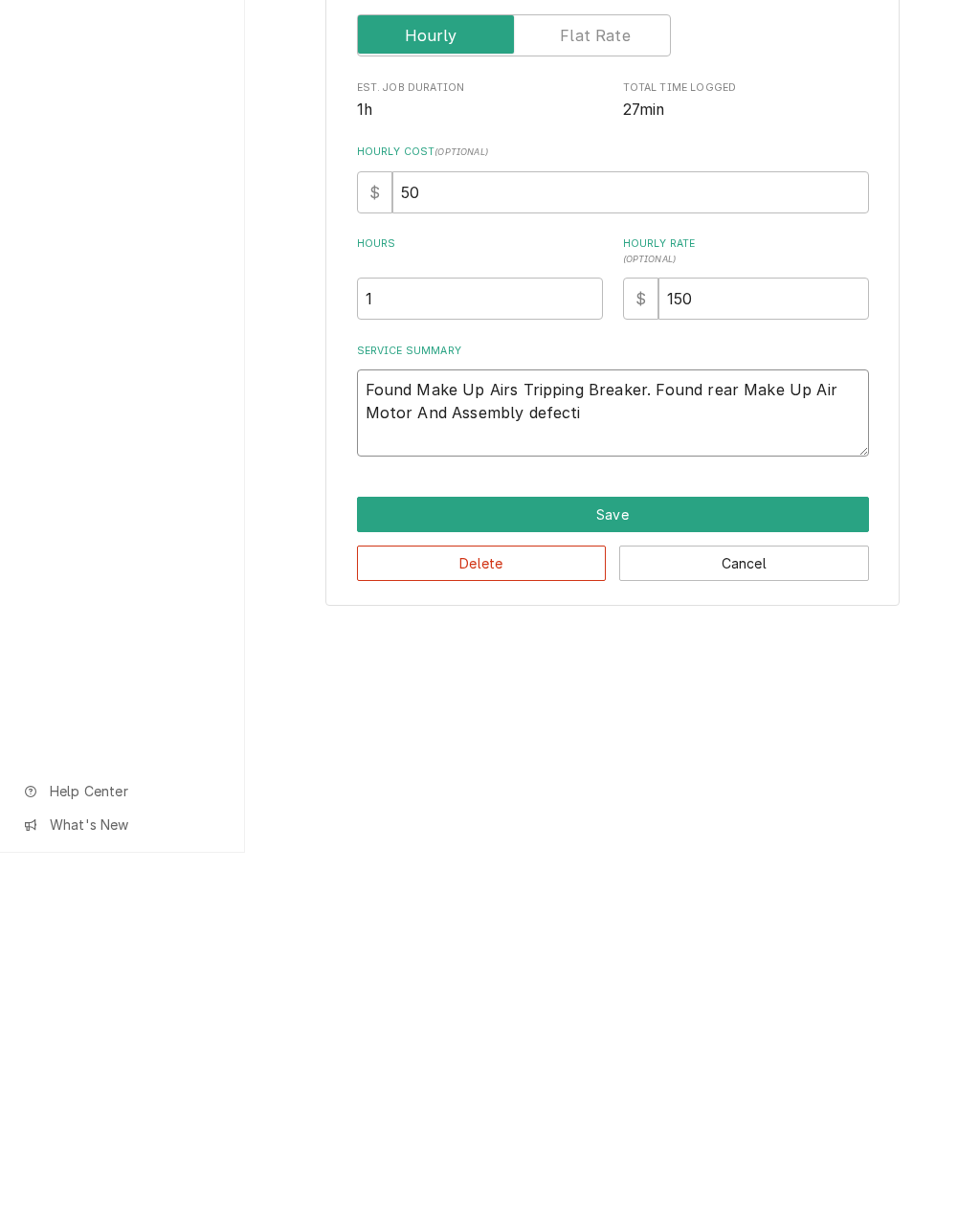
type textarea "x"
type textarea "Found Make Up Airs Tripping Breaker. Found rear Make Up Air Motor And Assembly …"
type textarea "x"
type textarea "Found Make Up Airs Tripping Breaker. Found rear Make Up Air Motor And Assembly …"
type textarea "x"
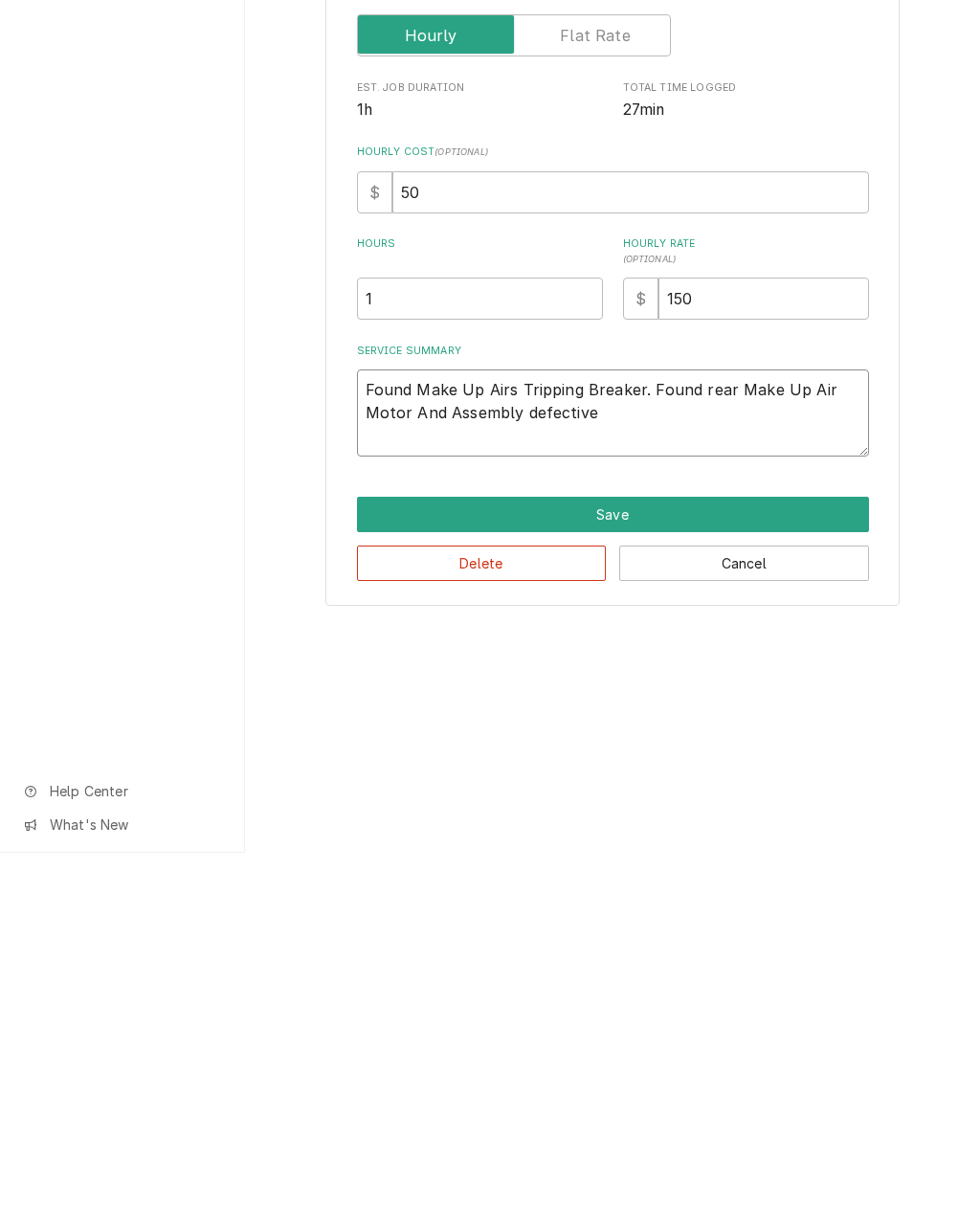
type textarea "Found Make Up Airs Tripping Breaker. Found rear Make Up Air Motor And Assembly …"
type textarea "x"
type textarea "Found Make Up Airs Tripping Breaker. Found rear Make Up Air Motor And Assembly …"
type textarea "x"
type textarea "Found Make Up Airs Tripping Breaker. Found rear Make Up Air Motor And Assembly …"
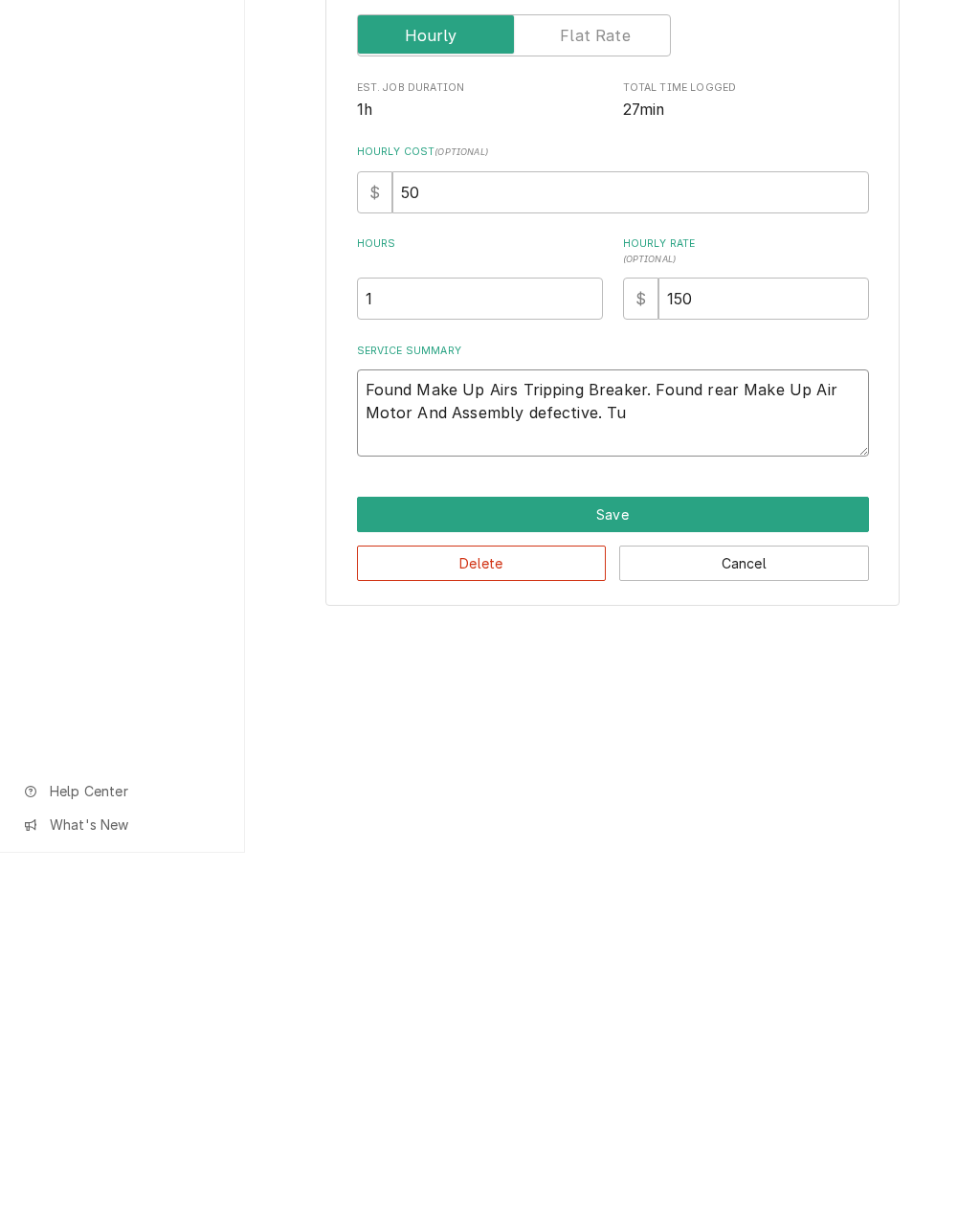
type textarea "x"
type textarea "Found Make Up Airs Tripping Breaker. Found rear Make Up Air Motor And Assembly …"
type textarea "x"
type textarea "Found Make Up Airs Tripping Breaker. Found rear Make Up Air Motor And Assembly …"
type textarea "x"
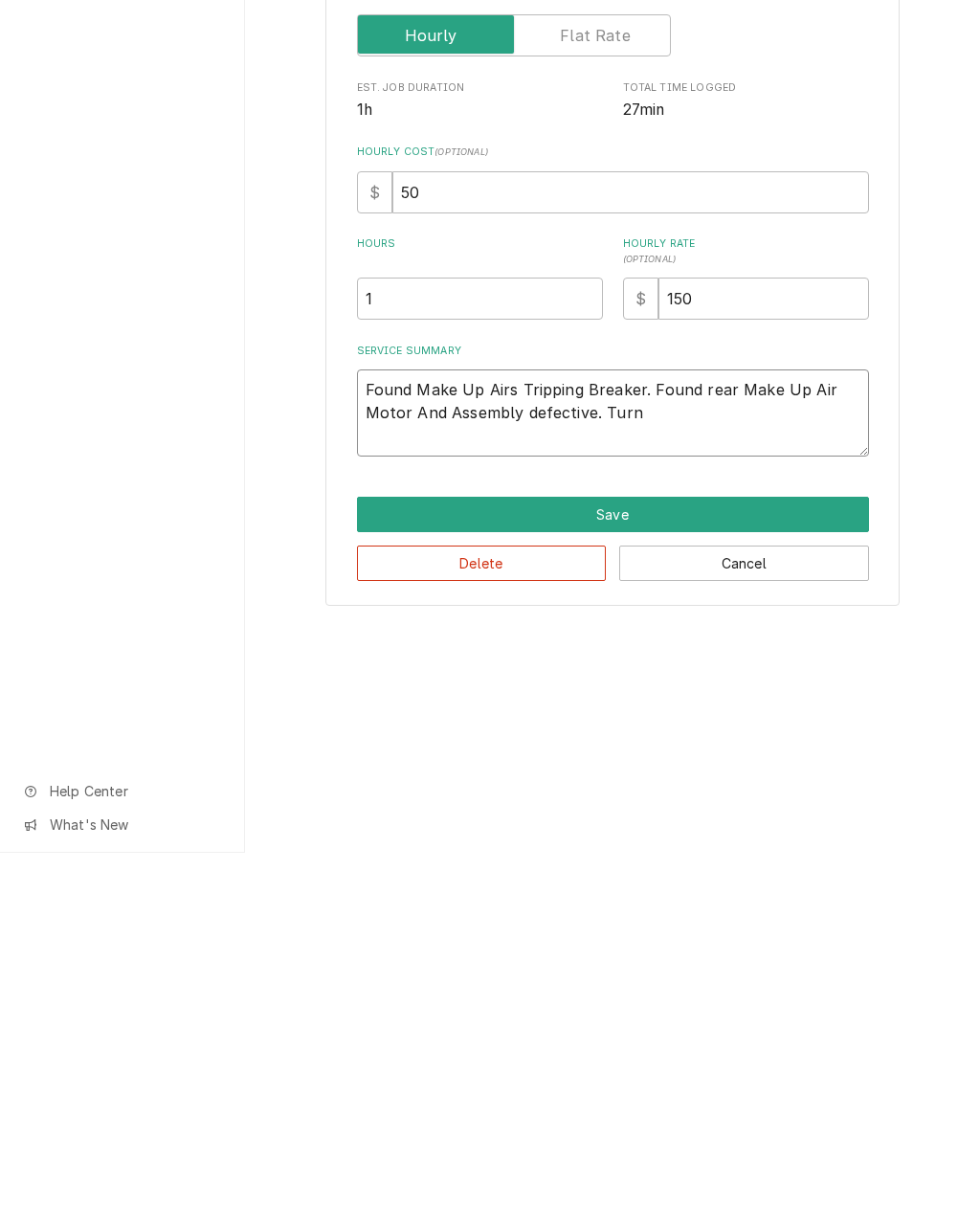
type textarea "Found Make Up Airs Tripping Breaker. Found rear Make Up Air Motor And Assembly …"
type textarea "x"
type textarea "Found Make Up Airs Tripping Breaker. Found rear Make Up Air Motor And Assembly …"
type textarea "x"
type textarea "Found Make Up Airs Tripping Breaker. Found rear Make Up Air Motor And Assembly …"
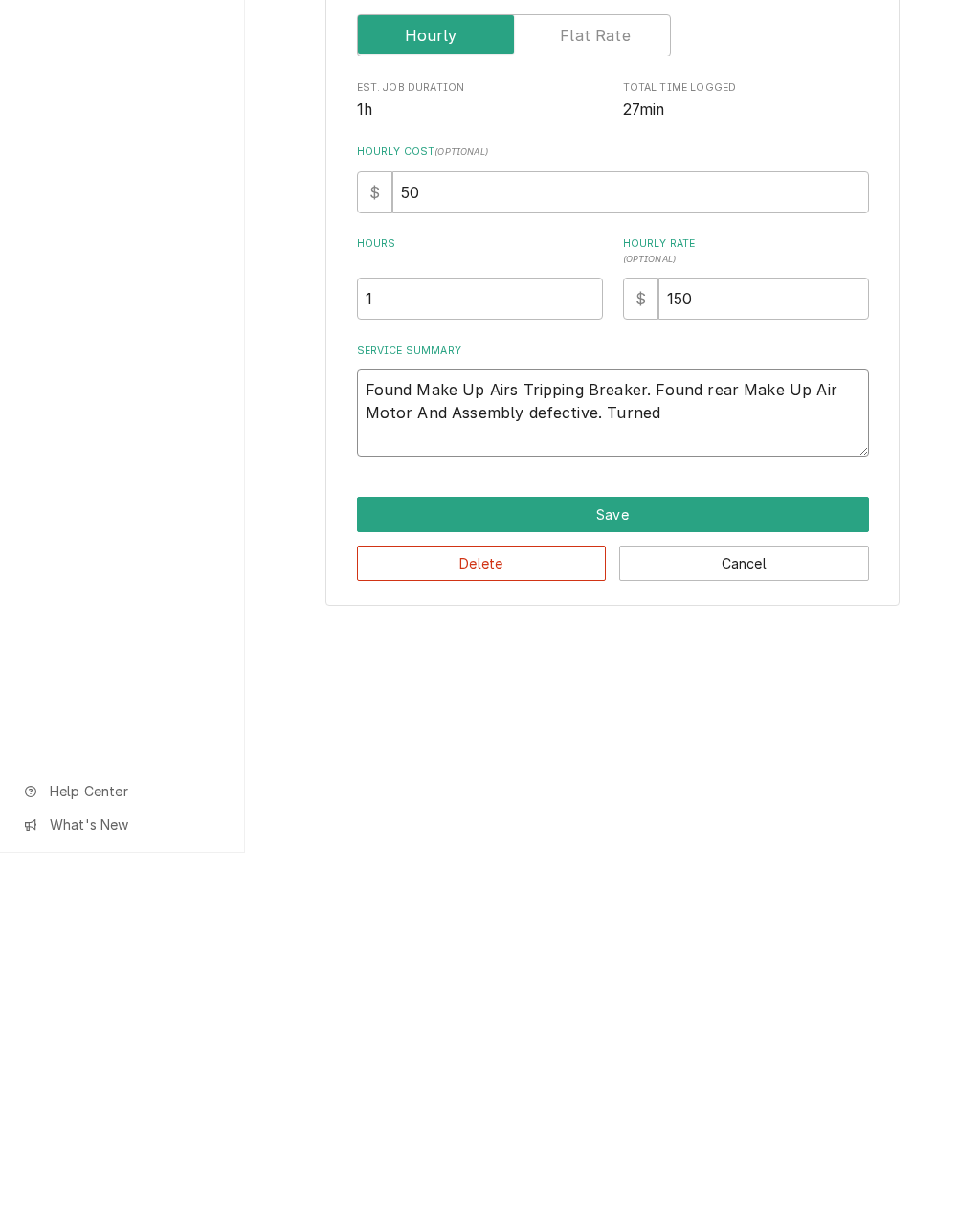
type textarea "x"
type textarea "Found Make Up Airs Tripping Breaker. Found rear Make Up Air Motor And Assembly …"
type textarea "x"
type textarea "Found Make Up Airs Tripping Breaker. Found rear Make Up Air Motor And Assembly …"
type textarea "x"
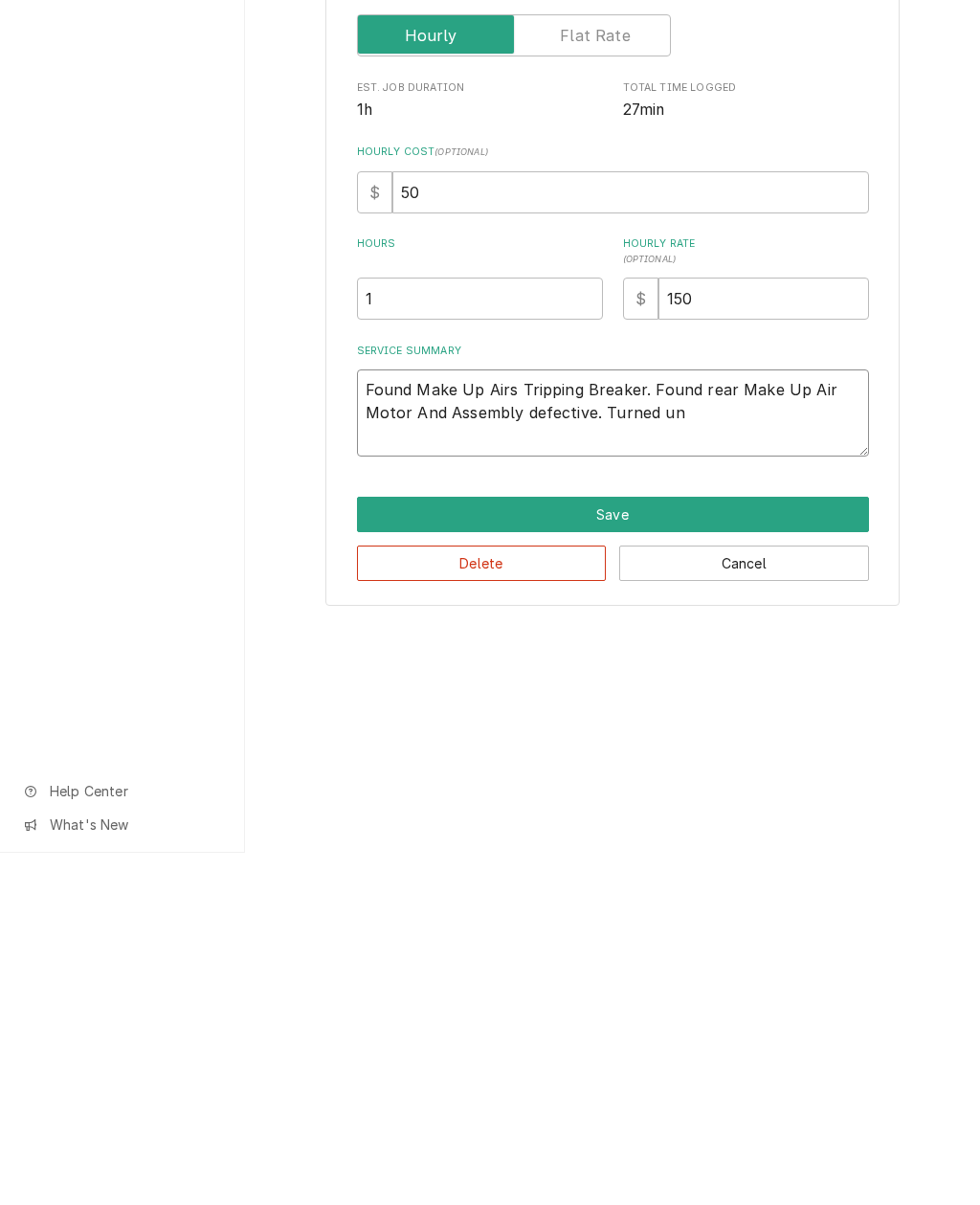
type textarea "Found Make Up Airs Tripping Breaker. Found rear Make Up Air Motor And Assembly …"
type textarea "x"
type textarea "Found Make Up Airs Tripping Breaker. Found rear Make Up Air Motor And Assembly …"
type textarea "x"
type textarea "Found Make Up Airs Tripping Breaker. Found rear Make Up Air Motor And Assembly …"
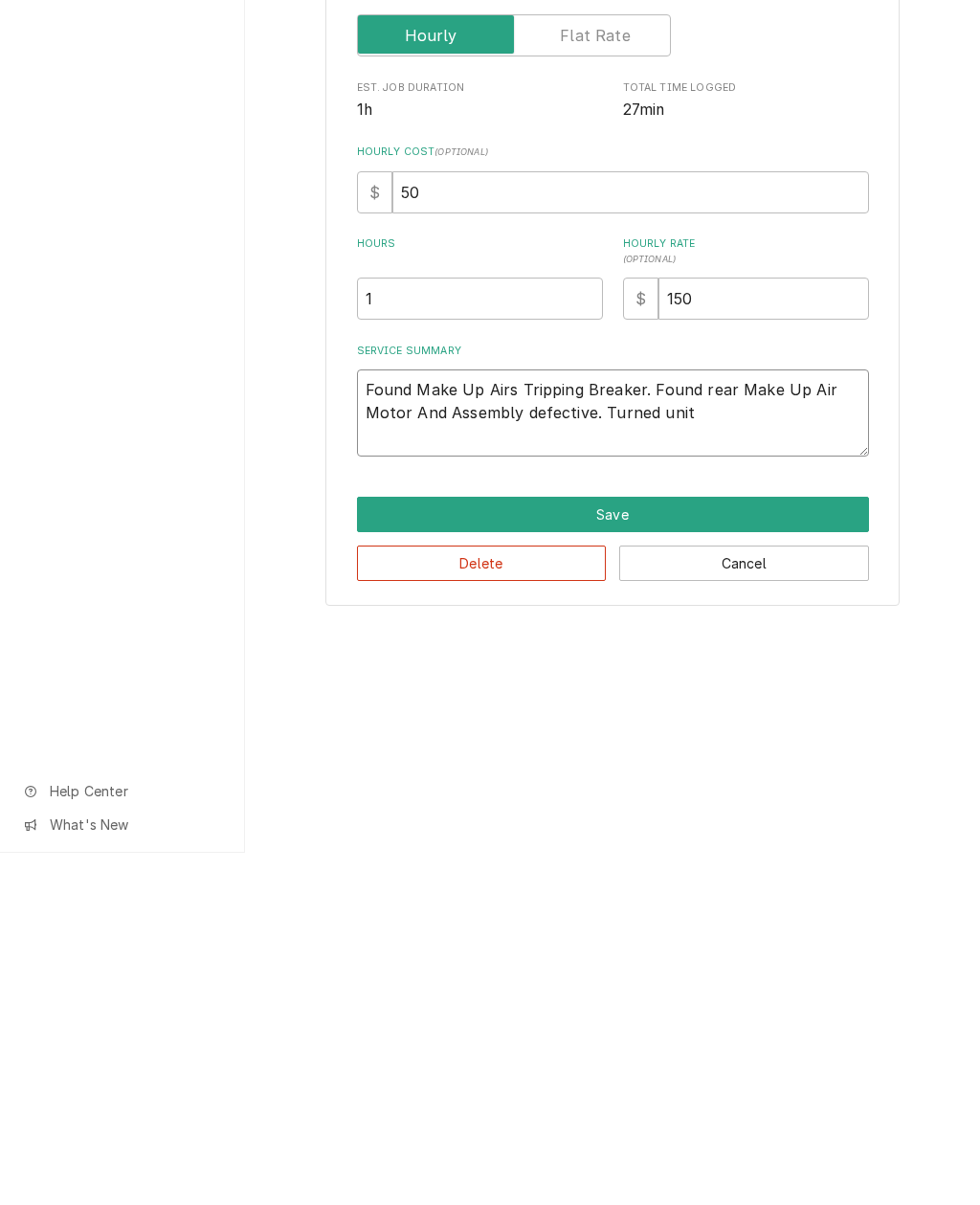
type textarea "x"
type textarea "Found Make Up Airs Tripping Breaker. Found rear Make Up Air Motor And Assembly …"
type textarea "x"
type textarea "Found Make Up Airs Tripping Breaker. Found rear Make Up Air Motor And Assembly …"
type textarea "x"
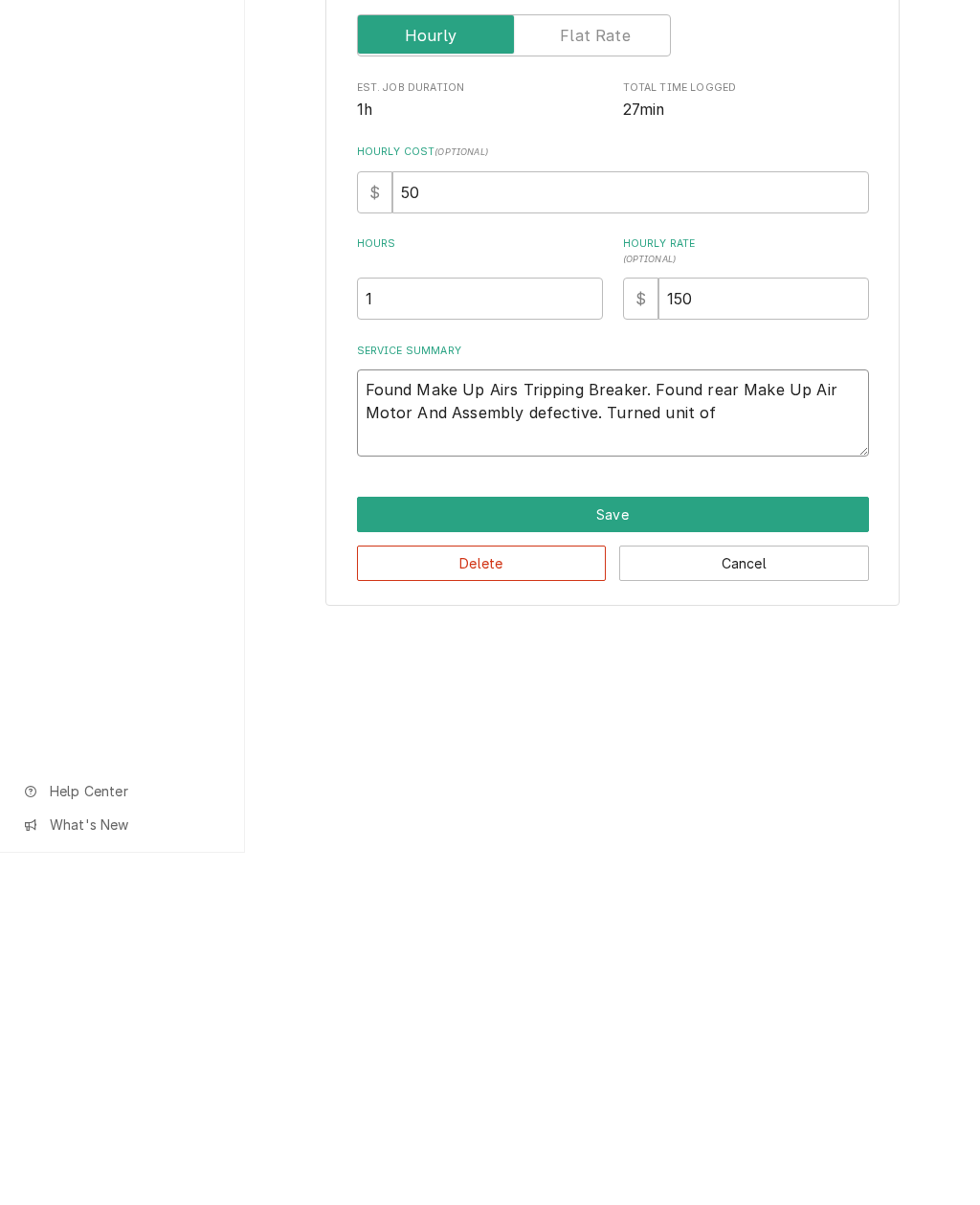
type textarea "Found Make Up Airs Tripping Breaker. Found rear Make Up Air Motor And Assembly …"
type textarea "x"
type textarea "Found Make Up Airs Tripping Breaker. Found rear Make Up Air Motor And Assembly …"
type textarea "x"
type textarea "Found Make Up Airs Tripping Breaker. Found rear Make Up Air Motor And Assembly …"
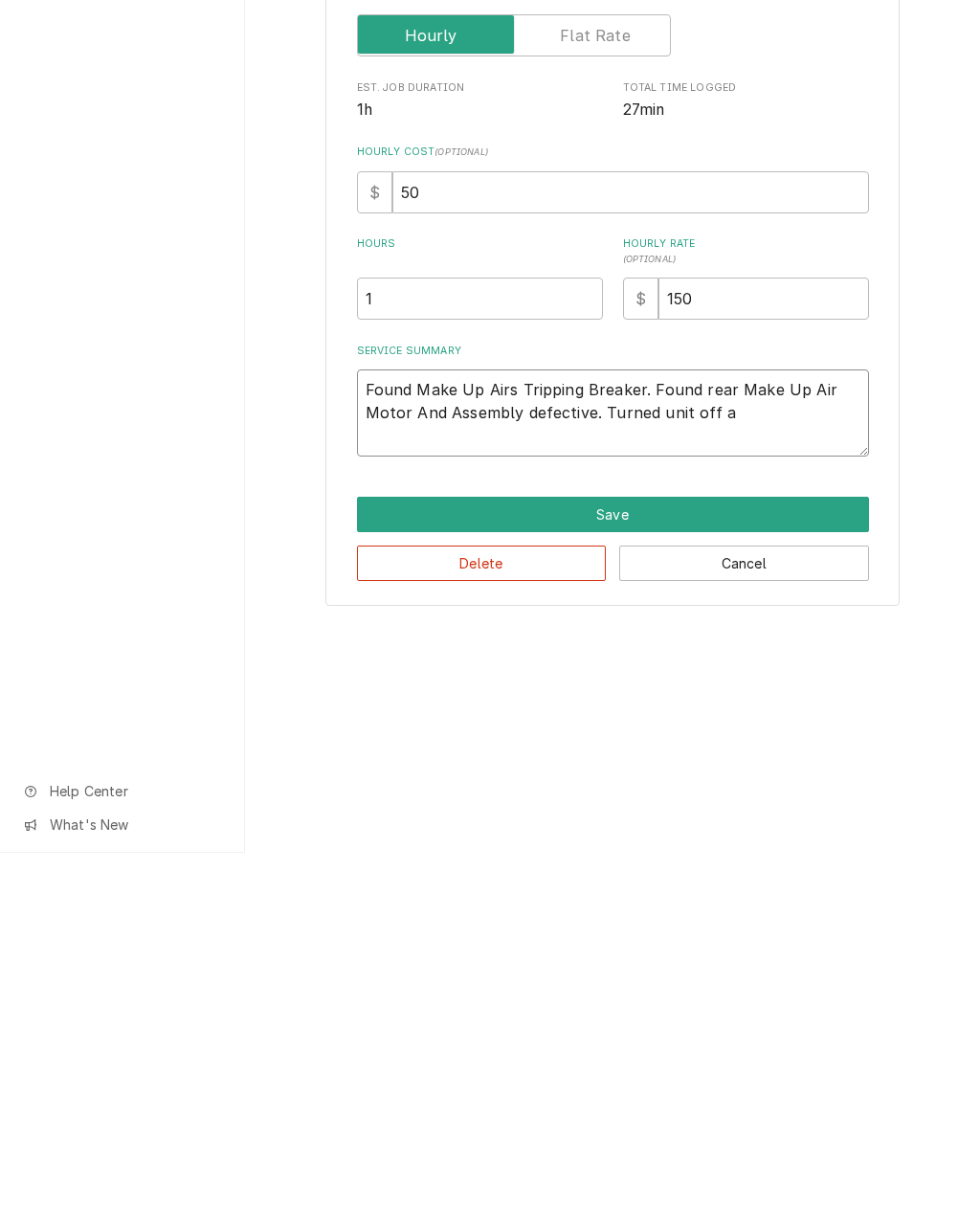
type textarea "x"
type textarea "Found Make Up Airs Tripping Breaker. Found rear Make Up Air Motor And Assembly …"
type textarea "x"
type textarea "Found Make Up Airs Tripping Breaker. Found rear Make Up Air Motor And Assembly …"
type textarea "x"
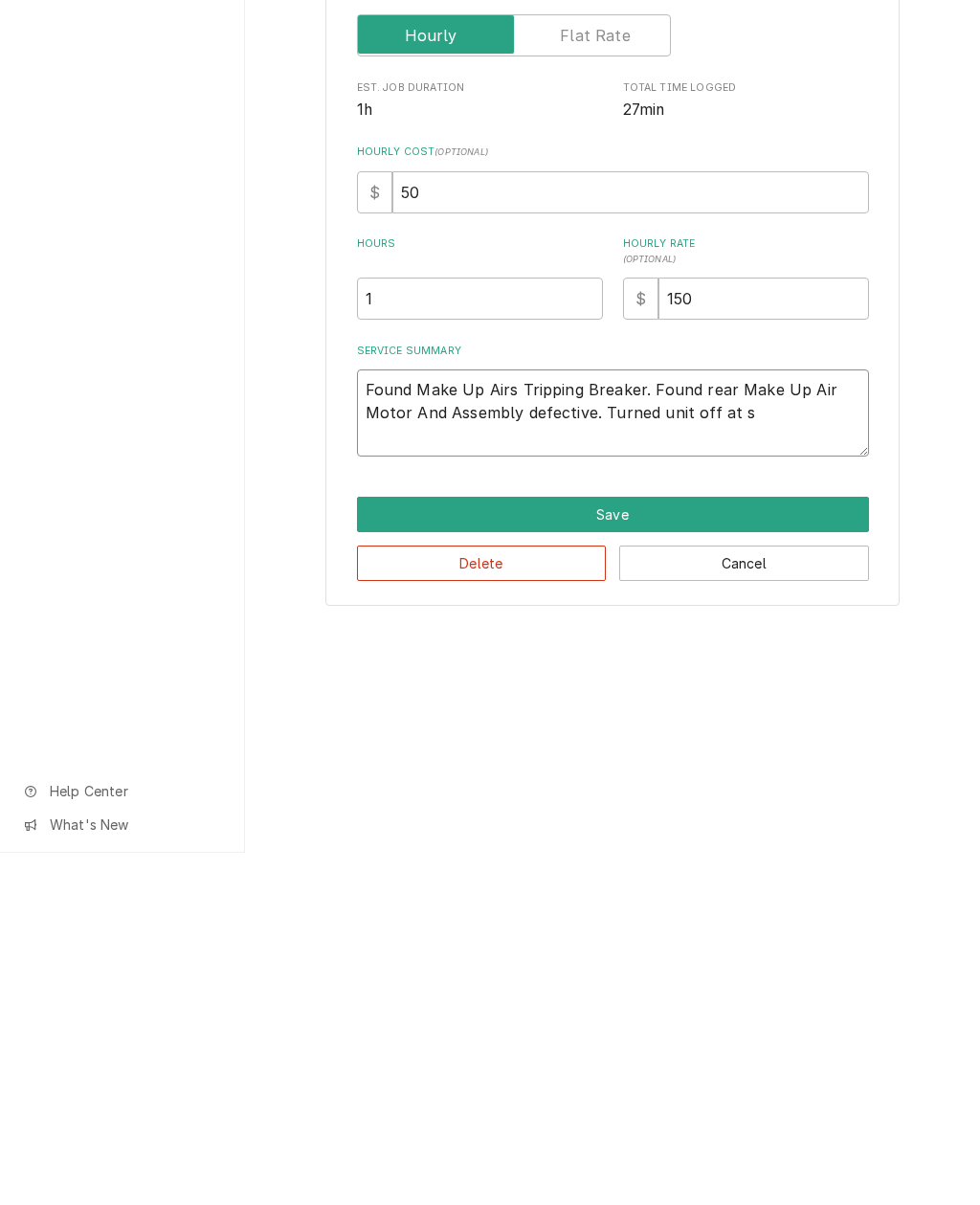
type textarea "Found Make Up Airs Tripping Breaker. Found rear Make Up Air Motor And Assembly …"
type textarea "x"
type textarea "Found Make Up Airs Tripping Breaker. Found rear Make Up Air Motor And Assembly …"
type textarea "x"
type textarea "Found Make Up Airs Tripping Breaker. Found rear Make Up Air Motor And Assembly …"
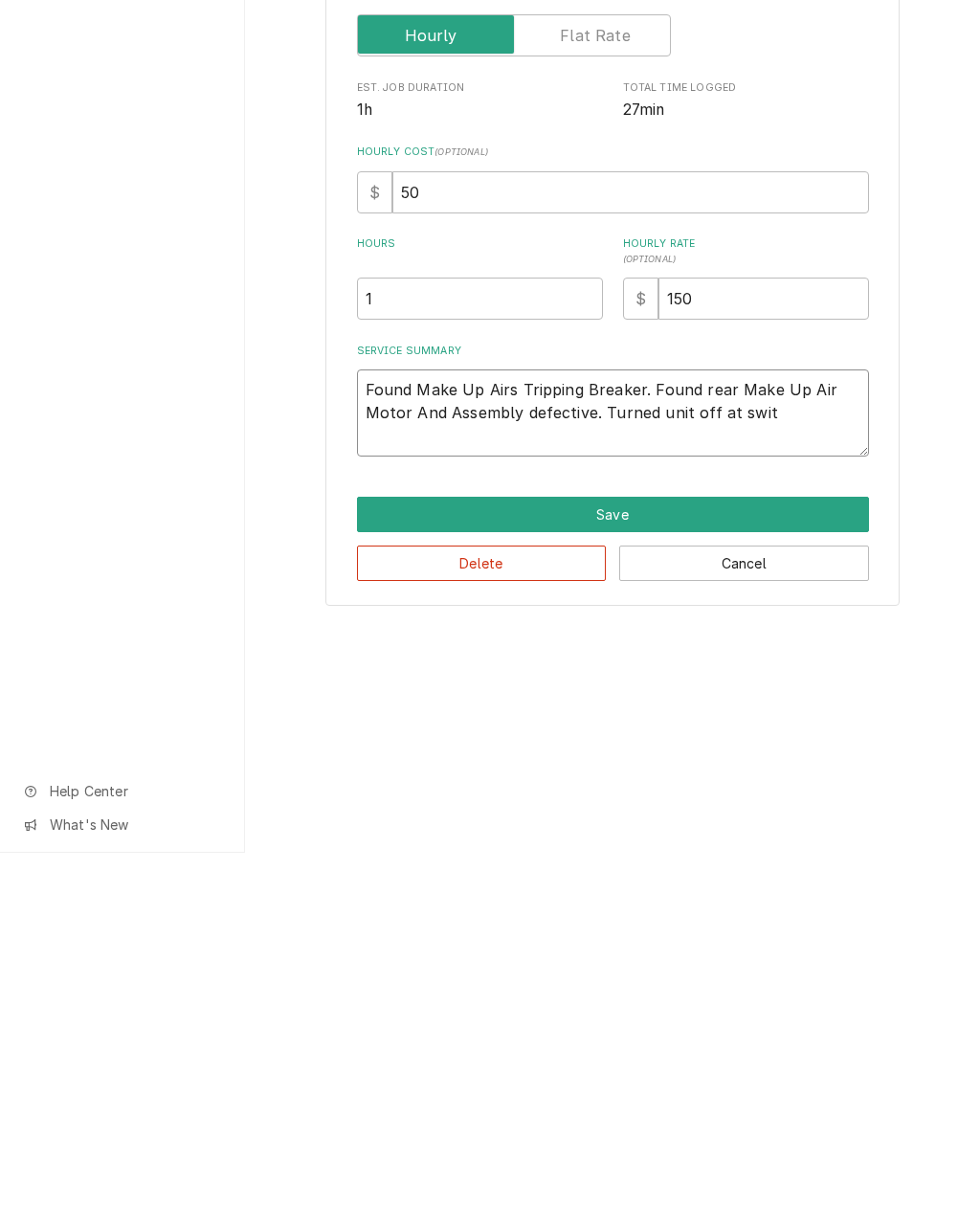
type textarea "x"
type textarea "Found Make Up Airs Tripping Breaker. Found rear Make Up Air Motor And Assembly …"
type textarea "x"
type textarea "Found Make Up Airs Tripping Breaker. Found rear Make Up Air Motor And Assembly …"
type textarea "x"
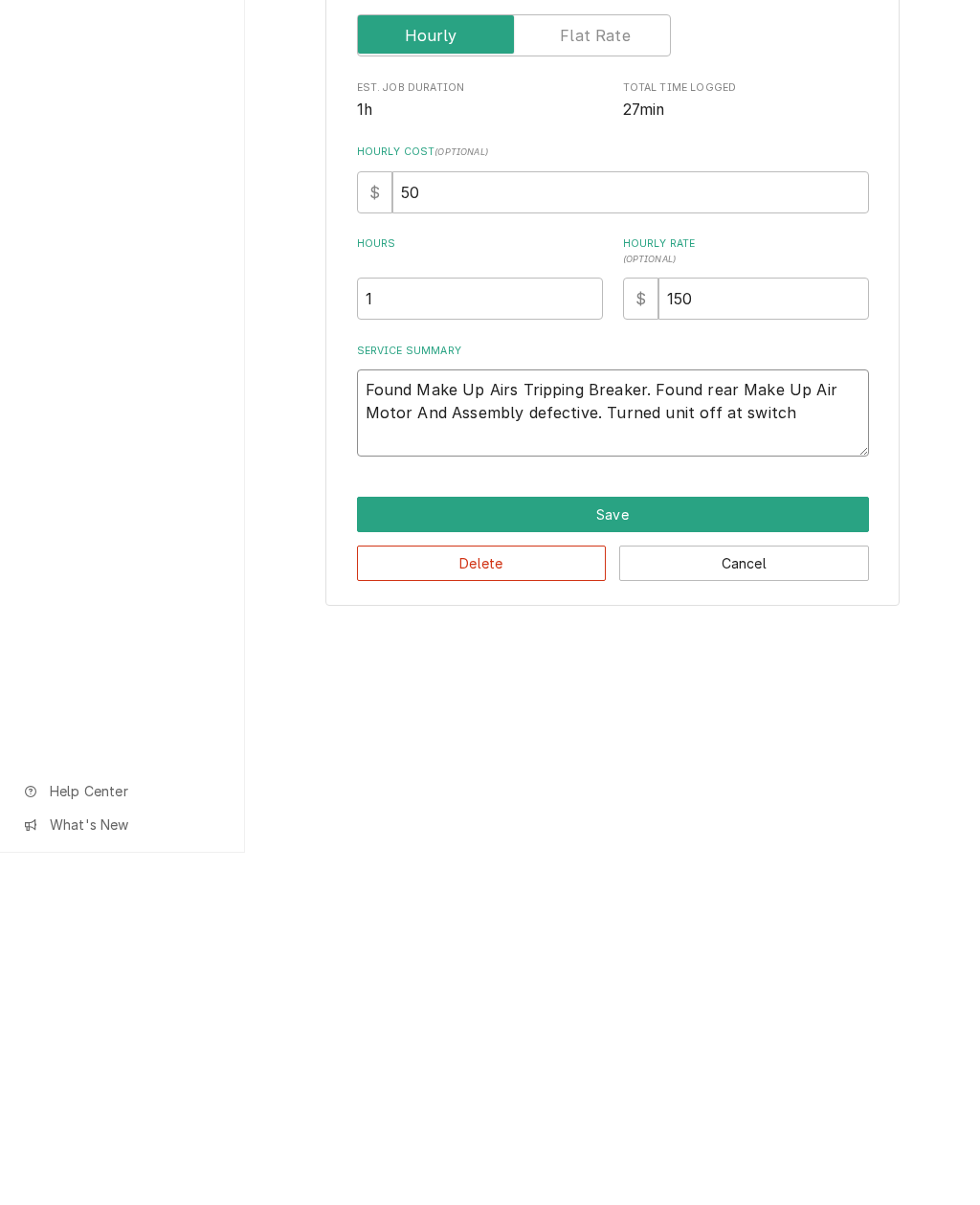
type textarea "Found Make Up Airs Tripping Breaker. Found rear Make Up Air Motor And Assembly …"
type textarea "x"
type textarea "Found Make Up Airs Tripping Breaker. Found rear Make Up Air Motor And Assembly …"
type textarea "x"
type textarea "Found Make Up Airs Tripping Breaker. Found rear Make Up Air Motor And Assembly …"
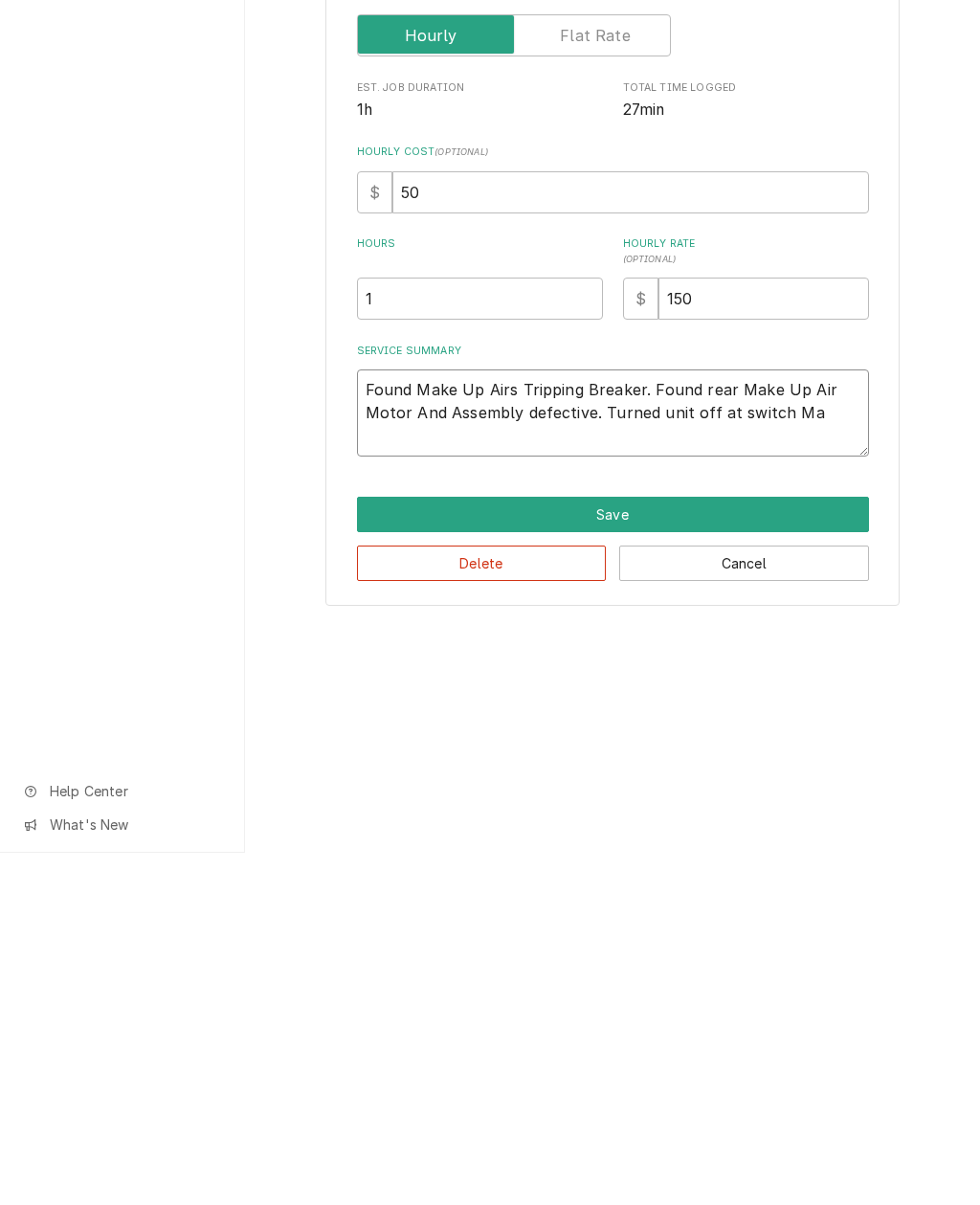
type textarea "x"
type textarea "Found Make Up Airs Tripping Breaker. Found rear Make Up Air Motor And Assembly …"
type textarea "x"
type textarea "Found Make Up Airs Tripping Breaker. Found rear Make Up Air Motor And Assembly …"
type textarea "x"
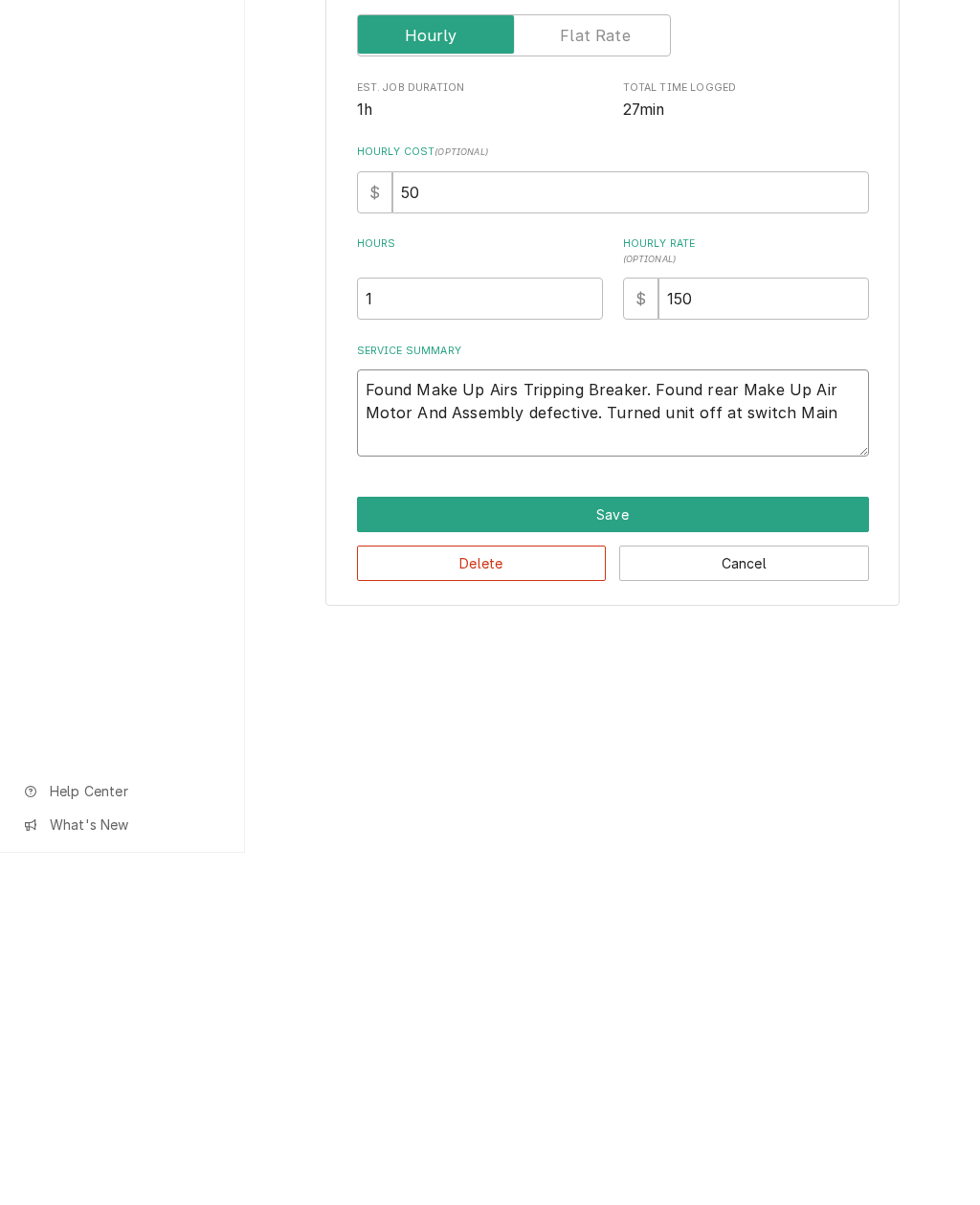
type textarea "Found Make Up Airs Tripping Breaker. Found rear Make Up Air Motor And Assembly …"
type textarea "x"
type textarea "Found Make Up Airs Tripping Breaker. Found rear Make Up Air Motor And Assembly …"
type textarea "x"
type textarea "Found Make Up Airs Tripping Breaker. Found rear Make Up Air Motor And Assembly …"
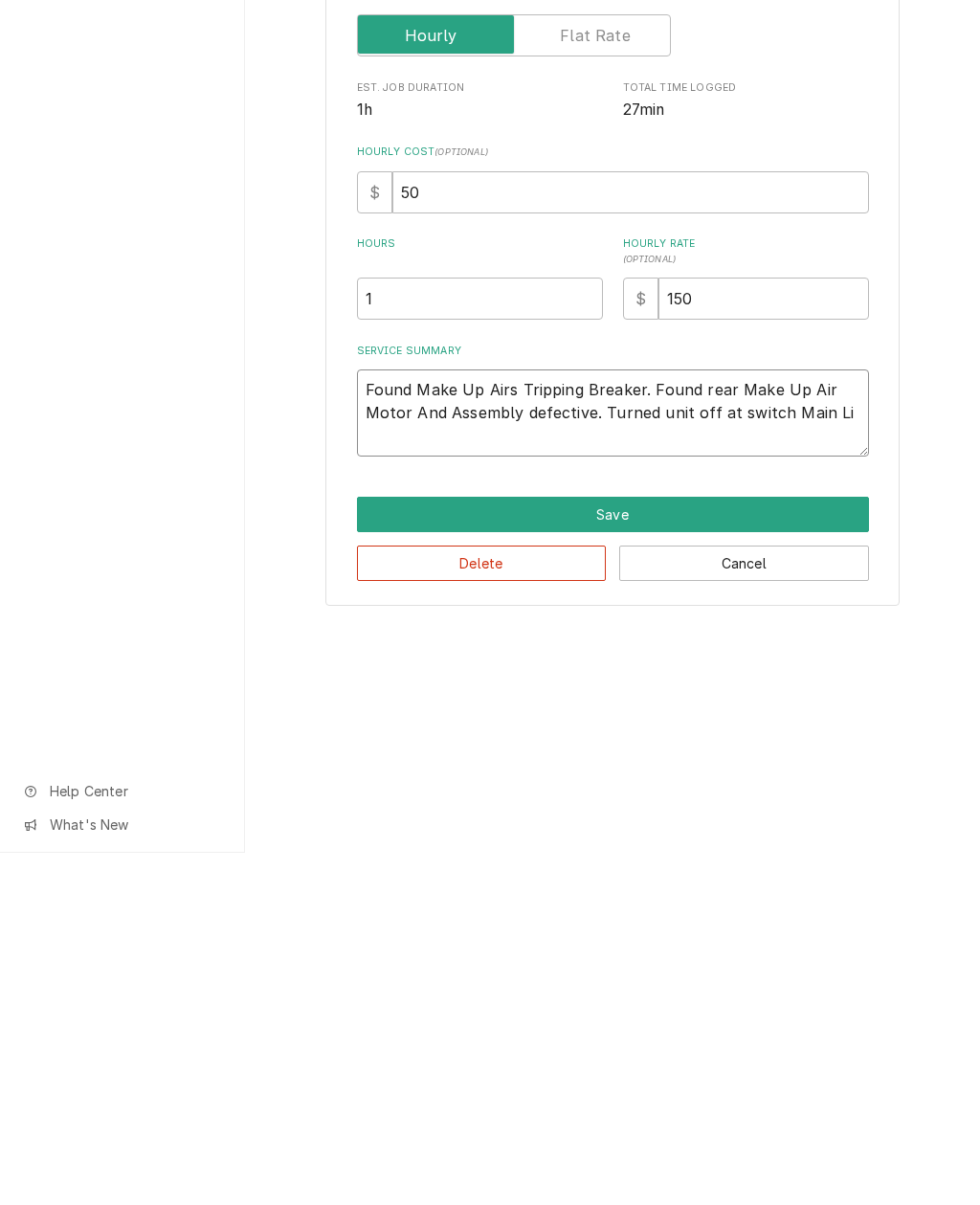
type textarea "x"
type textarea "Found Make Up Airs Tripping Breaker. Found rear Make Up Air Motor And Assembly …"
type textarea "x"
type textarea "Found Make Up Airs Tripping Breaker. Found rear Make Up Air Motor And Assembly …"
type textarea "x"
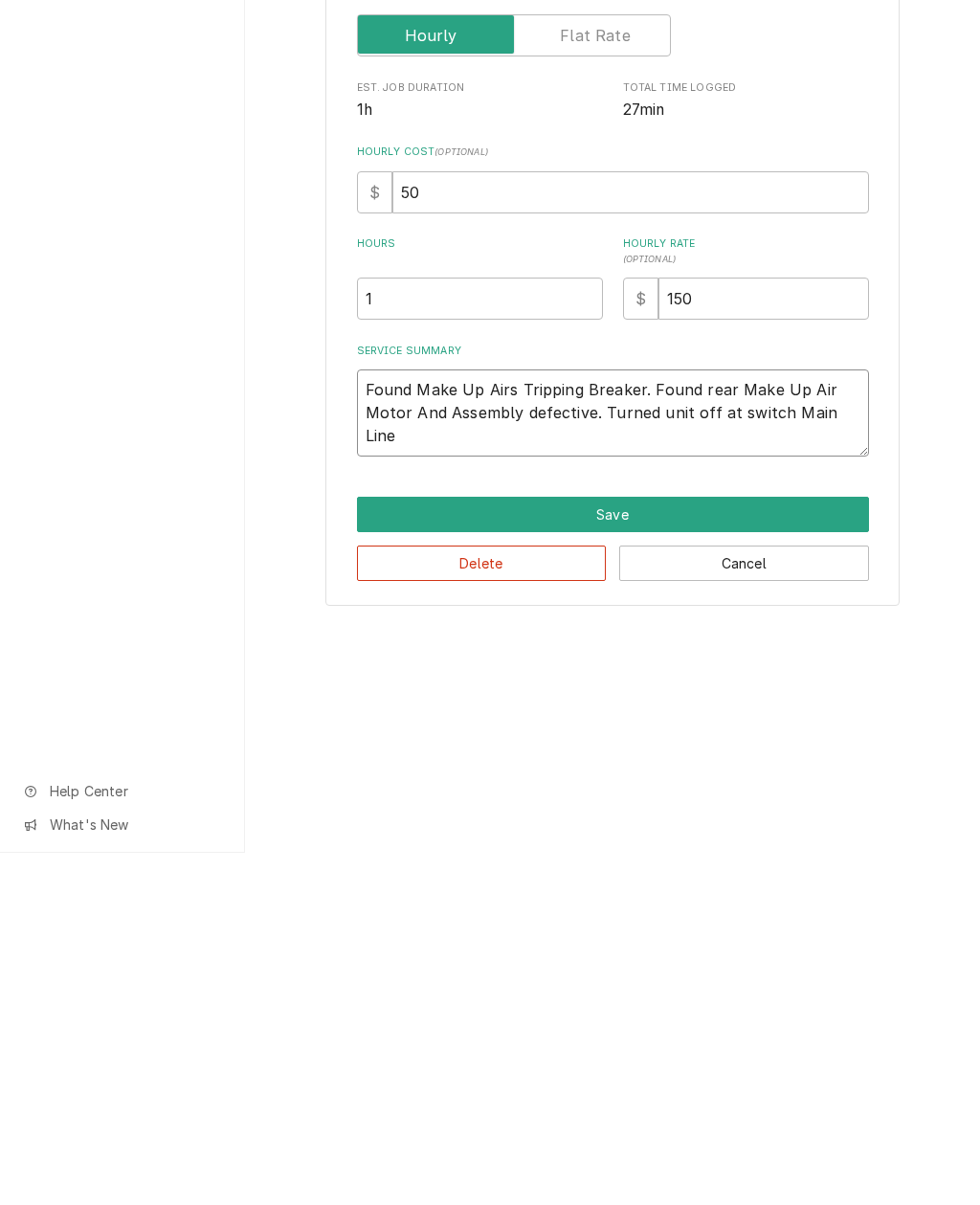
type textarea "Found Make Up Airs Tripping Breaker. Found rear Make Up Air Motor And Assembly …"
type textarea "x"
type textarea "Found Make Up Airs Tripping Breaker. Found rear Make Up Air Motor And Assembly …"
type textarea "x"
type textarea "Found Make Up Airs Tripping Breaker. Found rear Make Up Air Motor And Assembly …"
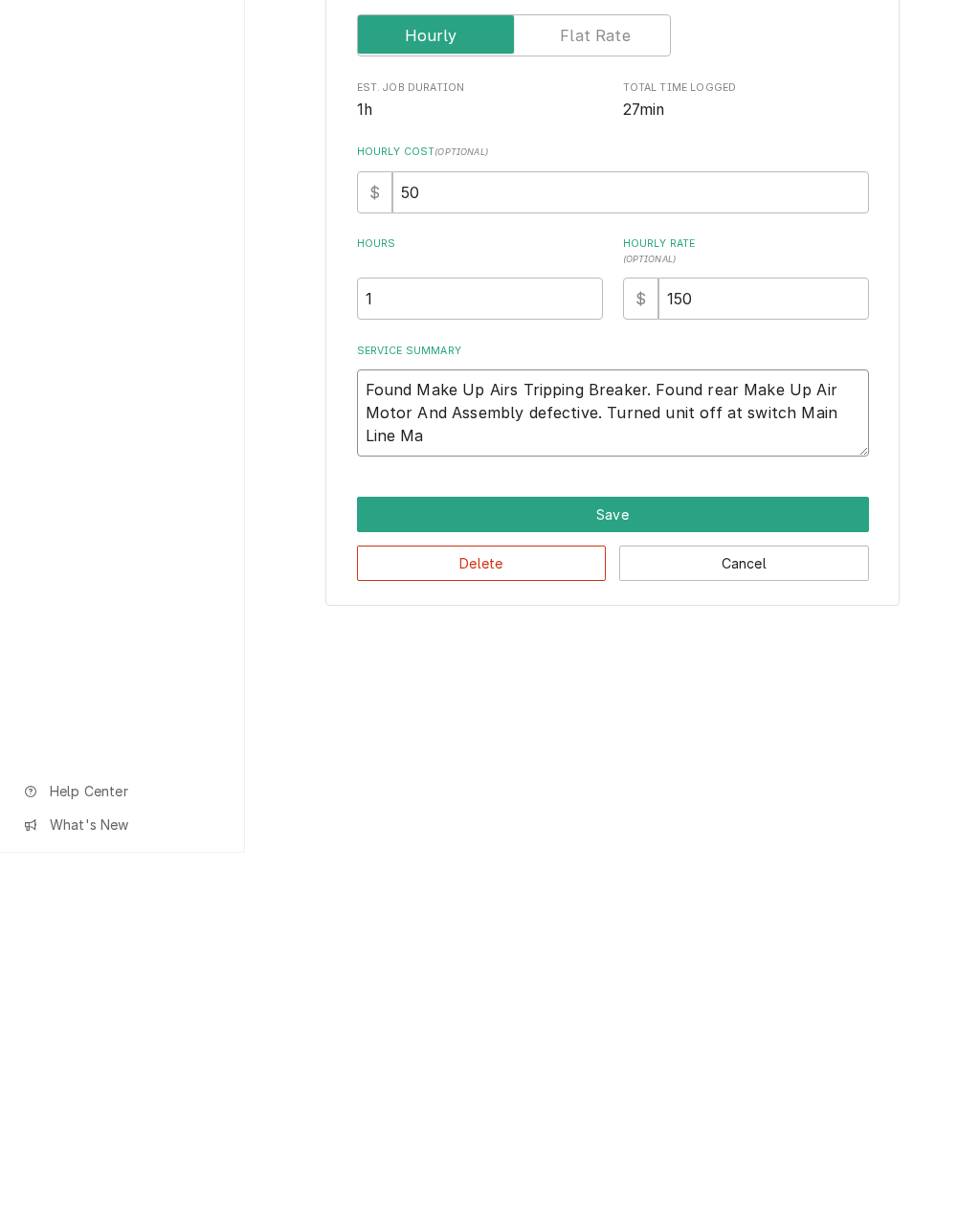
type textarea "x"
type textarea "Found Make Up Airs Tripping Breaker. Found rear Make Up Air Motor And Assembly …"
type textarea "x"
type textarea "Found Make Up Airs Tripping Breaker. Found rear Make Up Air Motor And Assembly …"
type textarea "x"
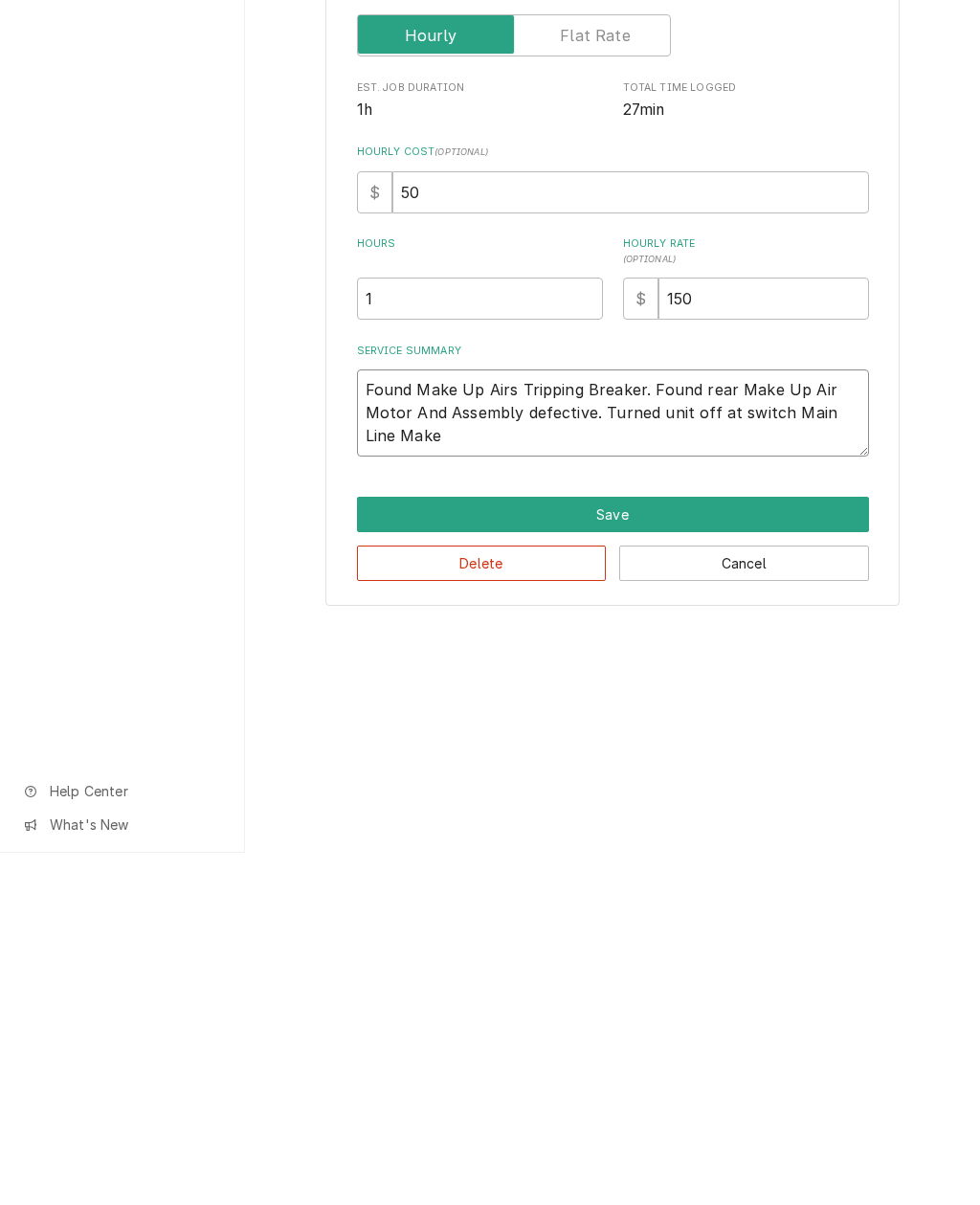
type textarea "Found Make Up Airs Tripping Breaker. Found rear Make Up Air Motor And Assembly …"
type textarea "x"
type textarea "Found Make Up Airs Tripping Breaker. Found rear Make Up Air Motor And Assembly …"
type textarea "x"
type textarea "Found Make Up Airs Tripping Breaker. Found rear Make Up Air Motor And Assembly …"
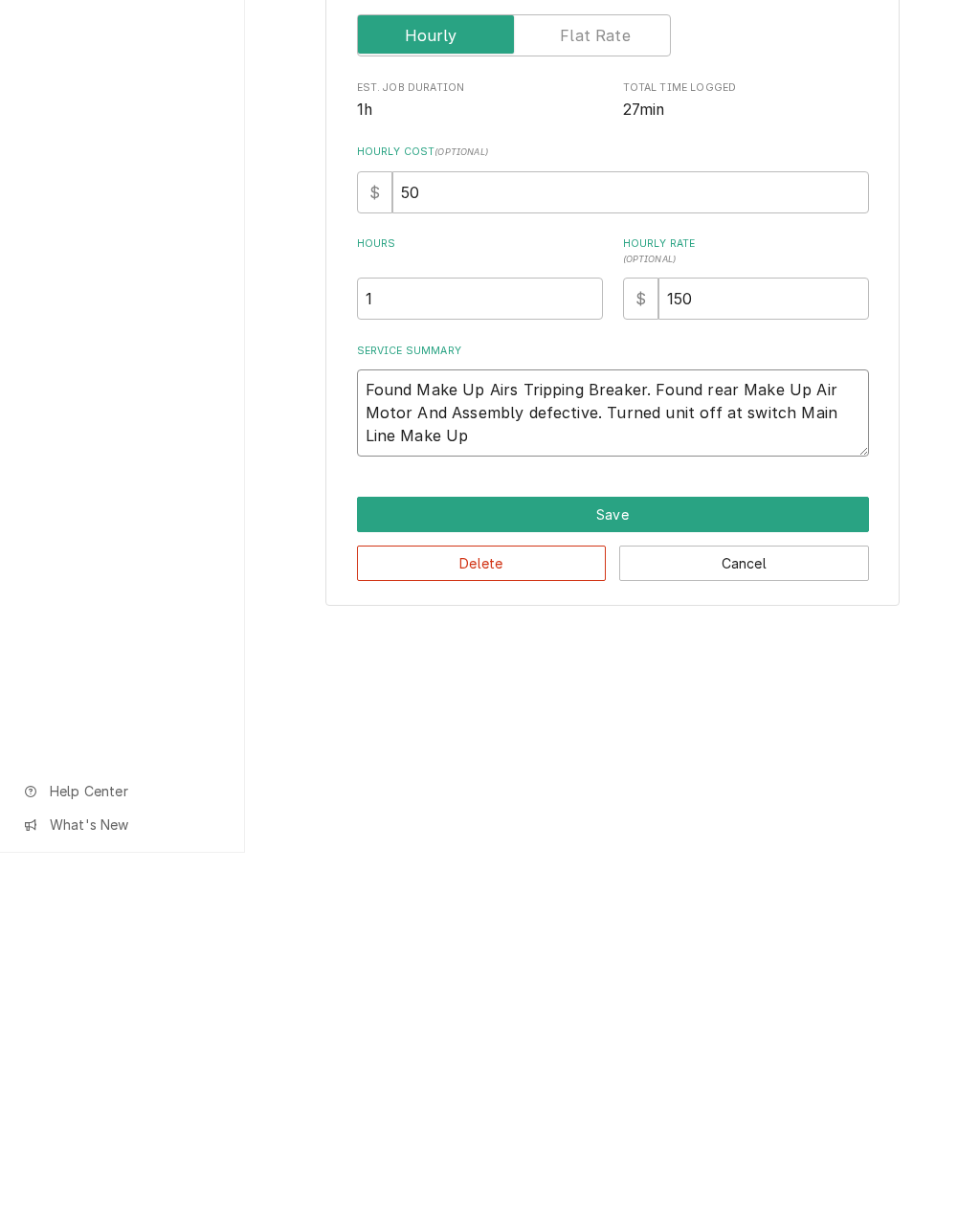
type textarea "x"
type textarea "Found Make Up Airs Tripping Breaker. Found rear Make Up Air Motor And Assembly …"
type textarea "x"
type textarea "Found Make Up Airs Tripping Breaker. Found rear Make Up Air Motor And Assembly …"
type textarea "x"
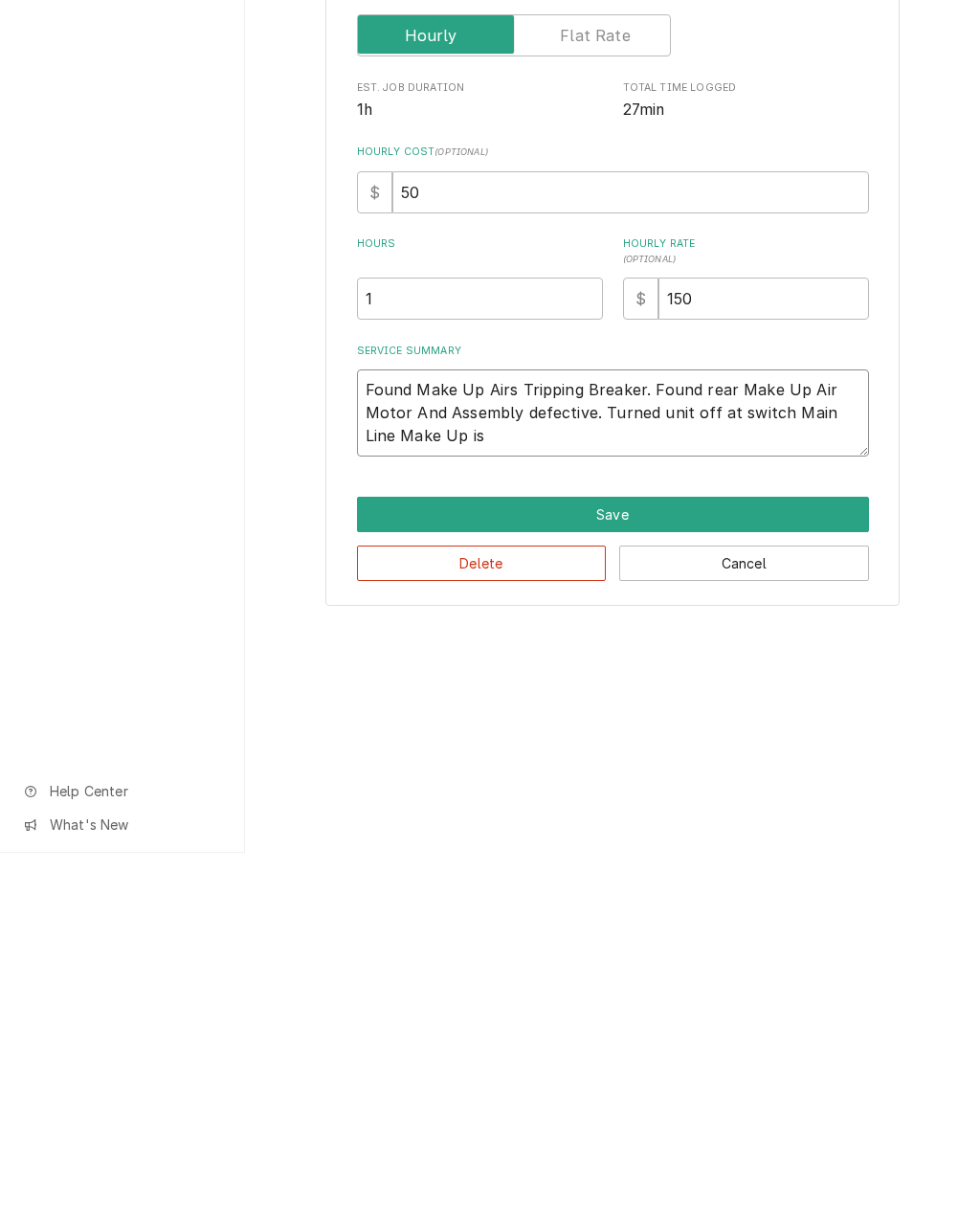
type textarea "Found Make Up Airs Tripping Breaker. Found rear Make Up Air Motor And Assembly …"
type textarea "x"
type textarea "Found Make Up Airs Tripping Breaker. Found rear Make Up Air Motor And Assembly …"
type textarea "x"
type textarea "Found Make Up Airs Tripping Breaker. Found rear Make Up Air Motor And Assembly …"
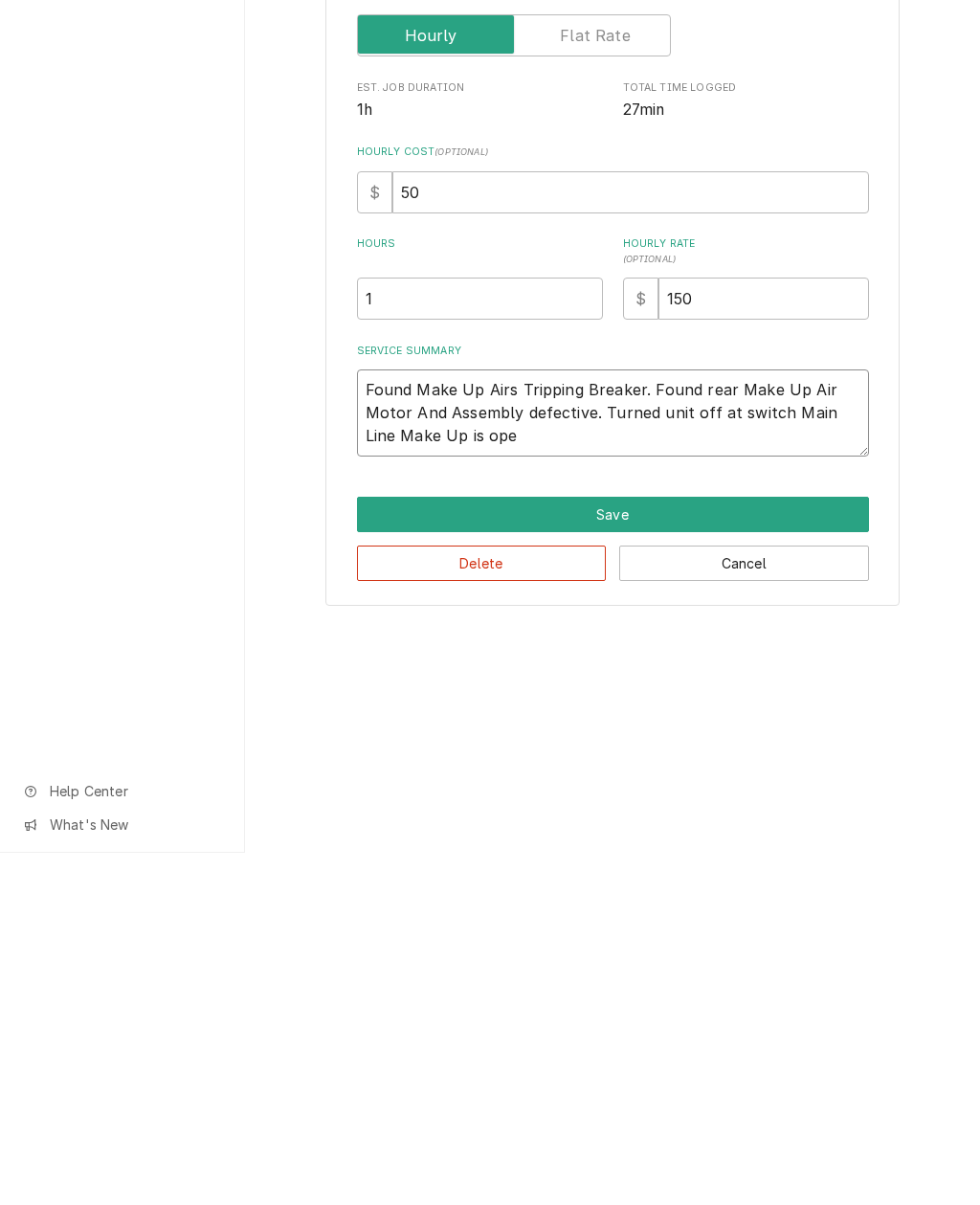
type textarea "x"
type textarea "Found Make Up Airs Tripping Breaker. Found rear Make Up Air Motor And Assembly …"
type textarea "x"
type textarea "Found Make Up Airs Tripping Breaker. Found rear Make Up Air Motor And Assembly …"
type textarea "x"
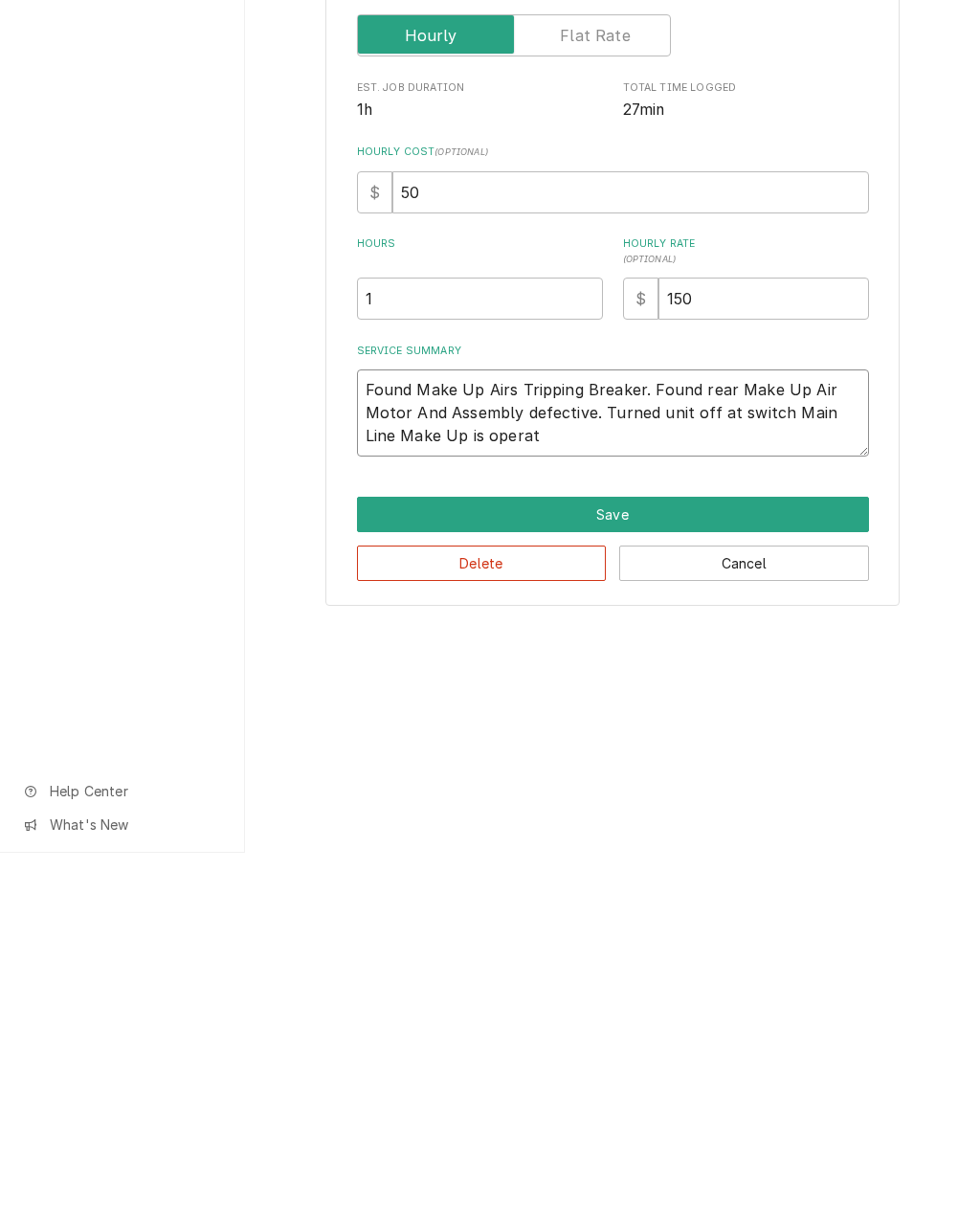
type textarea "Found Make Up Airs Tripping Breaker. Found rear Make Up Air Motor And Assembly …"
type textarea "x"
type textarea "Found Make Up Airs Tripping Breaker. Found rear Make Up Air Motor And Assembly …"
type textarea "x"
type textarea "Found Make Up Airs Tripping Breaker. Found rear Make Up Air Motor And Assembly …"
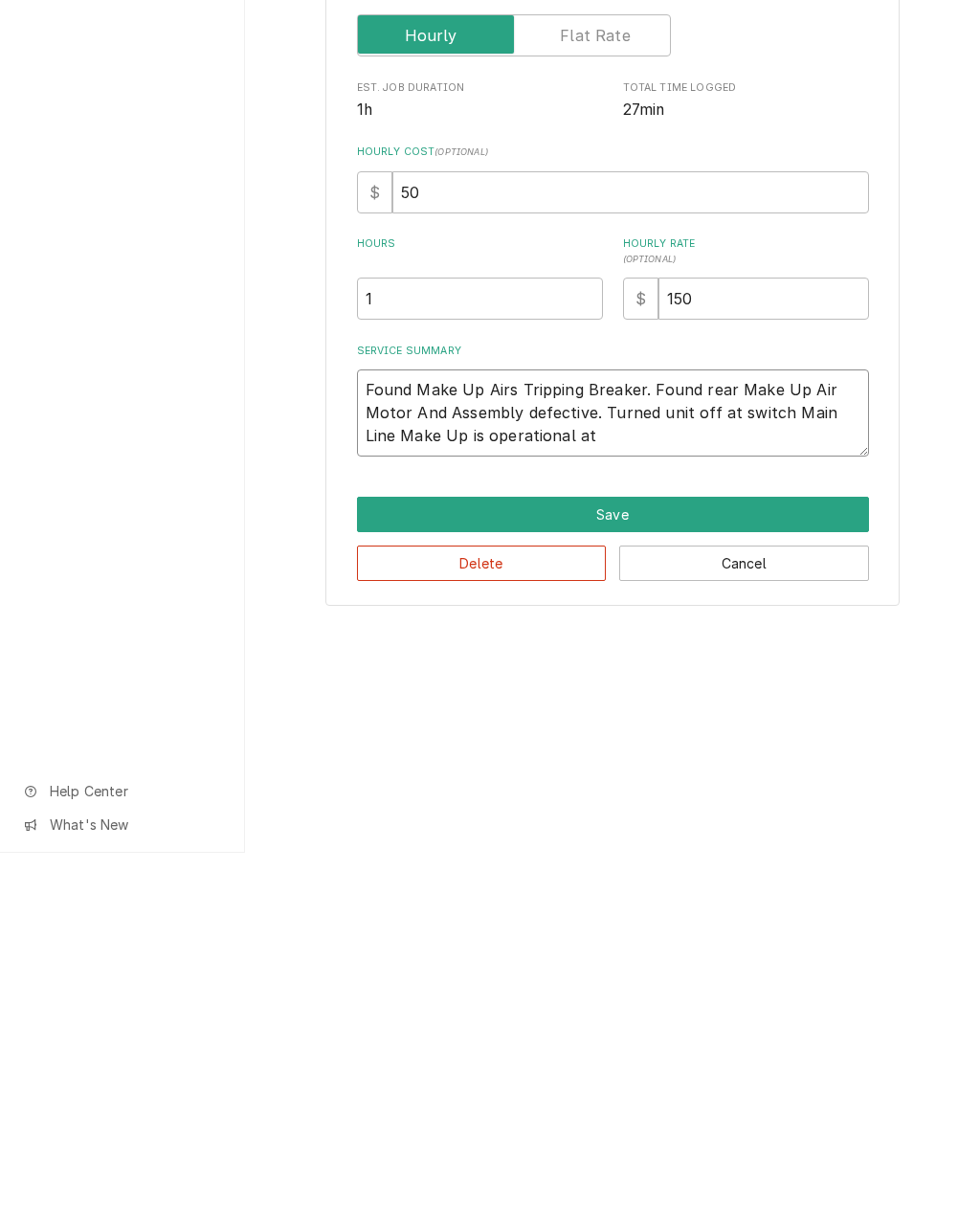
type textarea "x"
type textarea "Found Make Up Airs Tripping Breaker. Found rear Make Up Air Motor And Assembly …"
type textarea "x"
type textarea "Found Make Up Airs Tripping Breaker. Found rear Make Up Air Motor And Assembly …"
type textarea "x"
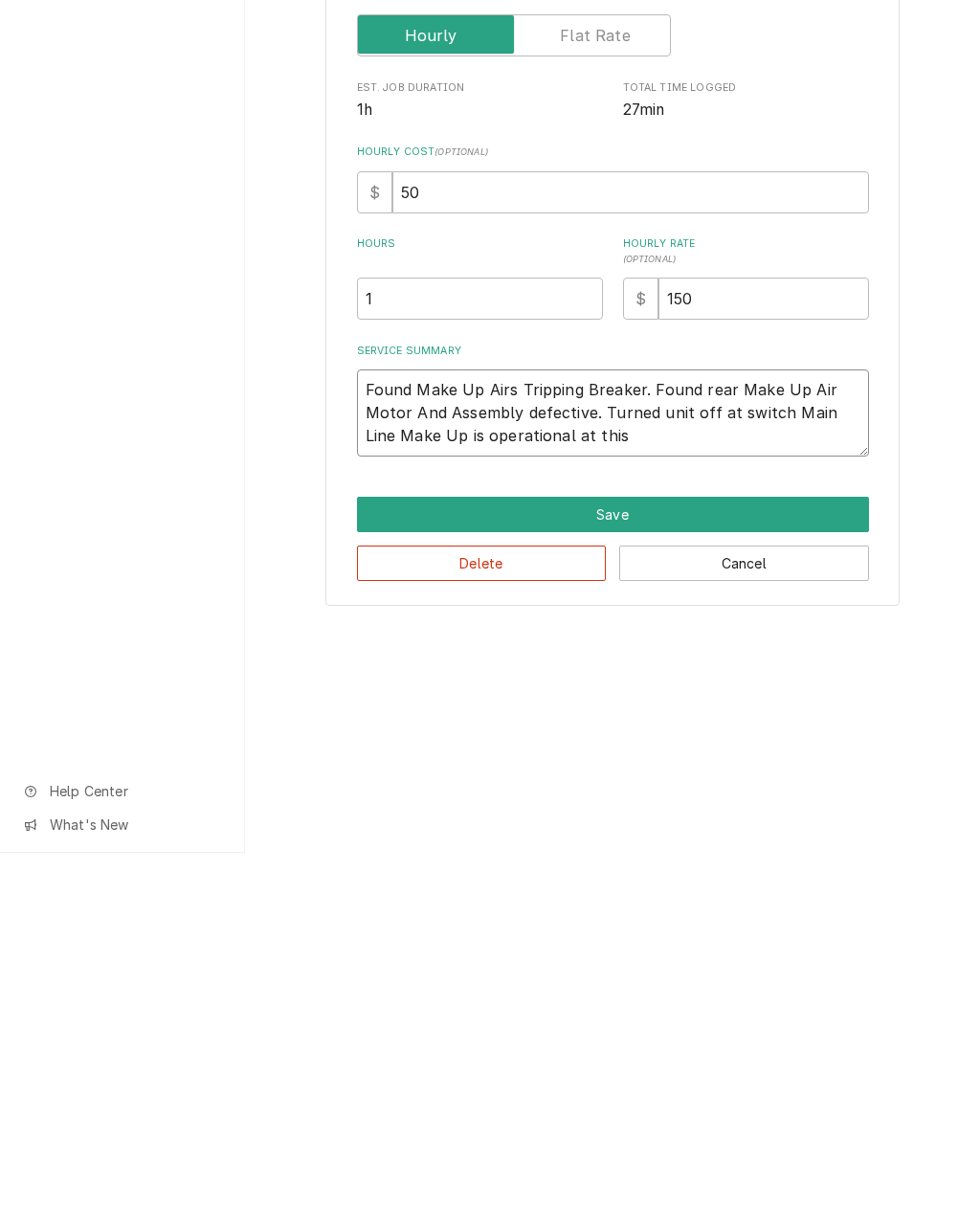
type textarea "Found Make Up Airs Tripping Breaker. Found rear Make Up Air Motor And Assembly …"
type textarea "x"
type textarea "Found Make Up Airs Tripping Breaker. Found rear Make Up Air Motor And Assembly …"
type textarea "x"
type textarea "Found Make Up Airs Tripping Breaker. Found rear Make Up Air Motor And Assembly …"
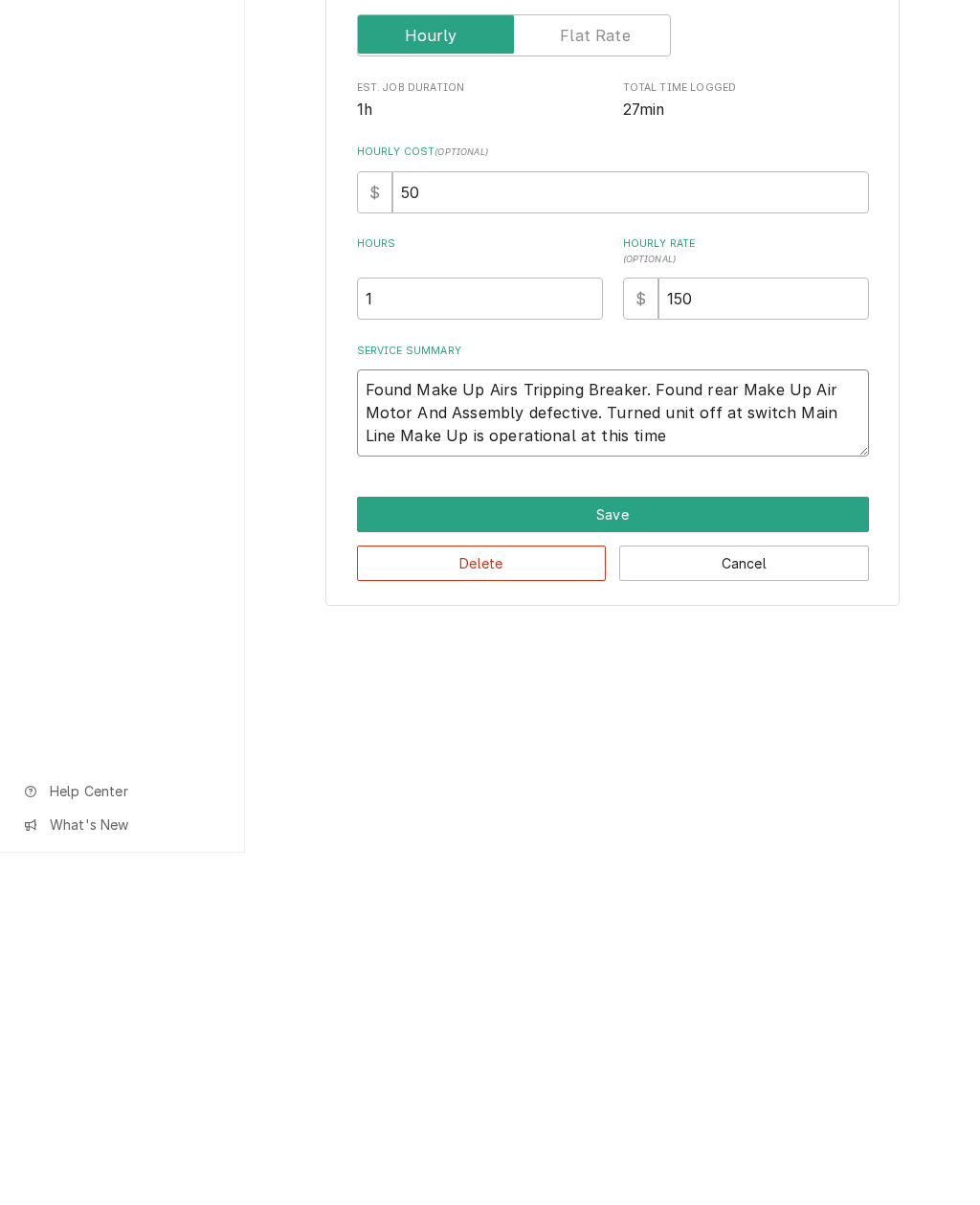
type textarea "x"
type textarea "Found Make Up Airs Tripping Breaker. Found rear Make Up Air Motor And Assembly …"
type textarea "x"
type textarea "Found Make Up Airs Tripping Breaker. Found rear Make Up Air Motor And Assembly …"
type textarea "x"
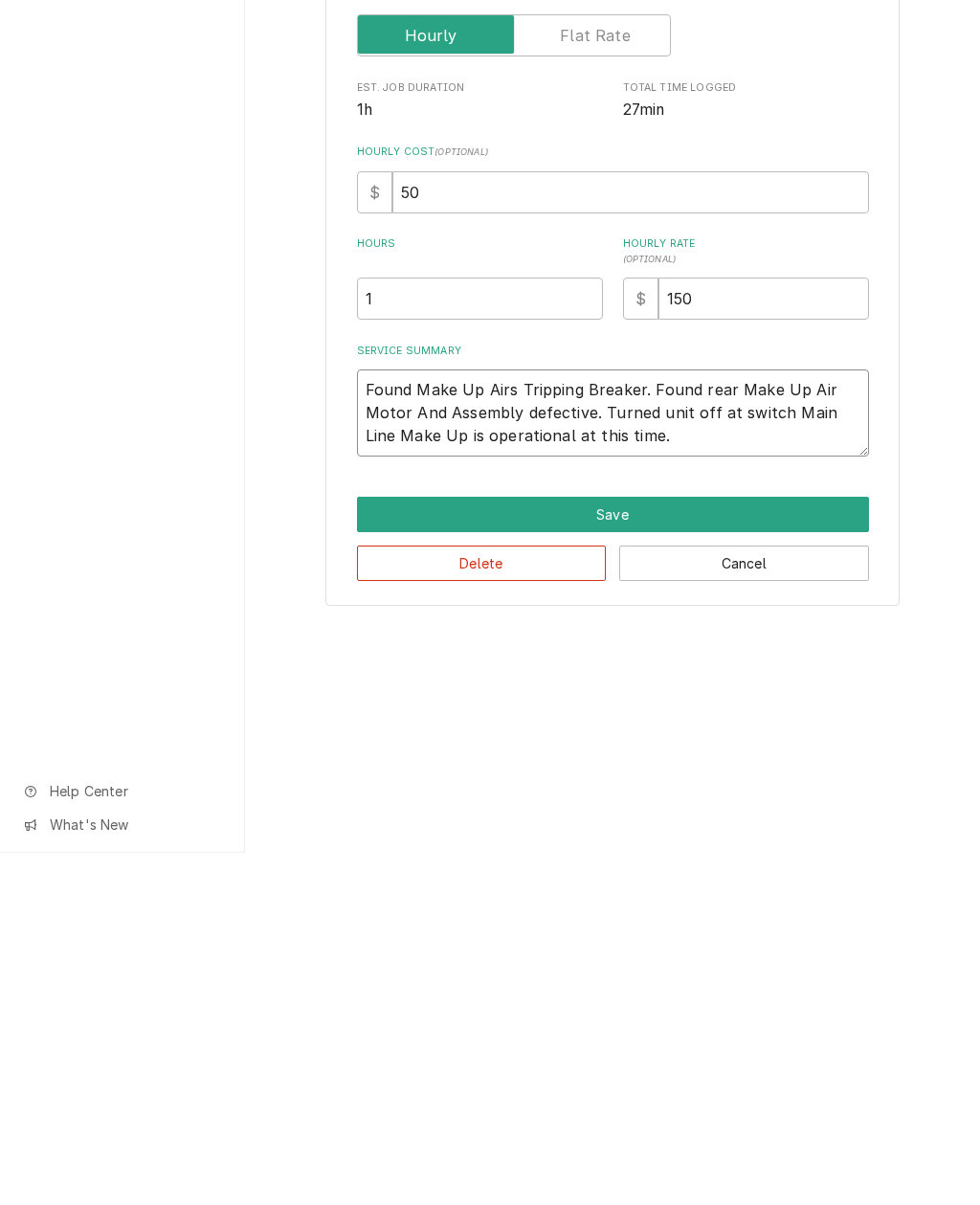
type textarea "Found Make Up Airs Tripping Breaker. Found rear Make Up Air Motor And Assembly …"
type textarea "x"
type textarea "Found Make Up Airs Tripping Breaker. Found rear Make Up Air Motor And Assembly …"
click at [657, 849] on button "Save" at bounding box center [613, 866] width 512 height 35
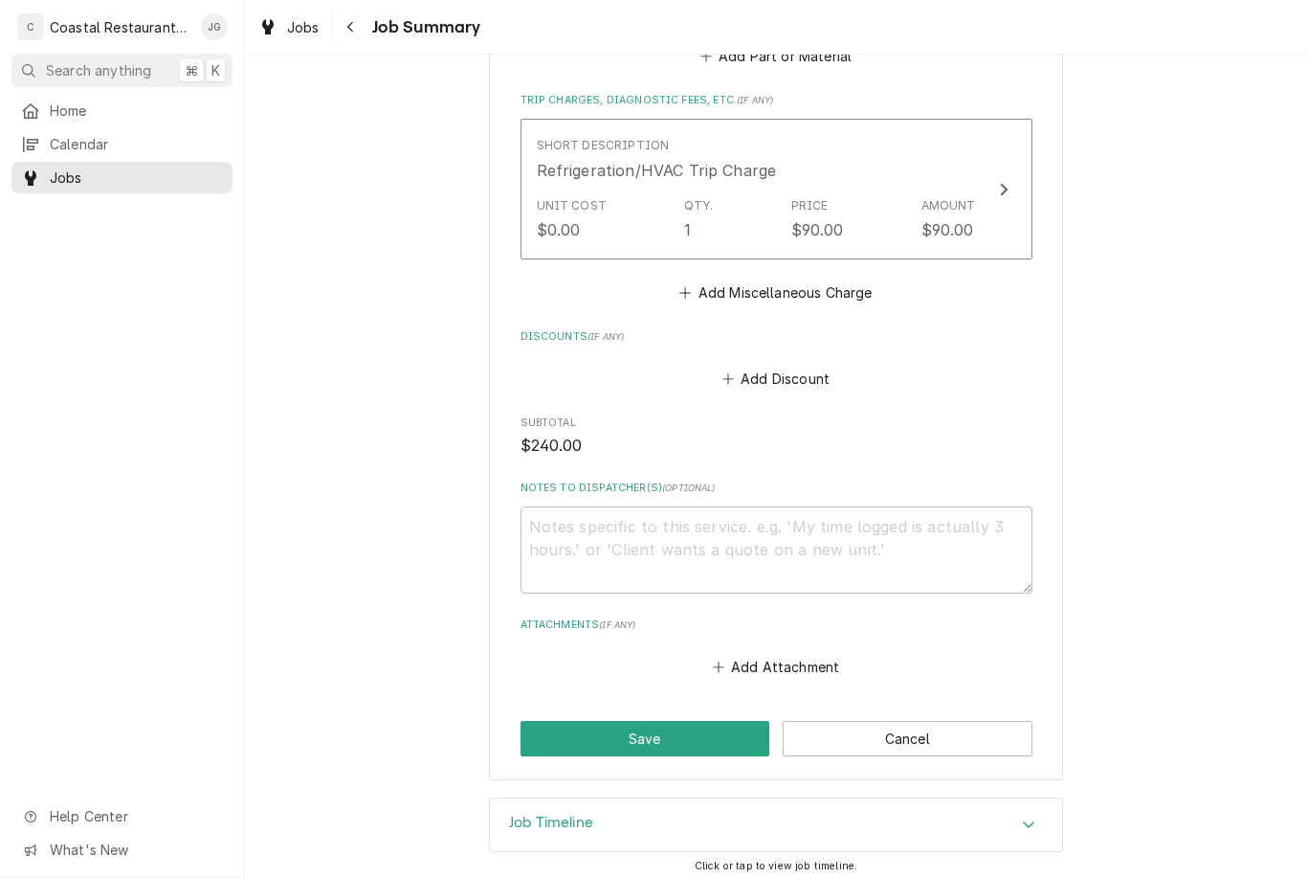
scroll to position [915, 0]
click at [682, 724] on button "Save" at bounding box center [646, 739] width 250 height 35
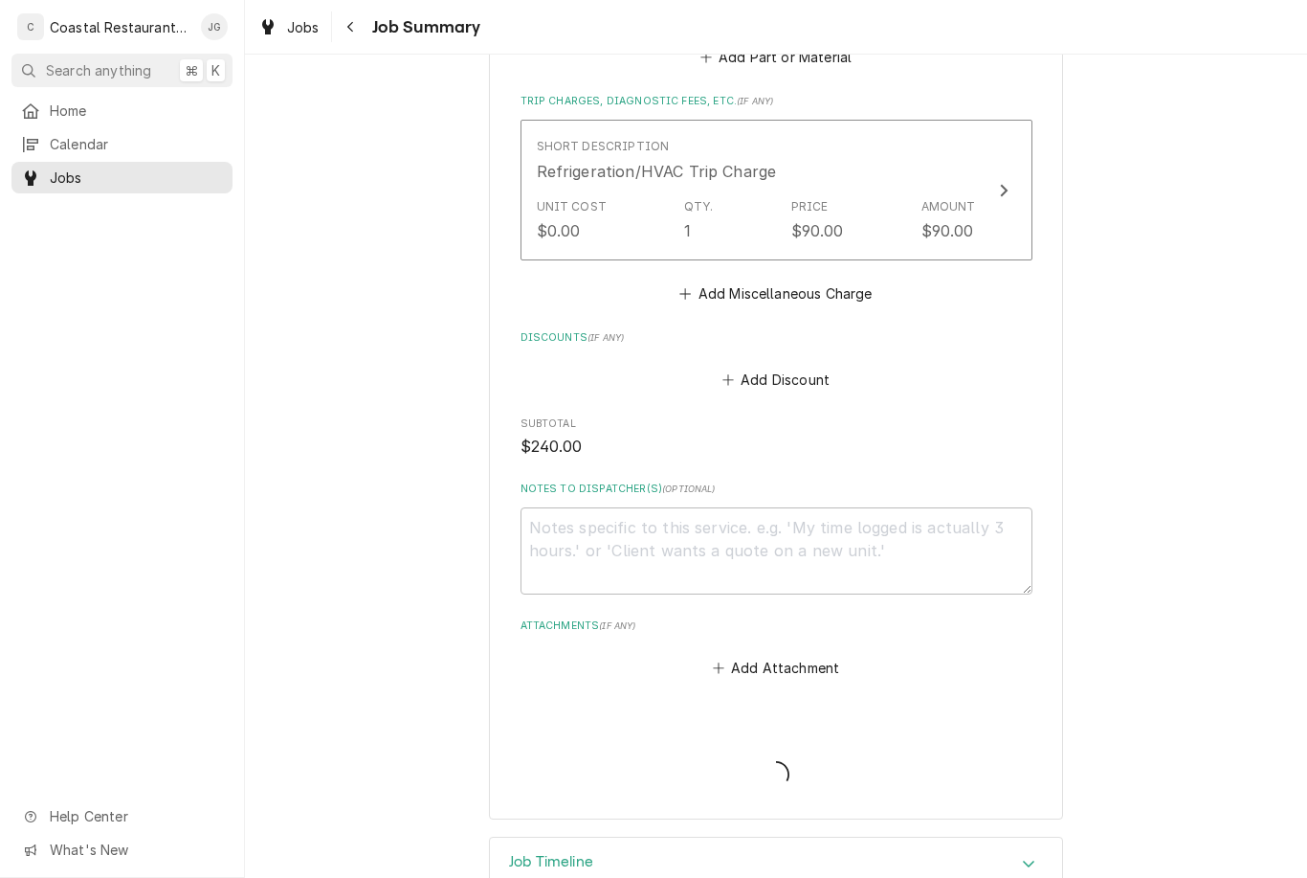
type textarea "x"
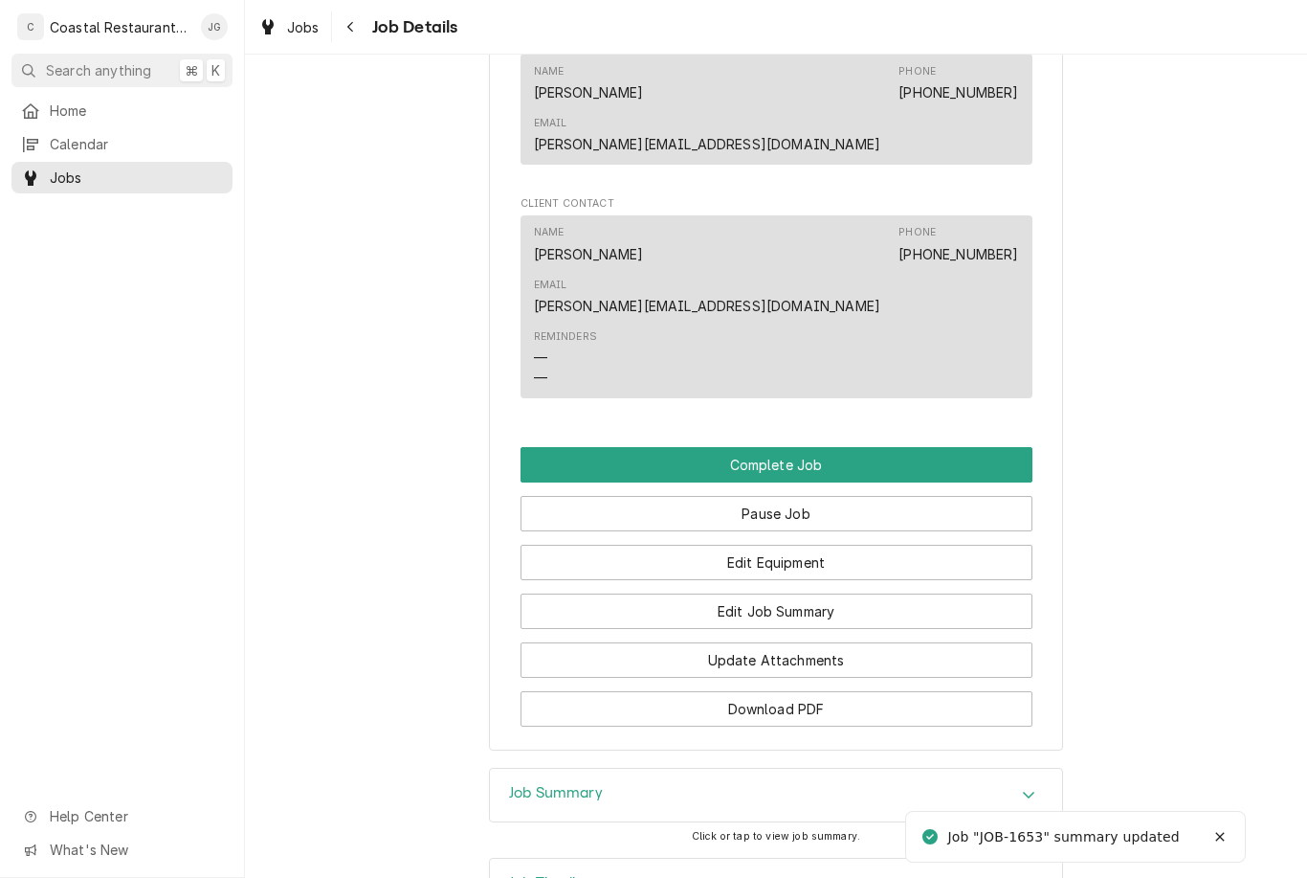
scroll to position [1637, 0]
click at [875, 448] on button "Complete Job" at bounding box center [777, 465] width 512 height 35
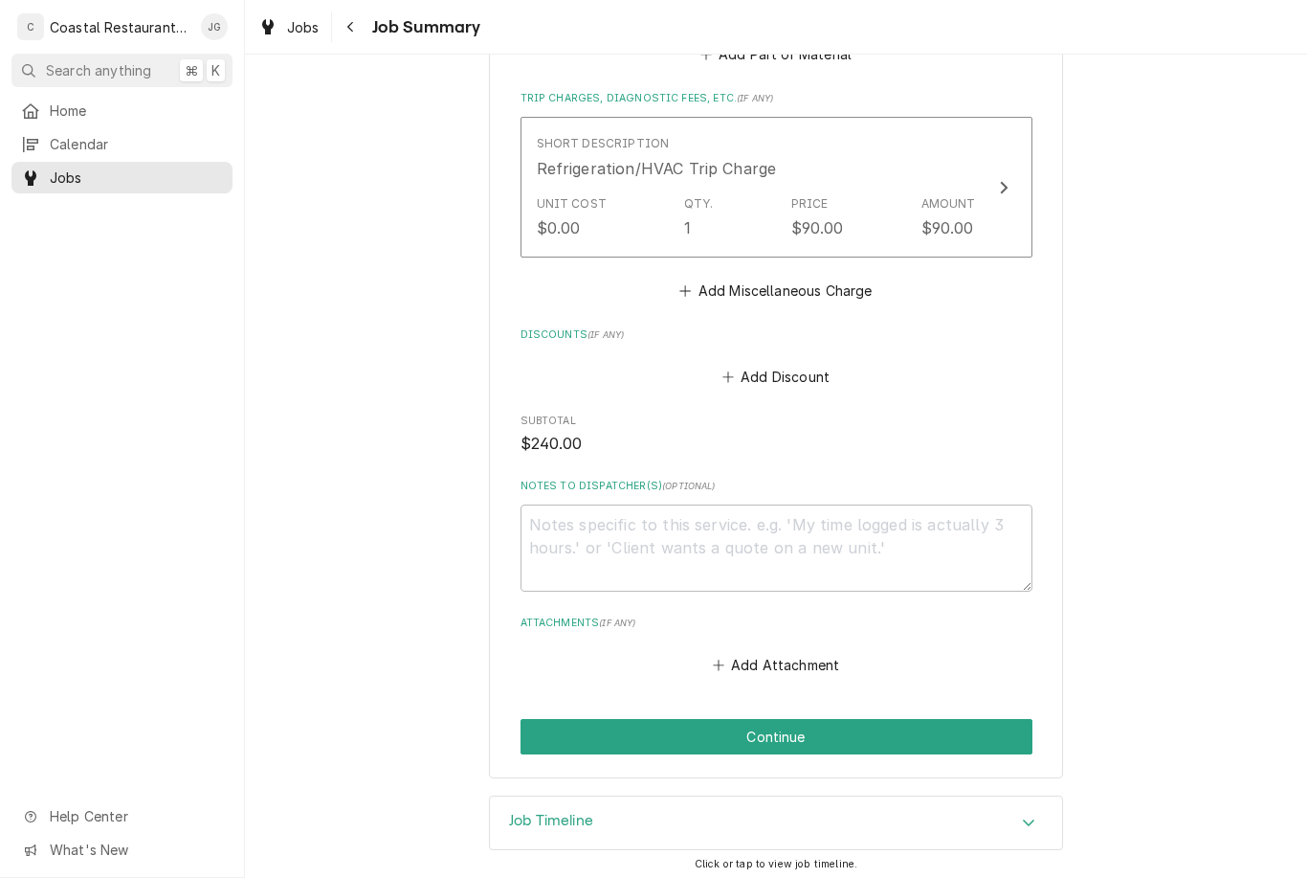
scroll to position [915, 0]
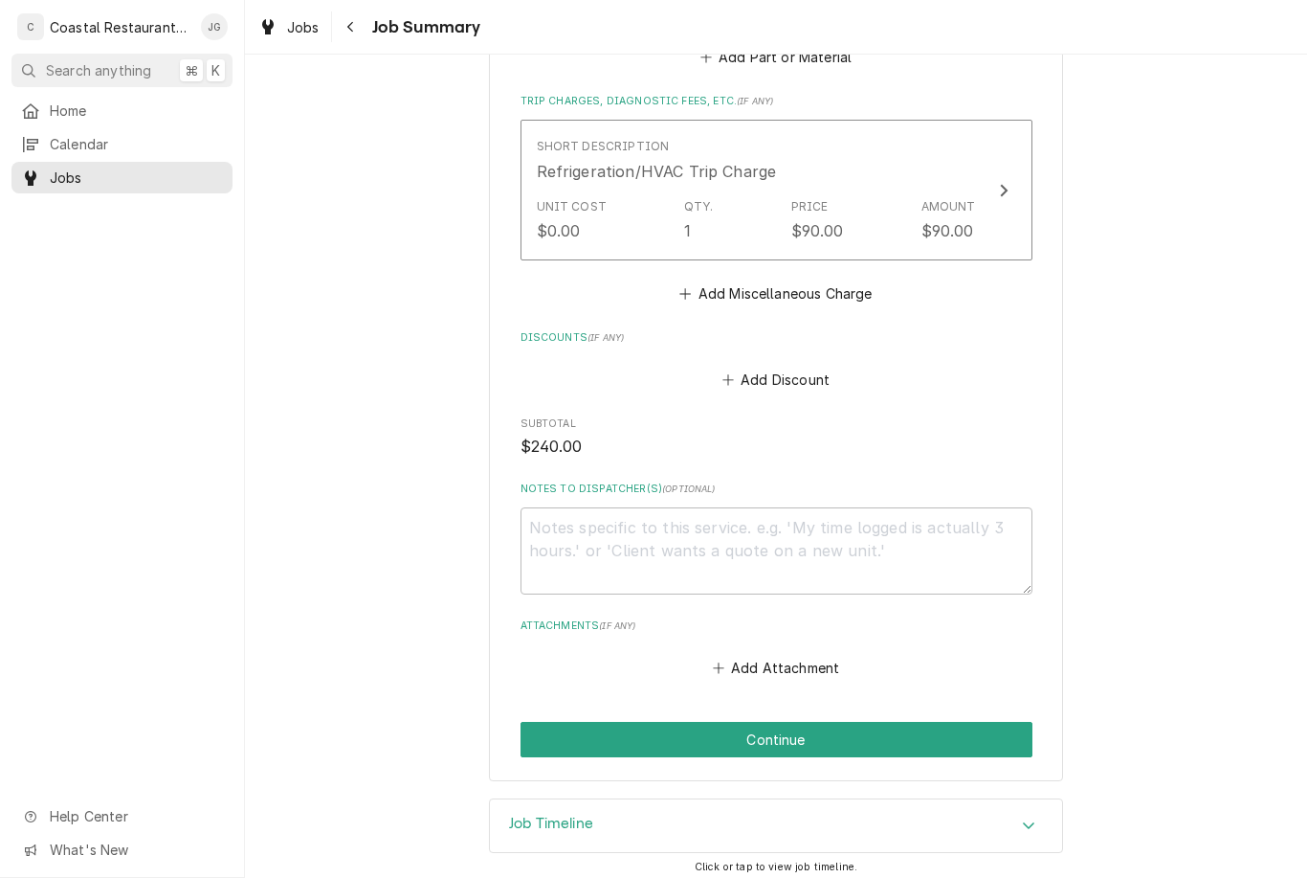
click at [902, 722] on button "Continue" at bounding box center [777, 739] width 512 height 35
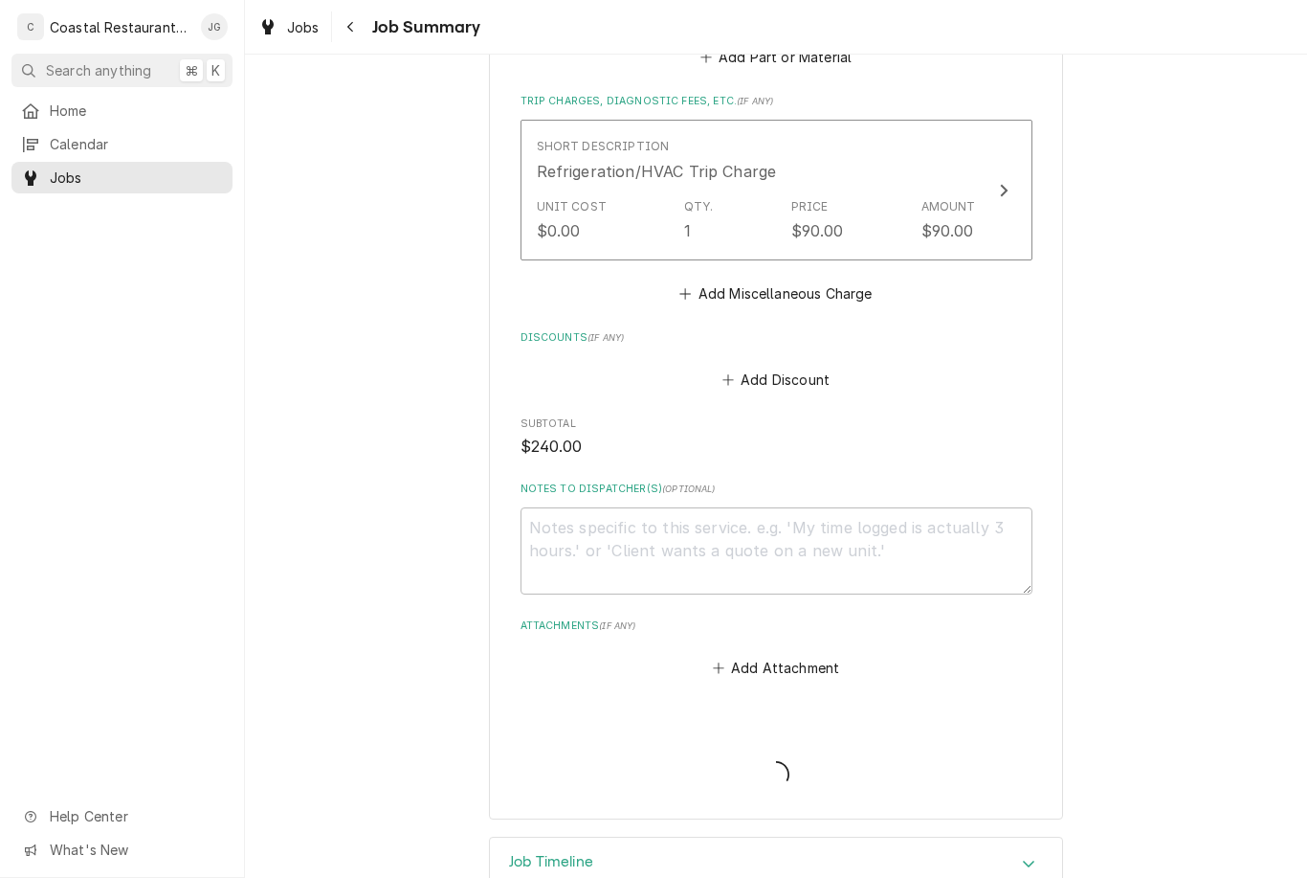
type textarea "x"
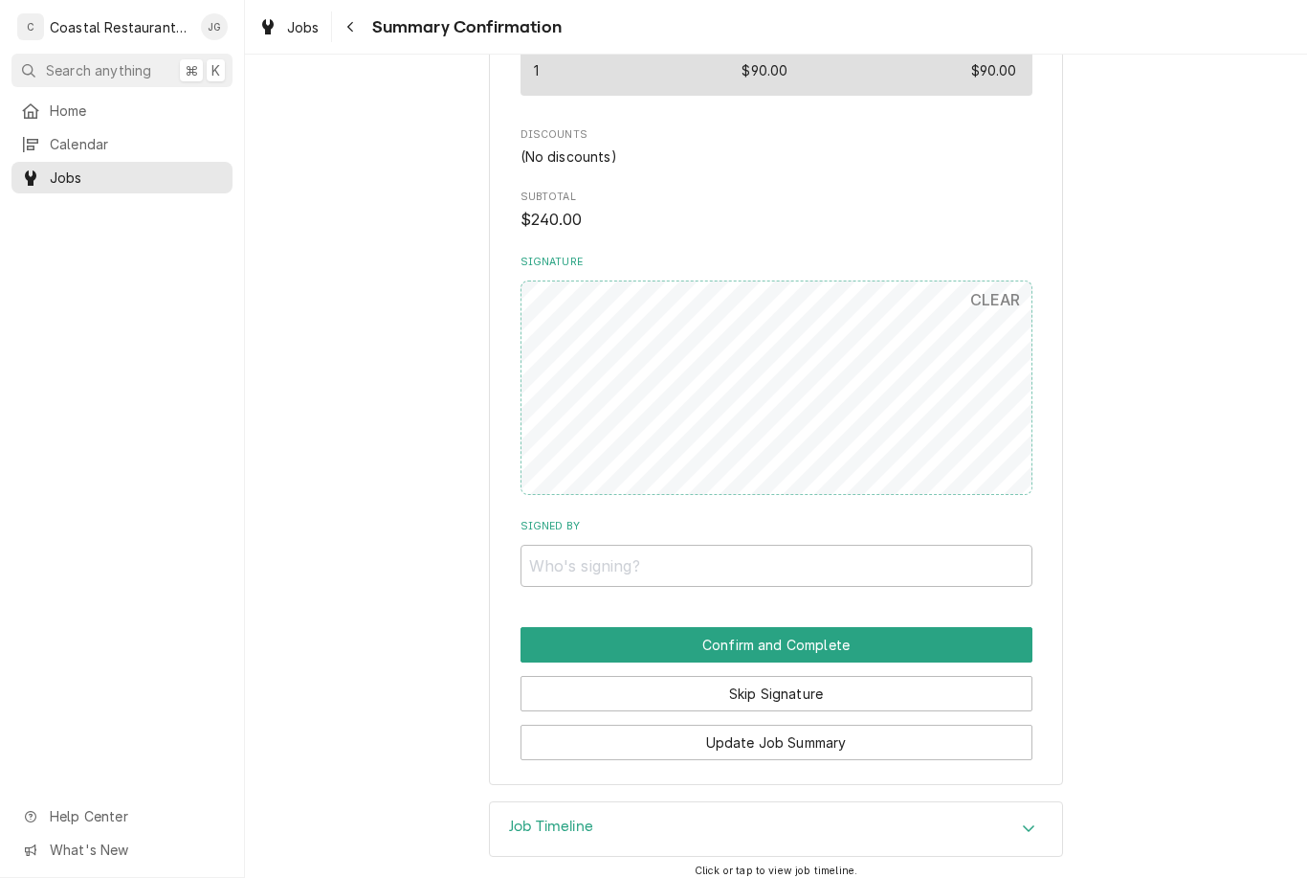
scroll to position [942, 0]
click at [843, 545] on input "Signed By" at bounding box center [777, 566] width 512 height 42
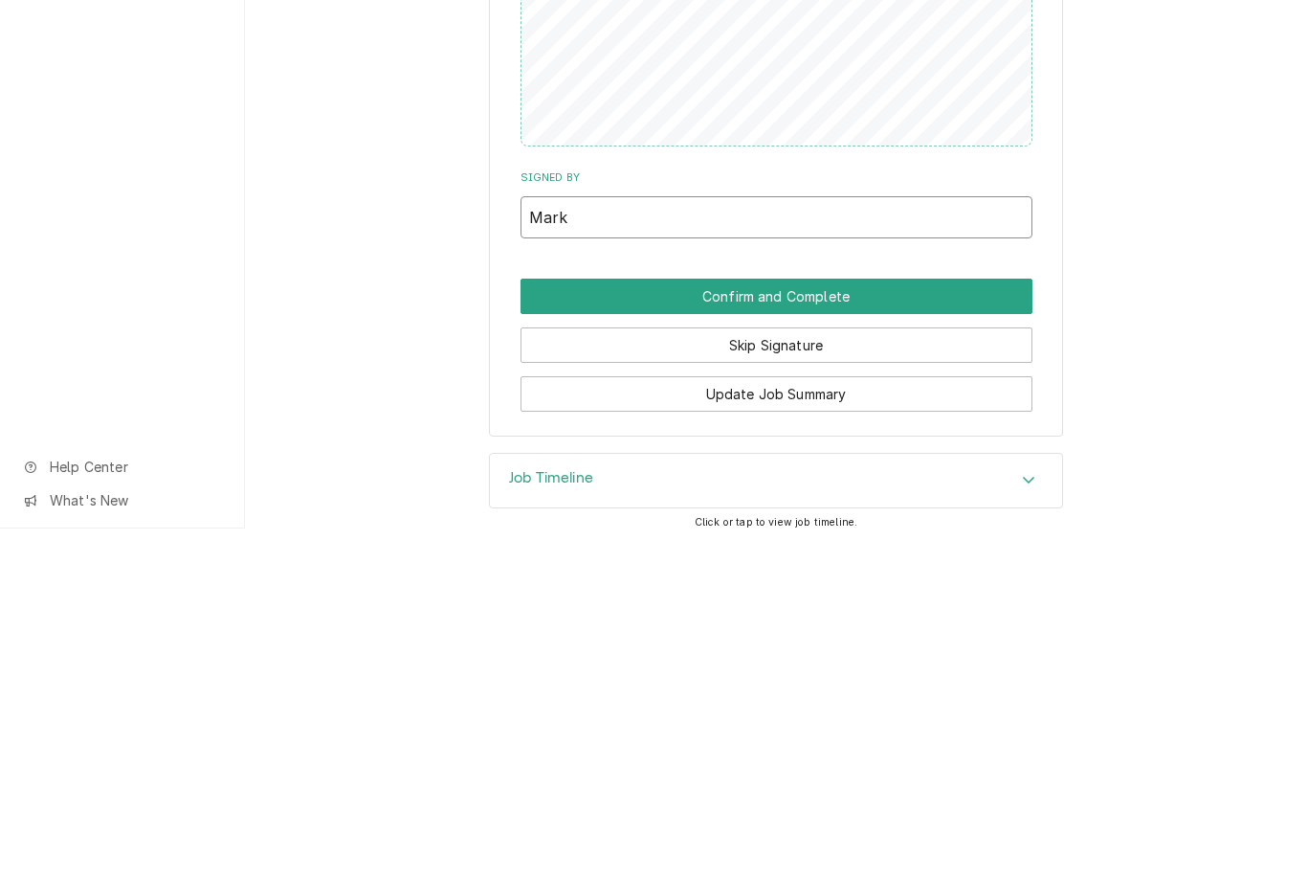
type input "Mark"
click at [941, 628] on button "Confirm and Complete" at bounding box center [777, 645] width 512 height 35
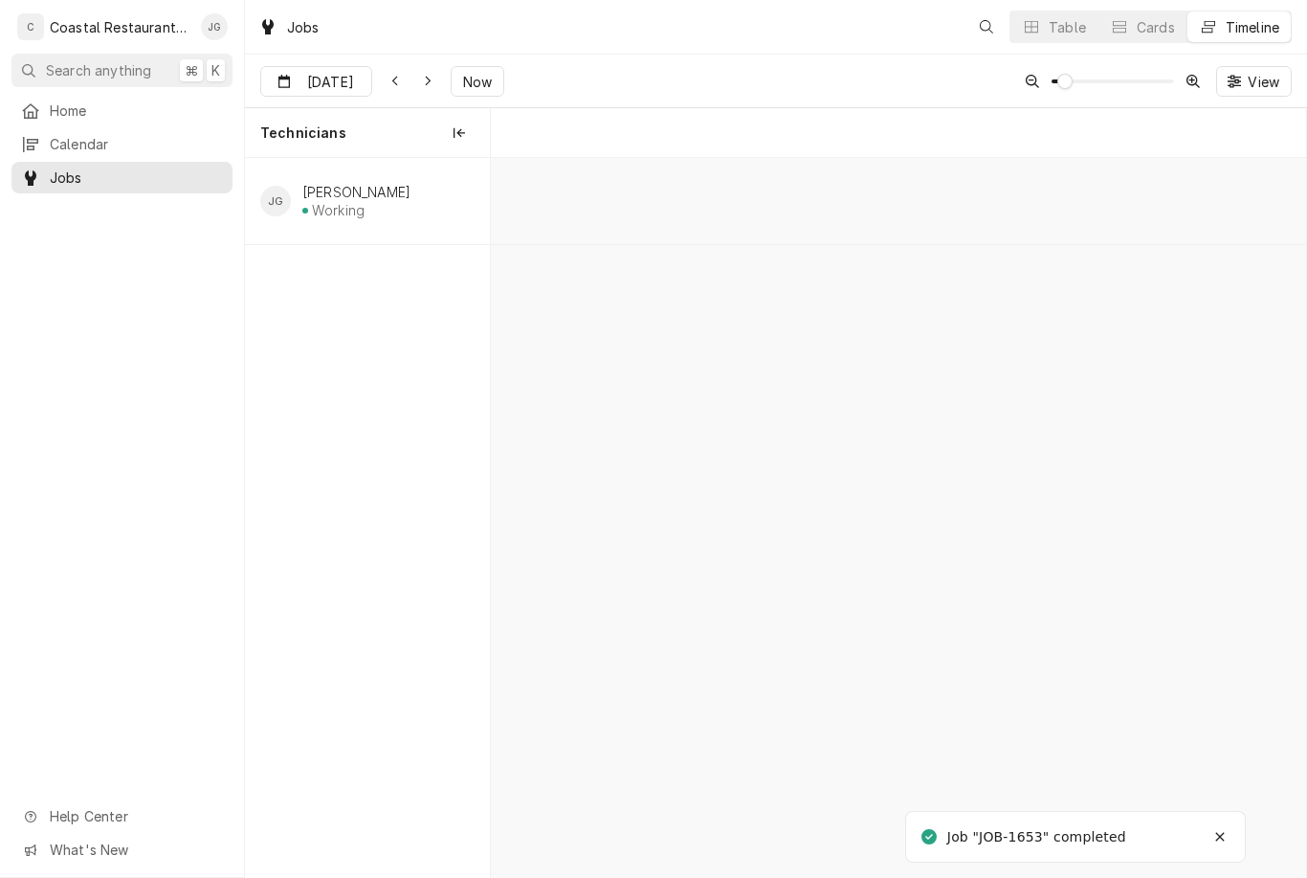
scroll to position [0, 16154]
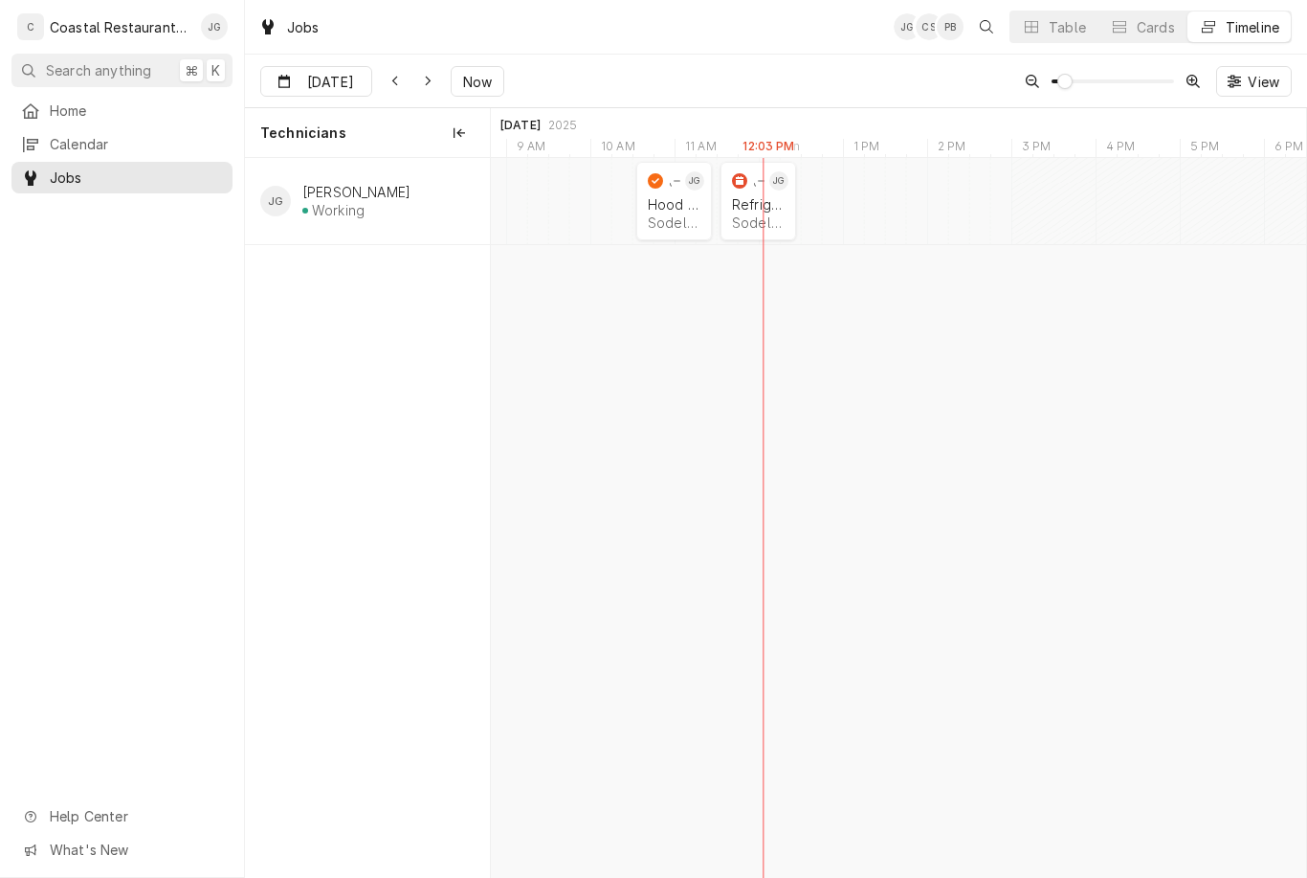
click at [768, 200] on div "Refrigeration" at bounding box center [758, 204] width 53 height 16
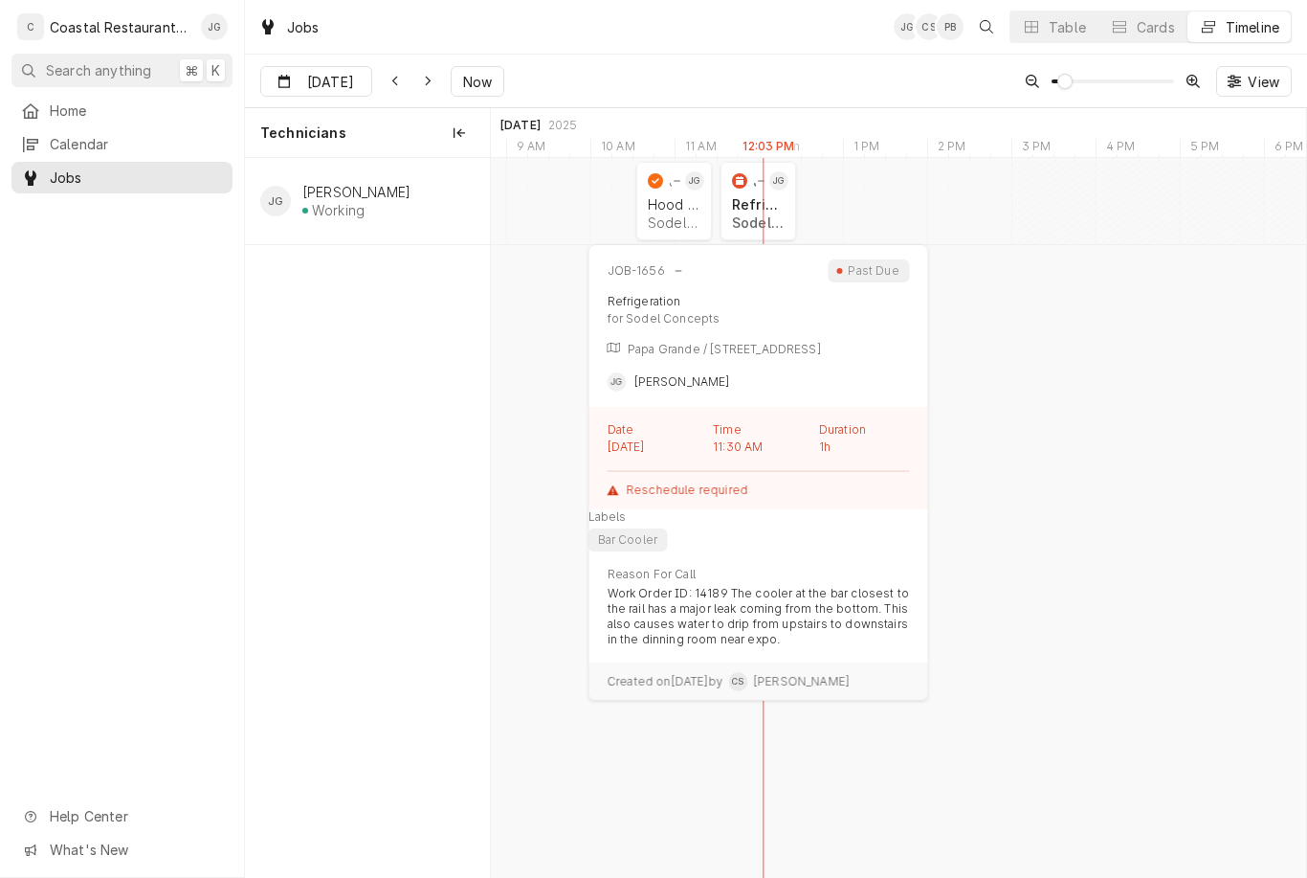
click at [773, 218] on div "Sodel Concepts | [GEOGRAPHIC_DATA], 19975" at bounding box center [758, 222] width 53 height 16
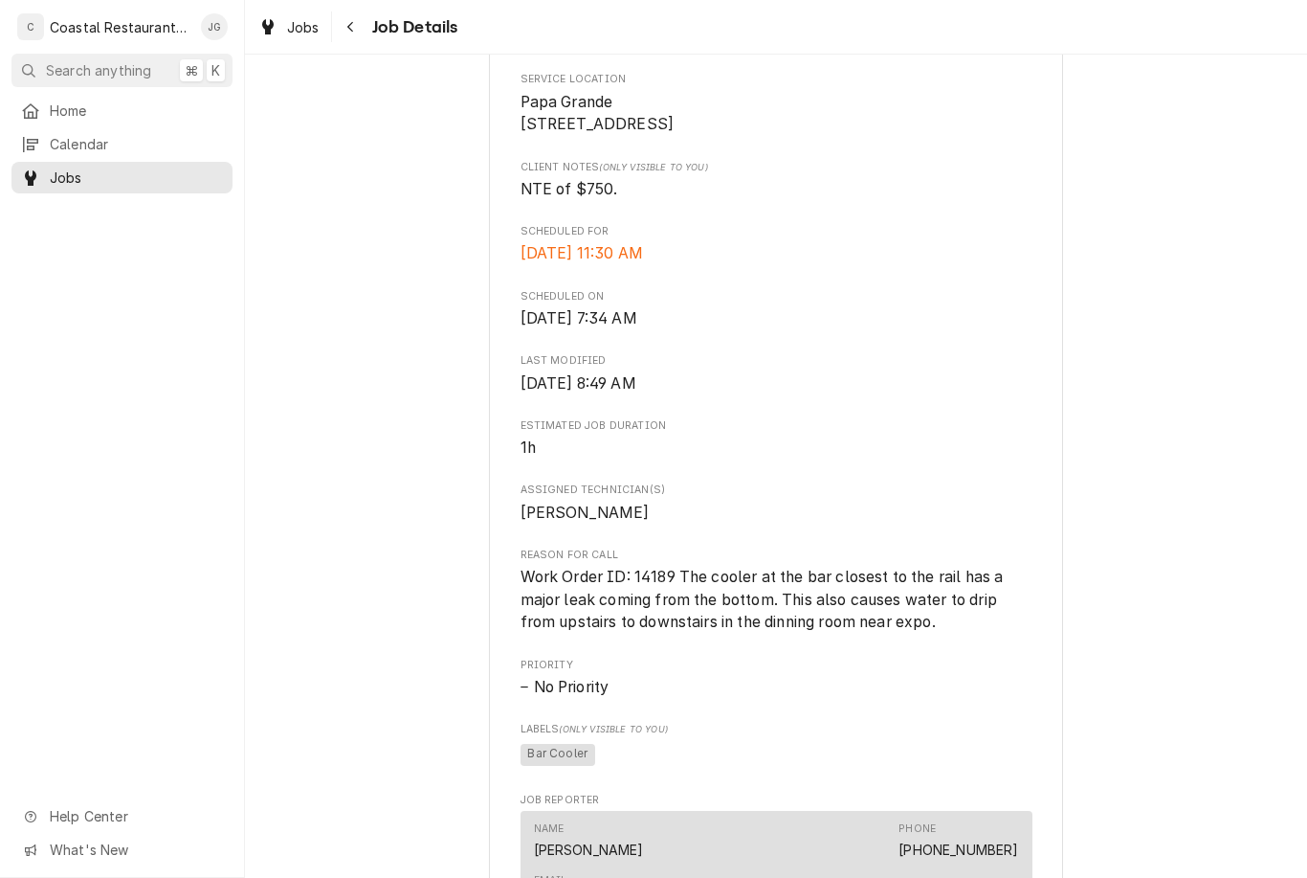
scroll to position [454, 0]
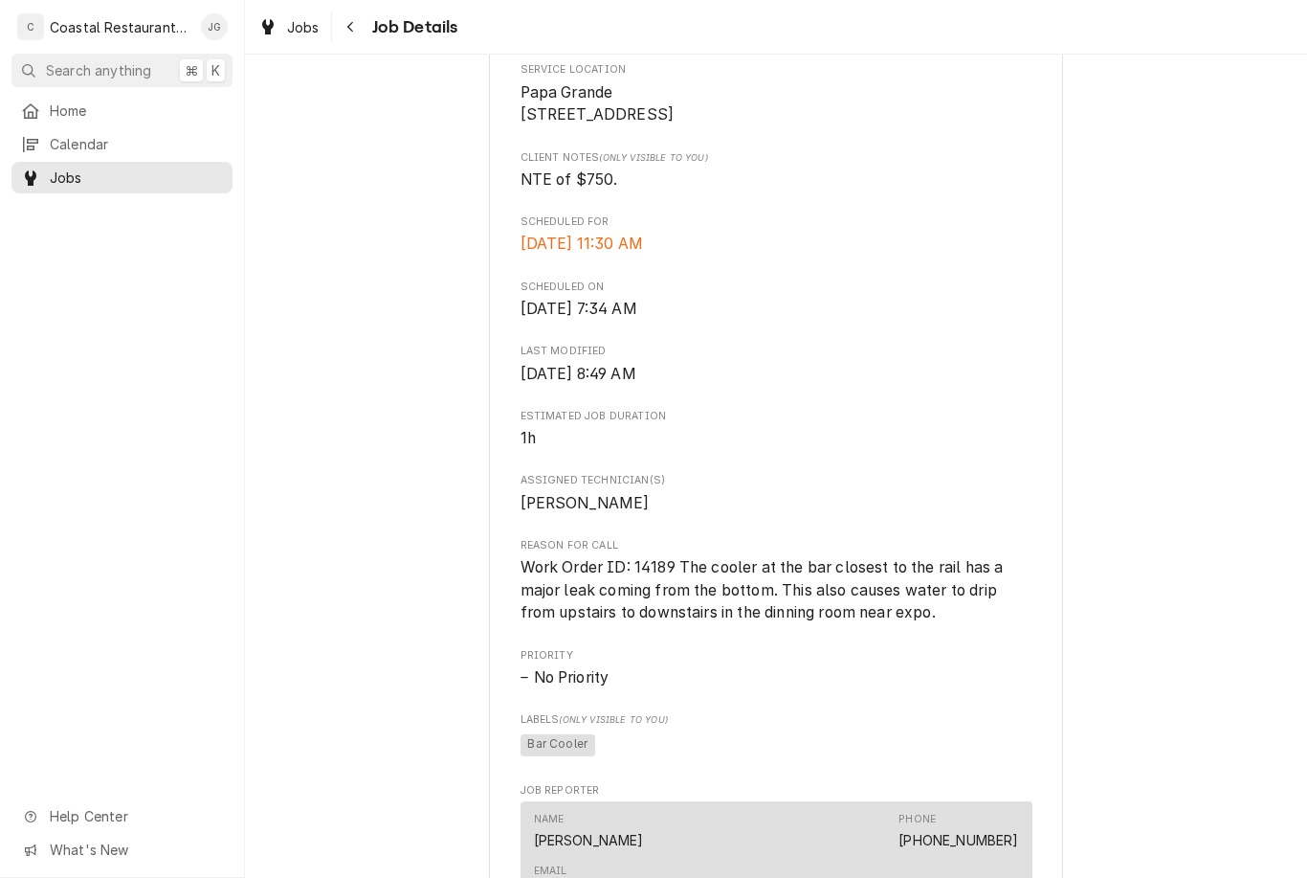
click at [88, 115] on span "Home" at bounding box center [136, 110] width 173 height 20
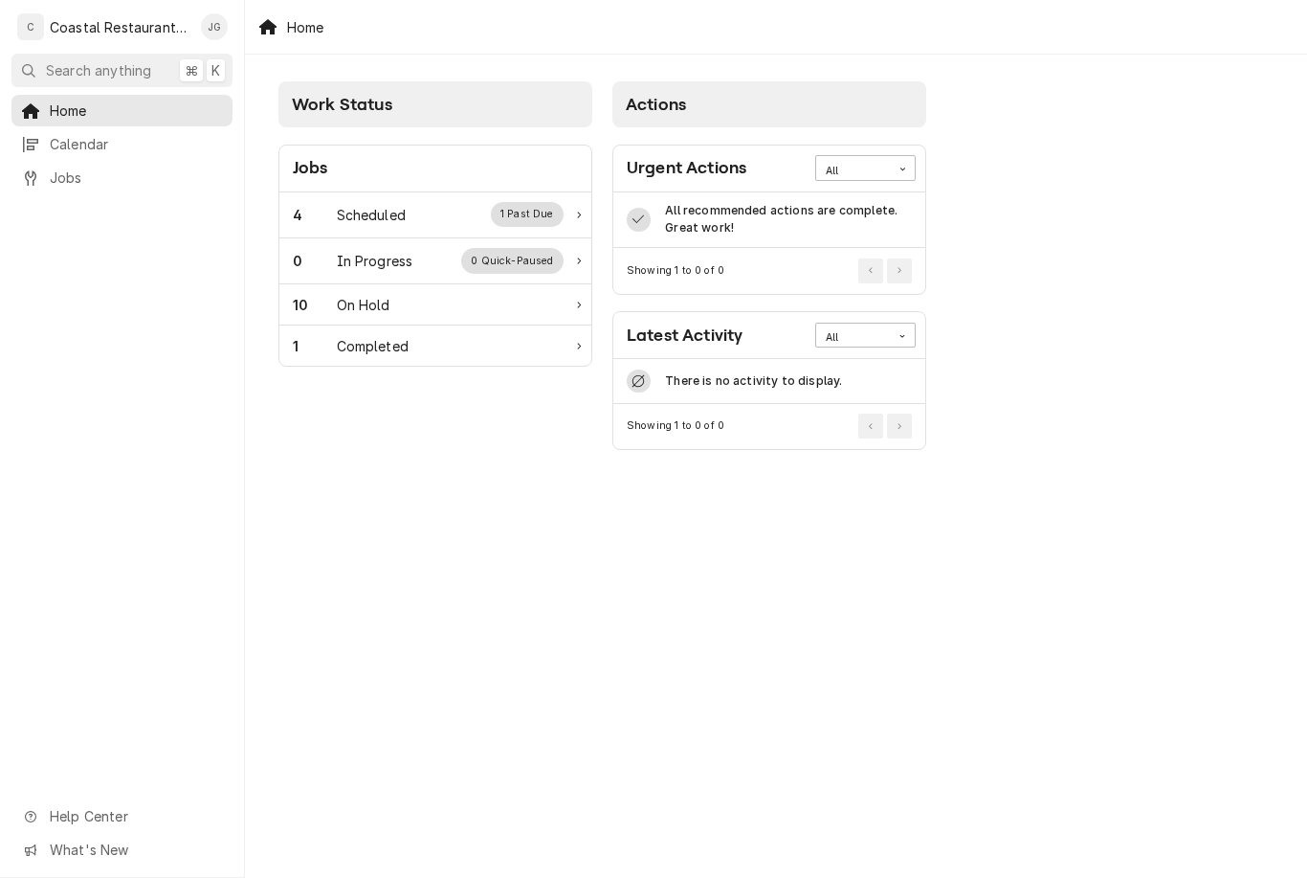
click at [395, 207] on div "Scheduled" at bounding box center [371, 215] width 69 height 20
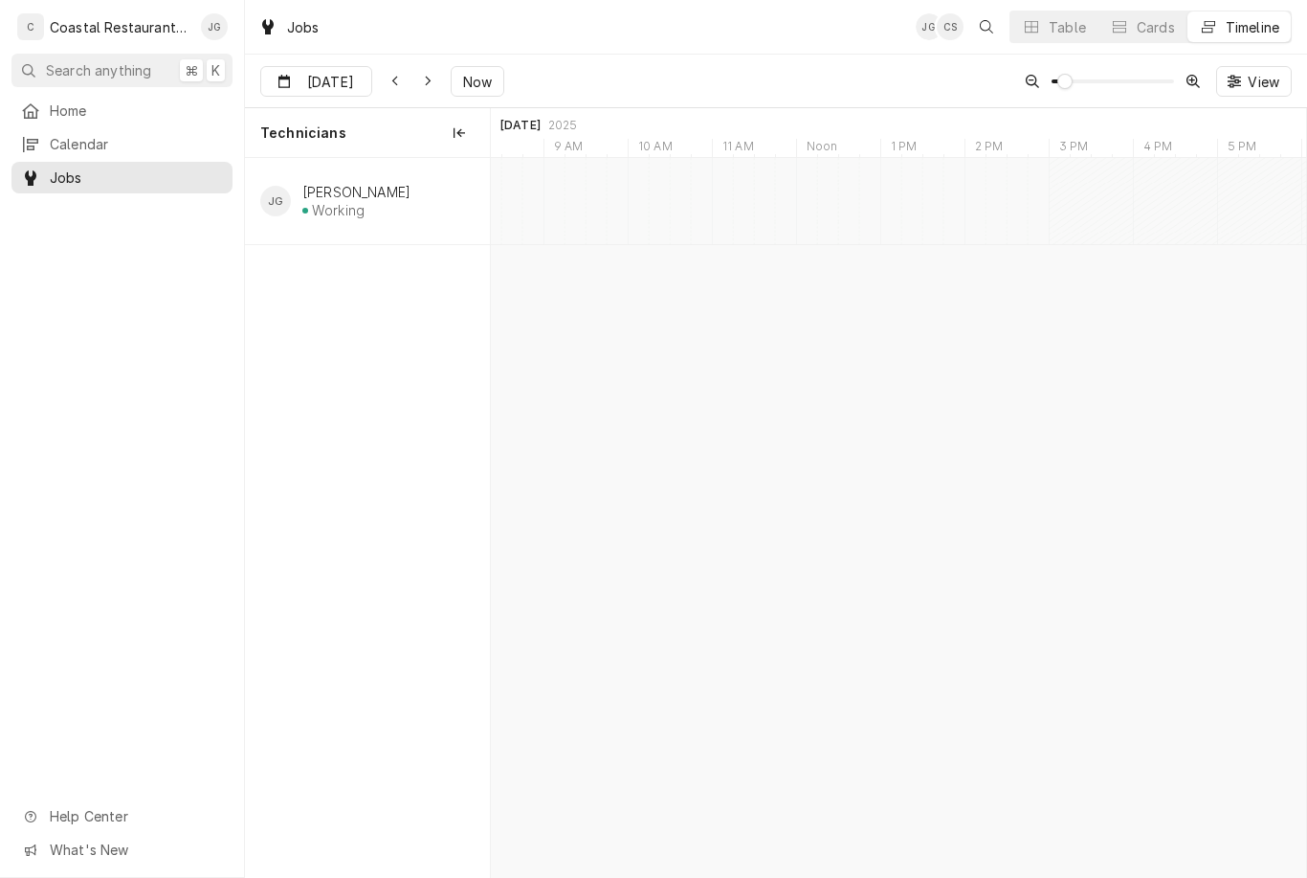
type input "Sep 17"
click at [844, 231] on div "Oven Repair Sodel Concepts | Lewes, 19958" at bounding box center [820, 213] width 145 height 42
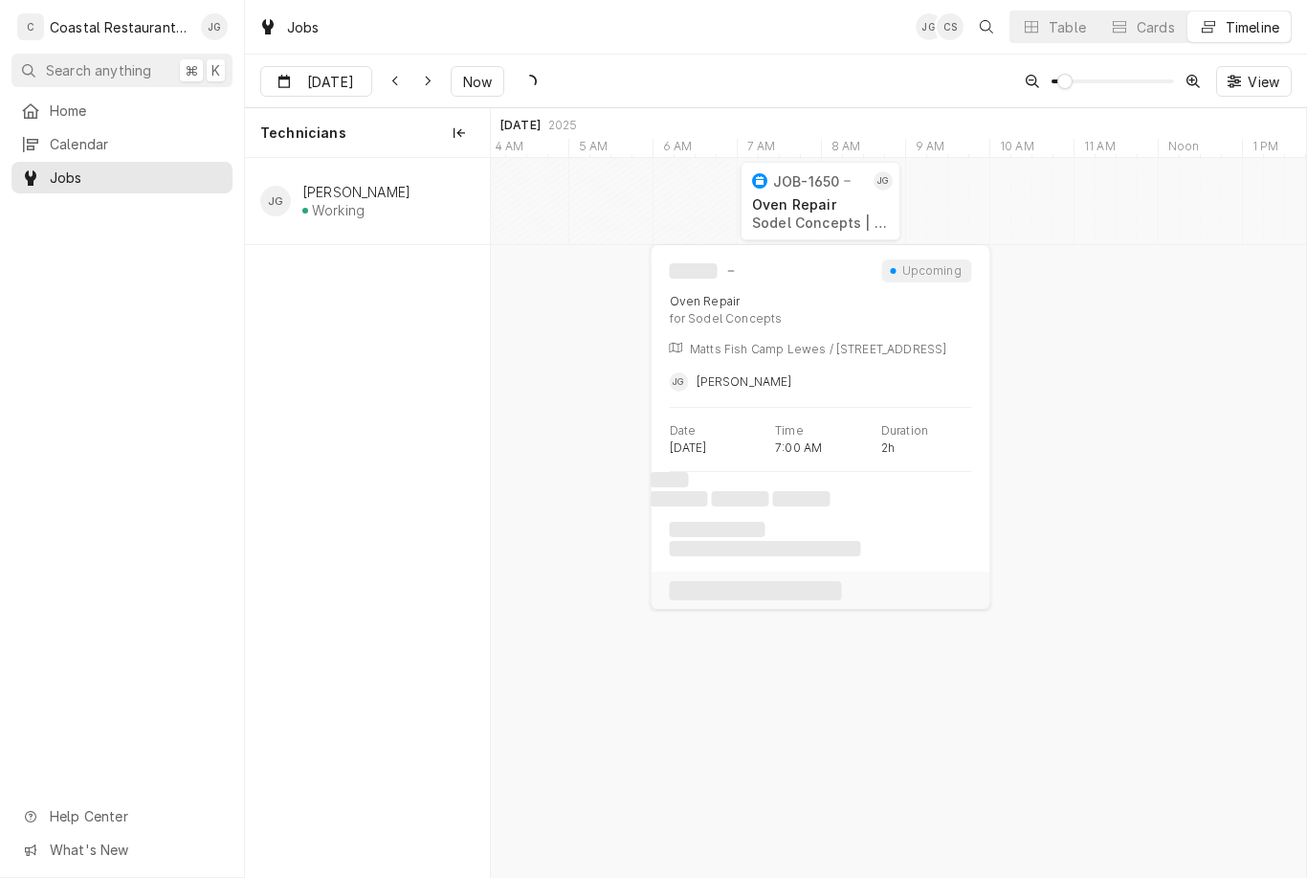
click at [857, 211] on div "Oven Repair" at bounding box center [820, 204] width 137 height 16
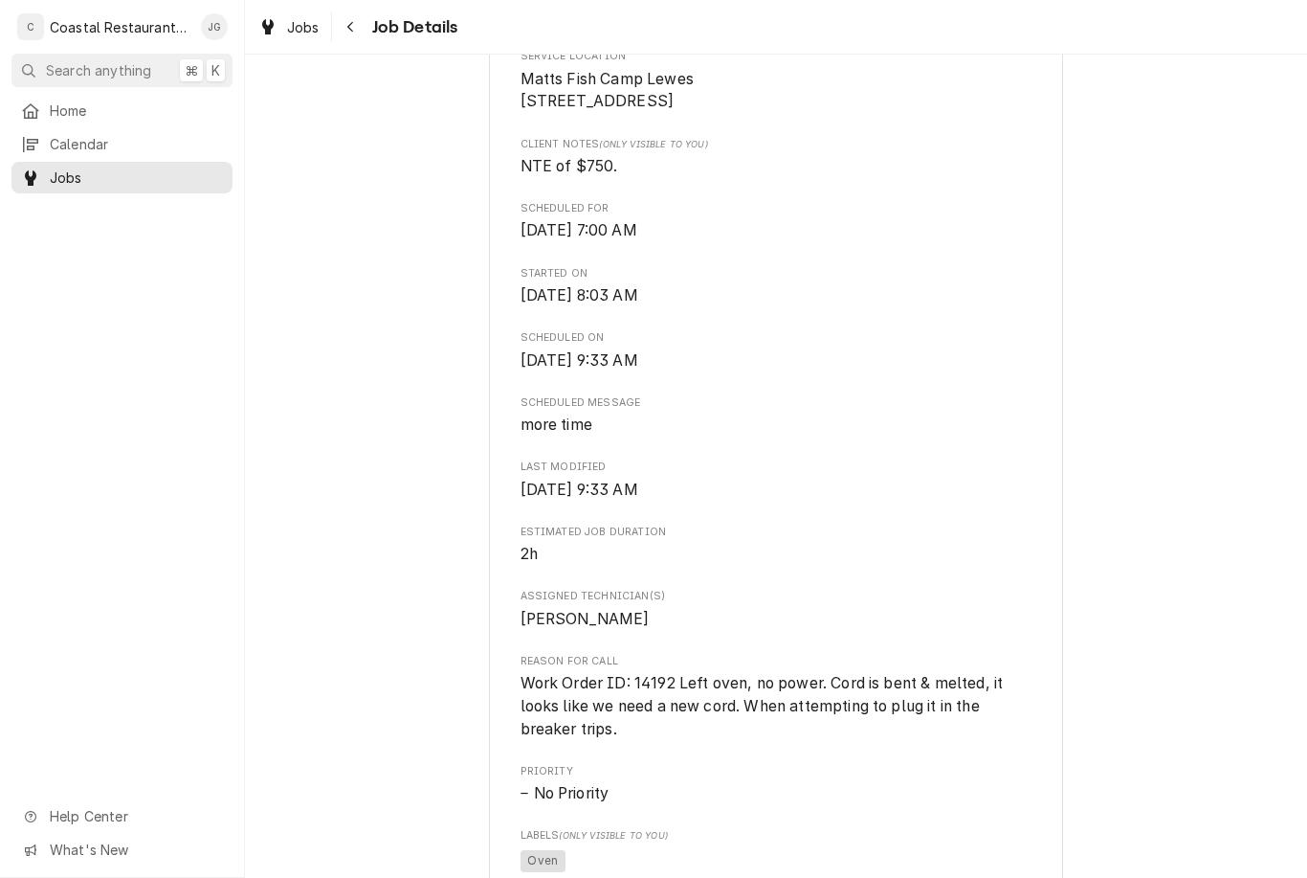
scroll to position [473, 0]
